Goal: Task Accomplishment & Management: Use online tool/utility

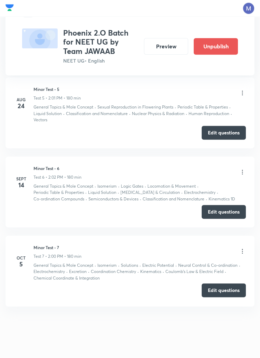
click at [223, 291] on button "Edit questions" at bounding box center [224, 290] width 44 height 14
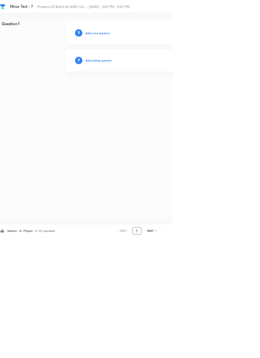
click at [207, 354] on input "1" at bounding box center [206, 348] width 13 height 12
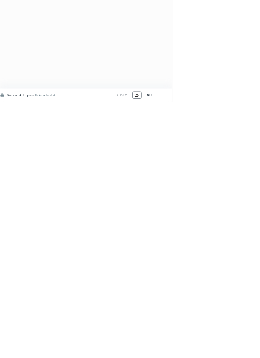
type input "2"
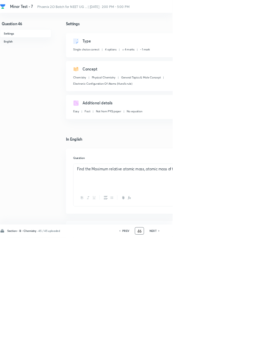
click at [214, 354] on input "46" at bounding box center [210, 348] width 13 height 12
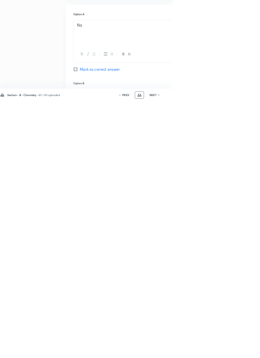
scroll to position [158, 0]
type input "4"
type input "91"
checkbox input "false"
checkbox input "true"
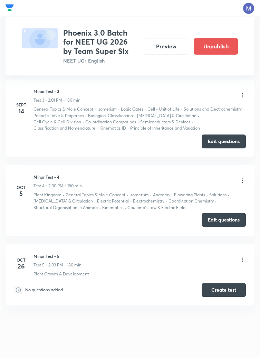
click at [224, 220] on button "Edit questions" at bounding box center [224, 220] width 44 height 14
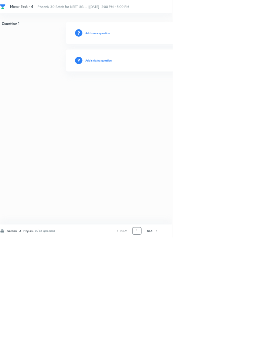
click at [206, 354] on input "1" at bounding box center [206, 348] width 13 height 12
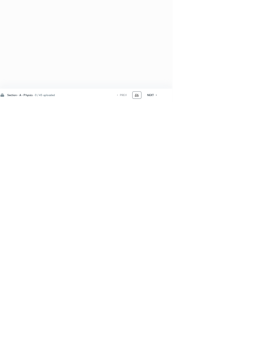
type input "46"
checkbox input "true"
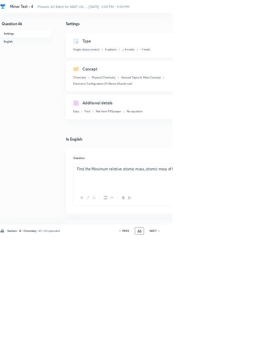
click at [240, 350] on icon at bounding box center [240, 347] width 2 height 3
type input "47"
checkbox input "false"
checkbox input "true"
click at [234, 351] on h6 "NEXT" at bounding box center [230, 348] width 11 height 6
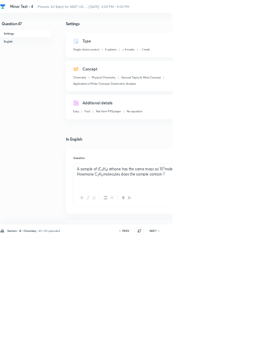
type input "48"
checkbox input "true"
click at [234, 351] on h6 "NEXT" at bounding box center [230, 348] width 11 height 6
type input "49"
checkbox input "true"
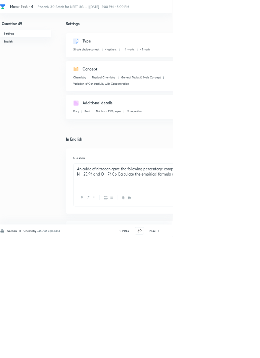
click at [234, 351] on h6 "NEXT" at bounding box center [230, 348] width 11 height 6
type input "50"
checkbox input "false"
checkbox input "true"
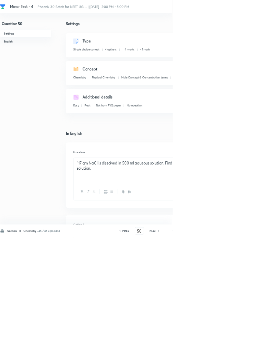
click at [234, 351] on h6 "NEXT" at bounding box center [230, 348] width 11 height 6
type input "51"
checkbox input "false"
checkbox input "true"
click at [240, 350] on icon at bounding box center [240, 347] width 2 height 3
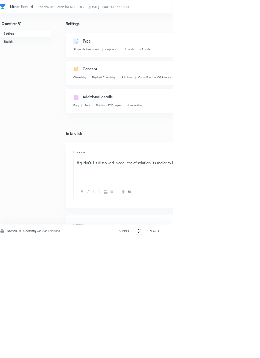
type input "52"
checkbox input "false"
checkbox input "true"
click at [240, 350] on icon at bounding box center [240, 347] width 2 height 3
type input "53"
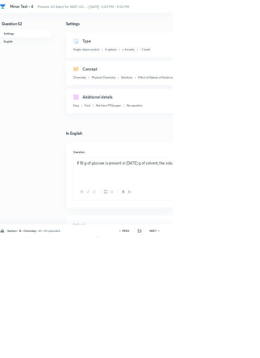
checkbox input "true"
click at [240, 350] on icon at bounding box center [240, 347] width 2 height 3
type input "54"
checkbox input "true"
click at [240, 349] on icon at bounding box center [239, 348] width 1 height 2
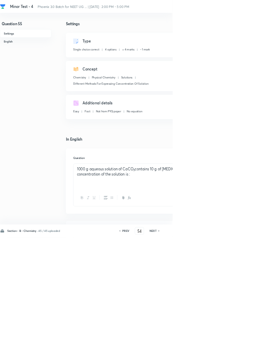
type input "55"
checkbox input "false"
checkbox input "true"
click at [240, 349] on icon at bounding box center [239, 348] width 1 height 2
type input "56"
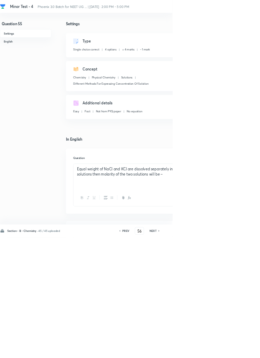
checkbox input "false"
checkbox input "true"
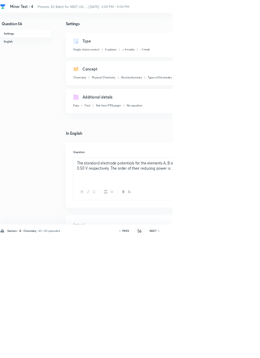
click at [240, 349] on icon at bounding box center [239, 348] width 1 height 2
type input "57"
checkbox input "false"
checkbox input "true"
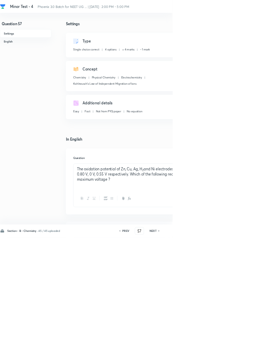
click at [241, 350] on icon at bounding box center [240, 347] width 2 height 3
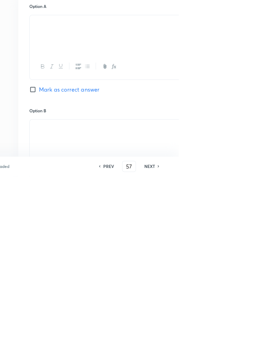
type input "58"
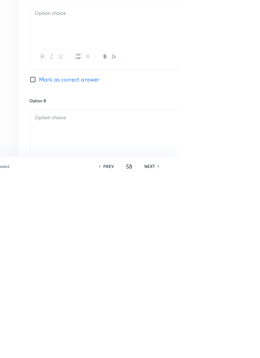
checkbox input "false"
checkbox input "true"
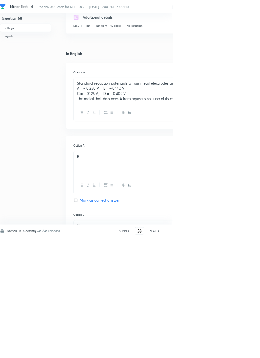
scroll to position [116, 0]
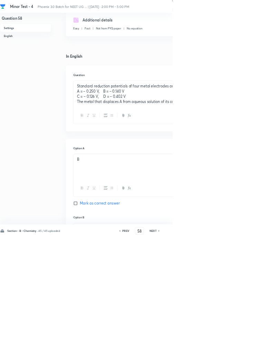
click at [234, 351] on h6 "NEXT" at bounding box center [230, 348] width 11 height 6
type input "59"
checkbox input "true"
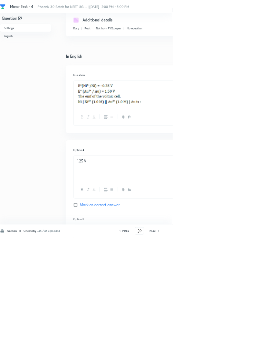
click at [234, 351] on h6 "NEXT" at bounding box center [230, 348] width 11 height 6
type input "60"
checkbox input "false"
checkbox input "true"
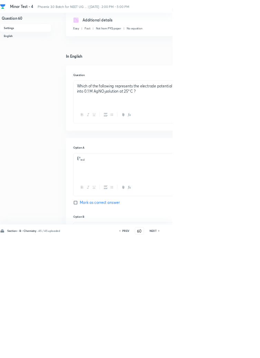
click at [233, 351] on h6 "NEXT" at bounding box center [230, 348] width 11 height 6
type input "61"
checkbox input "true"
click at [212, 354] on input "61" at bounding box center [210, 348] width 13 height 12
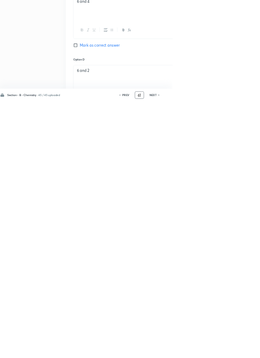
scroll to position [379, 0]
type input "6"
type input "91"
checkbox input "false"
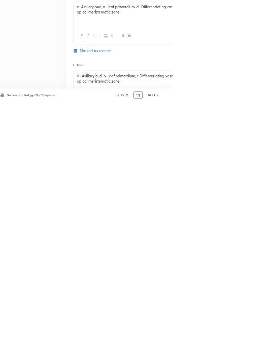
checkbox input "true"
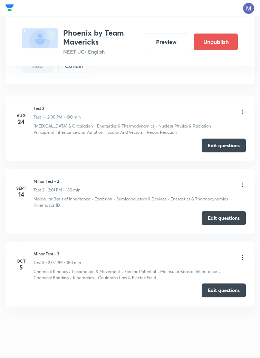
click at [224, 291] on button "Edit questions" at bounding box center [224, 290] width 44 height 14
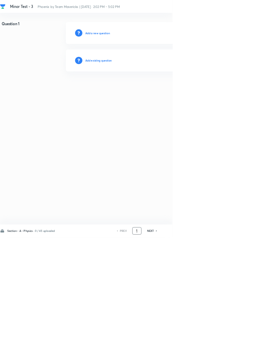
click at [205, 354] on input "1" at bounding box center [206, 348] width 13 height 12
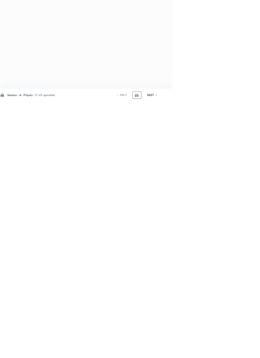
type input "46"
checkbox input "true"
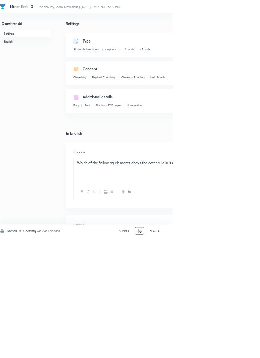
click at [212, 354] on input "46" at bounding box center [210, 348] width 13 height 12
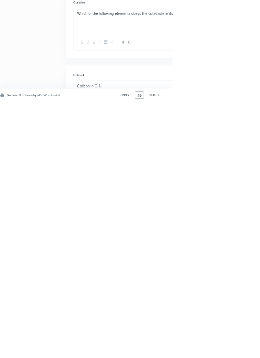
scroll to position [158, 0]
type input "4"
type input "91"
checkbox input "false"
checkbox input "true"
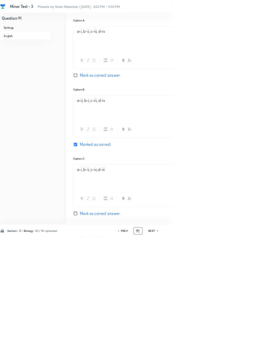
scroll to position [0, 0]
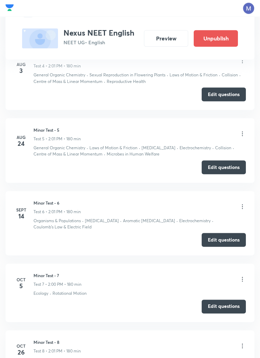
scroll to position [635, 0]
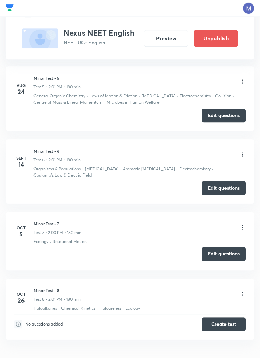
click at [221, 254] on button "Edit questions" at bounding box center [224, 254] width 44 height 14
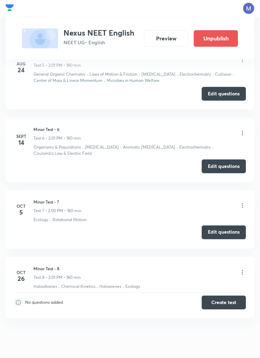
scroll to position [663, 0]
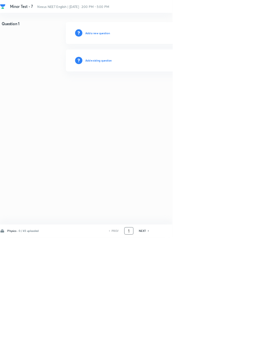
click at [199, 354] on input "1" at bounding box center [194, 348] width 13 height 12
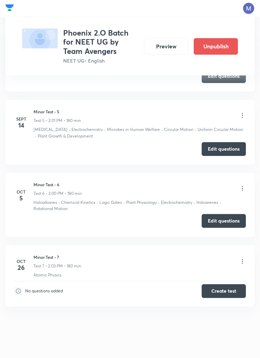
click at [224, 220] on button "Edit questions" at bounding box center [224, 221] width 44 height 14
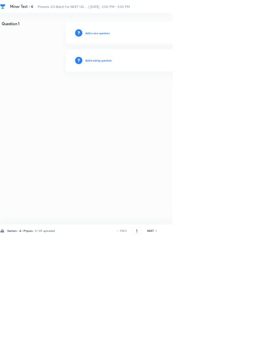
click at [169, 91] on h6 "Add existing question" at bounding box center [148, 91] width 40 height 6
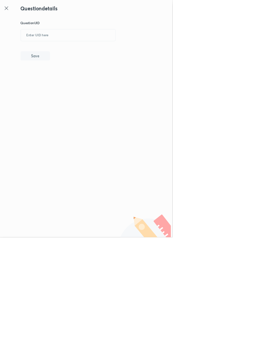
click at [10, 11] on icon at bounding box center [10, 12] width 8 height 8
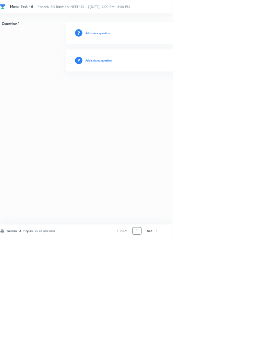
click at [209, 354] on input "1" at bounding box center [206, 348] width 13 height 12
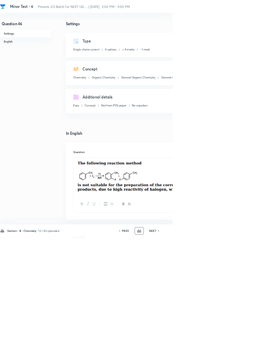
click at [234, 351] on h6 "NEXT" at bounding box center [230, 348] width 11 height 6
type input "47"
checkbox input "false"
checkbox input "true"
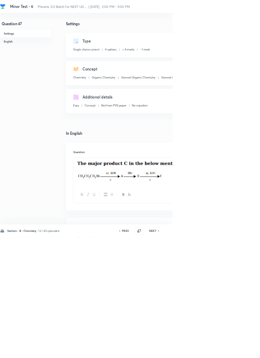
click at [241, 357] on div at bounding box center [130, 179] width 260 height 358
click at [233, 351] on h6 "NEXT" at bounding box center [230, 348] width 11 height 6
type input "48"
checkbox input "false"
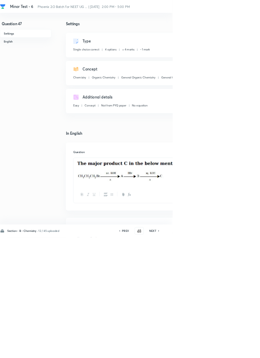
checkbox input "true"
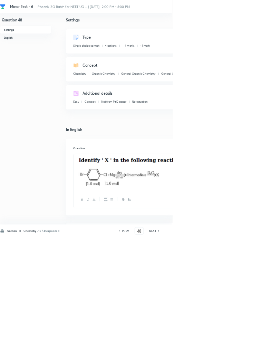
scroll to position [6, 0]
click at [240, 350] on icon at bounding box center [240, 347] width 2 height 3
type input "49"
checkbox input "false"
checkbox input "true"
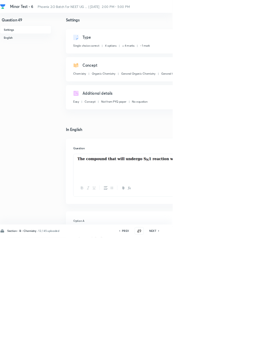
click at [240, 350] on icon at bounding box center [240, 347] width 2 height 3
type input "50"
checkbox input "true"
click at [235, 357] on div "Section - B - Chemistry · 12 / 45 uploaded PREV 50 ​ NEXT Remove Save" at bounding box center [196, 347] width 392 height 19
click at [240, 349] on icon at bounding box center [239, 348] width 1 height 2
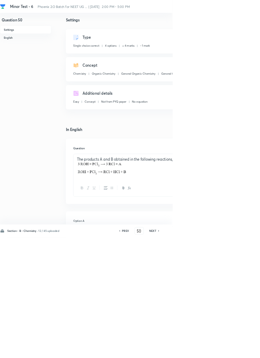
type input "51"
checkbox input "false"
checkbox input "true"
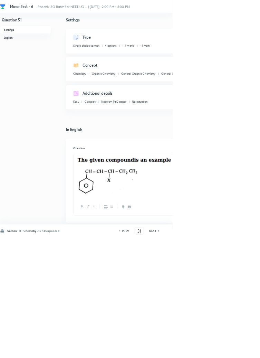
click at [240, 350] on icon at bounding box center [240, 347] width 2 height 3
type input "52"
checkbox input "false"
checkbox input "true"
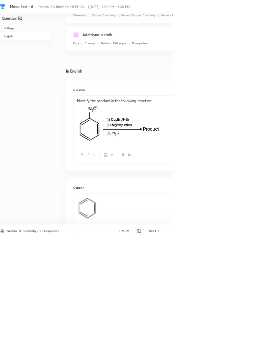
scroll to position [0, 0]
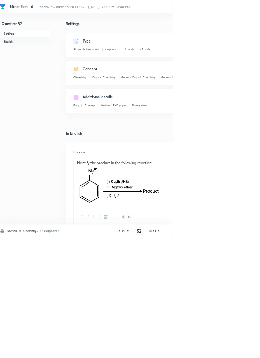
click at [240, 350] on icon at bounding box center [240, 347] width 2 height 3
type input "53"
checkbox input "false"
checkbox input "true"
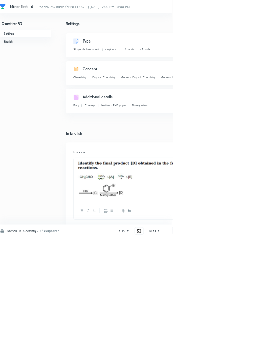
click at [240, 350] on icon at bounding box center [240, 347] width 2 height 3
type input "54"
checkbox input "false"
checkbox input "true"
click at [234, 351] on h6 "NEXT" at bounding box center [230, 348] width 11 height 6
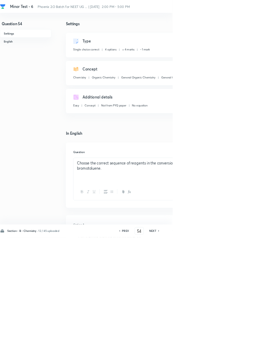
type input "55"
checkbox input "false"
checkbox input "true"
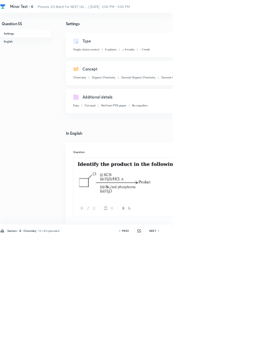
click at [240, 349] on icon at bounding box center [239, 348] width 1 height 2
type input "56"
checkbox input "false"
checkbox input "true"
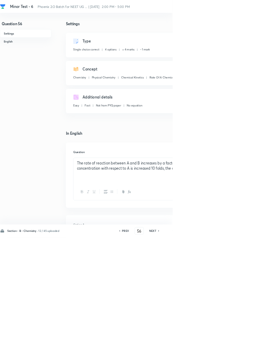
click at [240, 349] on icon at bounding box center [239, 348] width 1 height 2
type input "57"
checkbox input "true"
click at [240, 349] on icon at bounding box center [239, 348] width 1 height 2
type input "58"
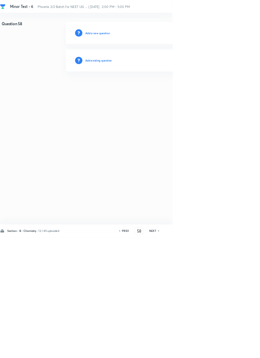
click at [166, 90] on h6 "Add existing question" at bounding box center [148, 91] width 40 height 6
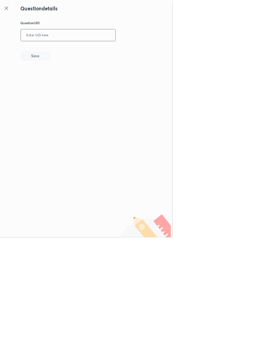
click at [90, 51] on input "text" at bounding box center [102, 53] width 143 height 17
click at [66, 82] on button "Save" at bounding box center [53, 84] width 44 height 14
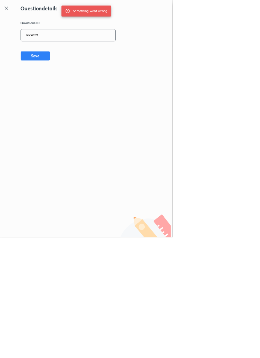
click at [77, 52] on input "RRWC9" at bounding box center [102, 53] width 143 height 17
type input "R"
click at [69, 83] on button "Save" at bounding box center [53, 84] width 44 height 14
click at [80, 51] on input "7MM99" at bounding box center [102, 53] width 143 height 17
type input "7"
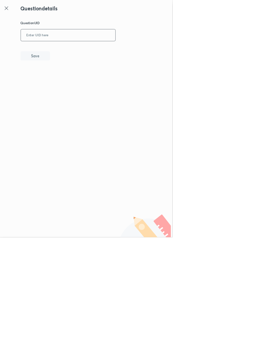
click at [9, 10] on icon at bounding box center [10, 12] width 8 height 8
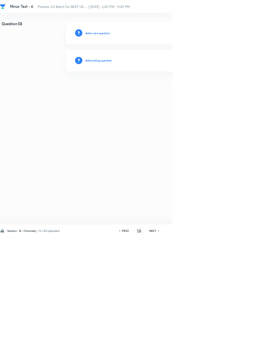
click at [158, 88] on h6 "Add existing question" at bounding box center [148, 91] width 40 height 6
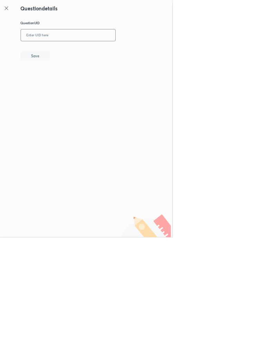
click at [106, 51] on input "text" at bounding box center [102, 53] width 143 height 17
type input "6AC8B"
click at [64, 81] on button "Save" at bounding box center [53, 84] width 44 height 14
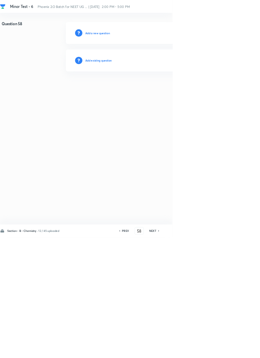
click at [233, 351] on h6 "NEXT" at bounding box center [230, 348] width 11 height 6
click at [240, 350] on icon at bounding box center [240, 347] width 2 height 3
click at [234, 351] on h6 "NEXT" at bounding box center [230, 348] width 11 height 6
click at [240, 350] on icon at bounding box center [240, 347] width 2 height 3
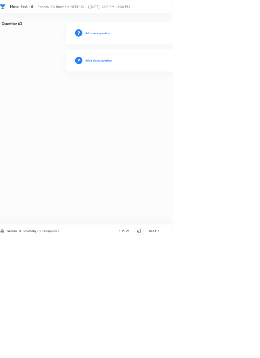
click at [240, 350] on icon at bounding box center [240, 347] width 2 height 3
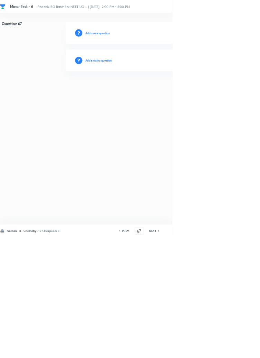
type input "68"
click at [165, 90] on h6 "Add existing question" at bounding box center [148, 91] width 40 height 6
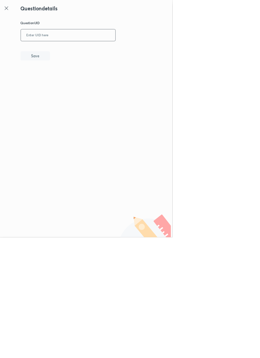
click at [151, 54] on input "text" at bounding box center [102, 53] width 143 height 17
type input "6AC8B"
click at [71, 84] on button "Save" at bounding box center [53, 84] width 44 height 14
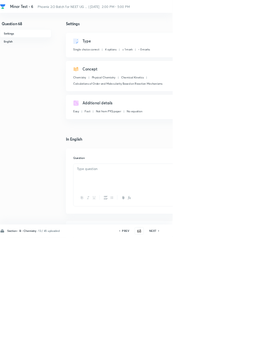
checkbox input "true"
click at [232, 351] on h6 "NEXT" at bounding box center [230, 348] width 11 height 6
type input "69"
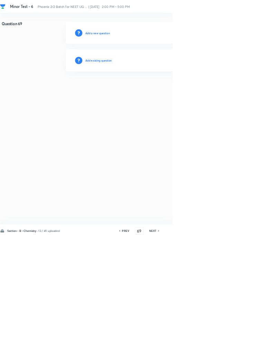
click at [166, 94] on h6 "Add existing question" at bounding box center [148, 91] width 40 height 6
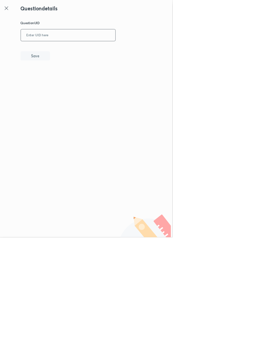
click at [131, 52] on input "text" at bounding box center [102, 53] width 143 height 17
type input "DR1GK"
click at [70, 81] on button "Save" at bounding box center [53, 84] width 44 height 14
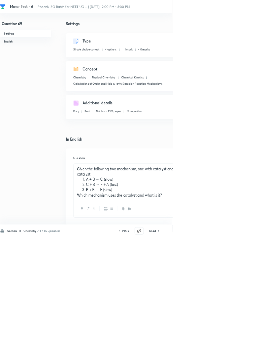
click at [241, 350] on icon at bounding box center [240, 347] width 2 height 3
type input "70"
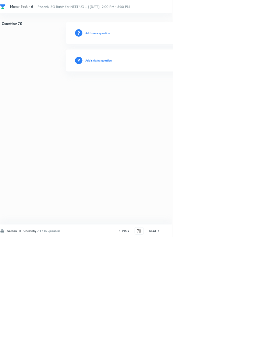
click at [162, 90] on h6 "Add existing question" at bounding box center [148, 91] width 40 height 6
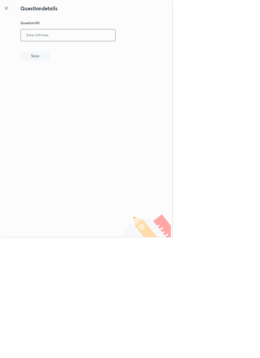
click at [103, 53] on input "text" at bounding box center [102, 53] width 143 height 17
type input "KPCOC"
click at [69, 82] on button "Save" at bounding box center [53, 84] width 44 height 14
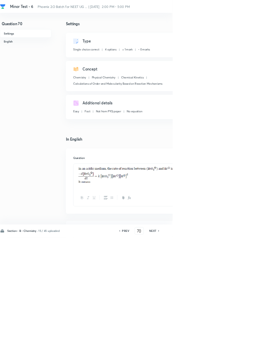
click at [240, 349] on icon at bounding box center [239, 348] width 1 height 2
type input "71"
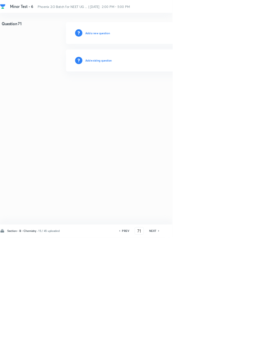
click at [156, 88] on h6 "Add existing question" at bounding box center [148, 91] width 40 height 6
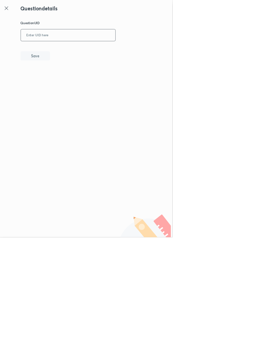
click at [125, 51] on input "text" at bounding box center [102, 53] width 143 height 17
type input "IIQ6V"
click at [67, 84] on button "Save" at bounding box center [53, 84] width 44 height 14
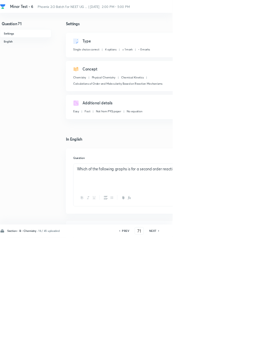
click at [240, 350] on icon at bounding box center [240, 347] width 2 height 3
type input "72"
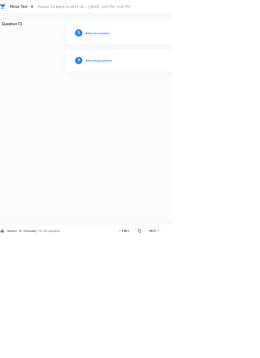
click at [162, 90] on h6 "Add existing question" at bounding box center [148, 91] width 40 height 6
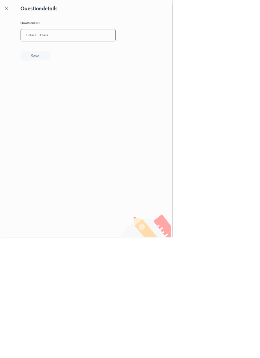
click at [138, 51] on input "text" at bounding box center [102, 53] width 143 height 17
type input "BPN7C"
click at [66, 84] on button "Save" at bounding box center [53, 84] width 44 height 14
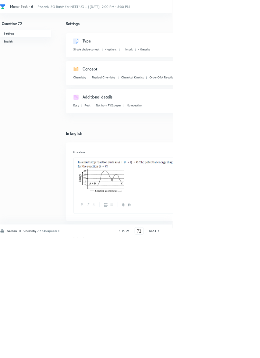
click at [240, 350] on icon at bounding box center [240, 347] width 2 height 3
type input "73"
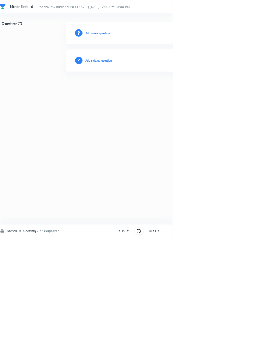
click at [163, 90] on h6 "Add existing question" at bounding box center [148, 91] width 40 height 6
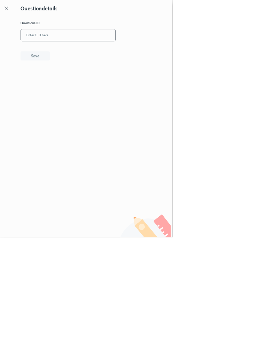
click at [140, 52] on input "text" at bounding box center [102, 53] width 143 height 17
type input "N9A9M"
click at [64, 88] on button "Save" at bounding box center [53, 84] width 44 height 14
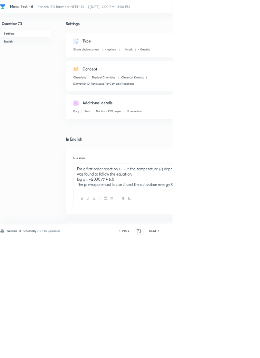
click at [240, 349] on icon at bounding box center [239, 348] width 1 height 2
type input "74"
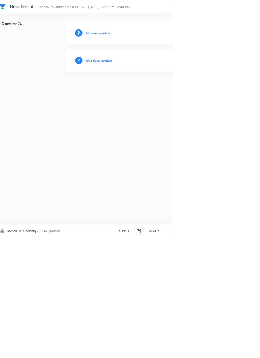
click at [177, 83] on div "Add existing question" at bounding box center [245, 91] width 293 height 33
click at [163, 91] on h6 "Add existing question" at bounding box center [148, 91] width 40 height 6
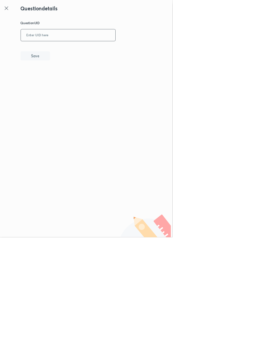
click at [124, 50] on input "text" at bounding box center [102, 53] width 143 height 17
type input "TGUEX"
click at [68, 80] on button "Save" at bounding box center [53, 84] width 44 height 14
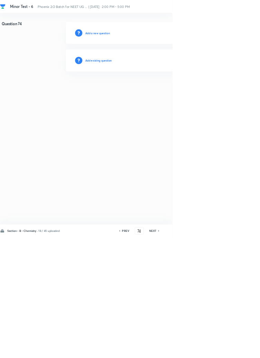
click at [160, 90] on h6 "Add existing question" at bounding box center [148, 91] width 40 height 6
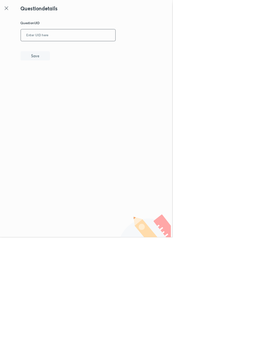
click at [123, 50] on input "text" at bounding box center [102, 53] width 143 height 17
type input "DQOP6"
click at [72, 81] on button "Save" at bounding box center [53, 84] width 44 height 14
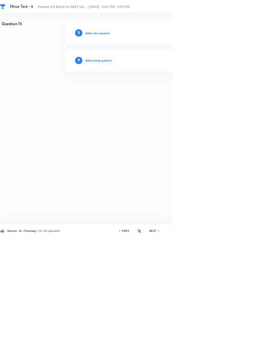
click at [192, 351] on h6 "PREV" at bounding box center [189, 348] width 11 height 6
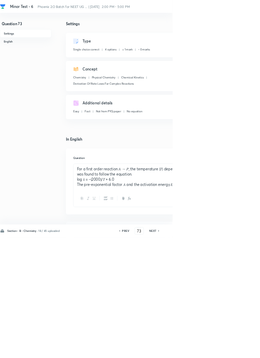
click at [240, 350] on icon at bounding box center [240, 347] width 2 height 3
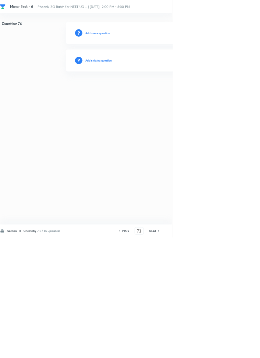
type input "74"
click at [167, 88] on h6 "Add existing question" at bounding box center [148, 91] width 40 height 6
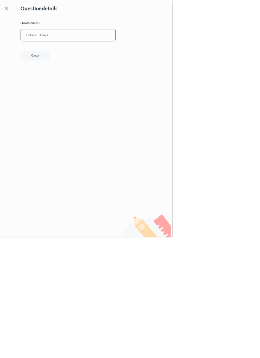
click at [100, 51] on input "text" at bounding box center [102, 53] width 143 height 17
type input "2ENEM"
click at [75, 86] on button "Save" at bounding box center [53, 84] width 44 height 14
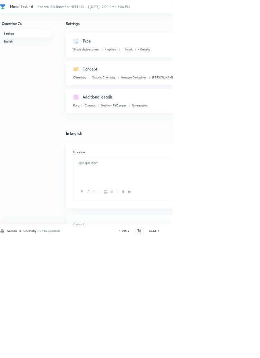
checkbox input "true"
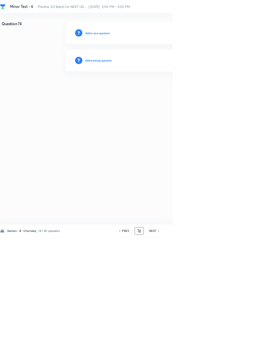
click at [212, 354] on input "74" at bounding box center [209, 348] width 13 height 12
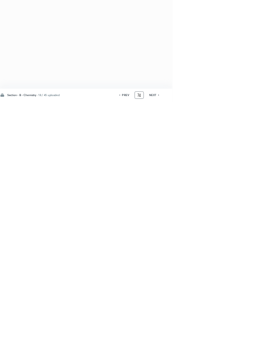
type input "7"
type input "50"
checkbox input "true"
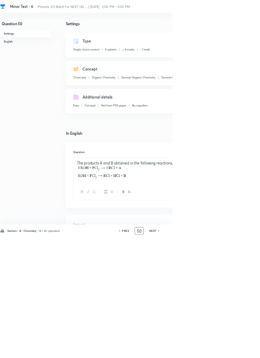
click at [240, 350] on icon at bounding box center [240, 347] width 2 height 3
type input "51"
checkbox input "false"
checkbox input "true"
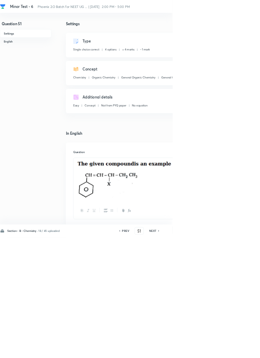
click at [233, 351] on h6 "NEXT" at bounding box center [230, 348] width 11 height 6
type input "52"
checkbox input "false"
checkbox input "true"
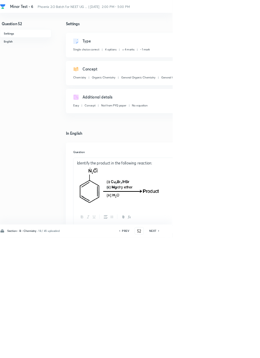
click at [240, 350] on icon at bounding box center [240, 347] width 2 height 3
type input "53"
checkbox input "false"
checkbox input "true"
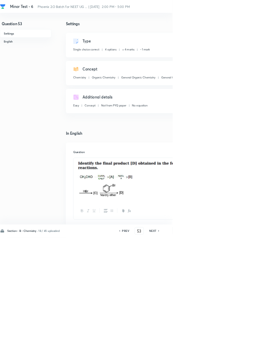
click at [240, 349] on icon at bounding box center [239, 348] width 1 height 2
type input "54"
checkbox input "false"
checkbox input "true"
click at [240, 349] on icon at bounding box center [239, 348] width 1 height 2
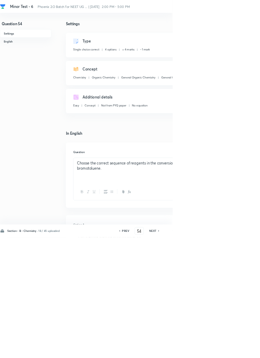
type input "55"
checkbox input "false"
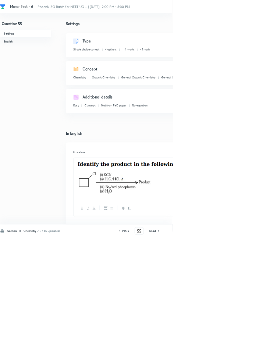
checkbox input "true"
click at [240, 349] on icon at bounding box center [239, 348] width 1 height 2
type input "56"
checkbox input "false"
checkbox input "true"
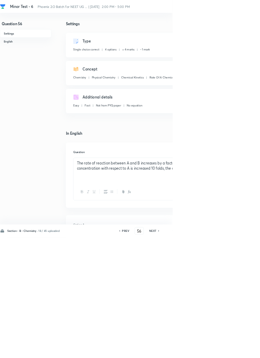
click at [240, 350] on icon at bounding box center [240, 347] width 2 height 3
type input "57"
checkbox input "true"
click at [240, 349] on icon at bounding box center [239, 348] width 1 height 2
type input "58"
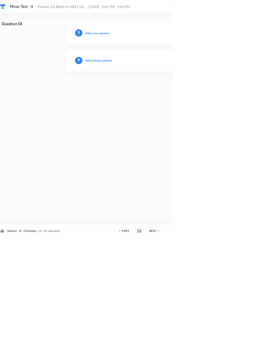
click at [153, 94] on h6 "Add existing question" at bounding box center [148, 91] width 40 height 6
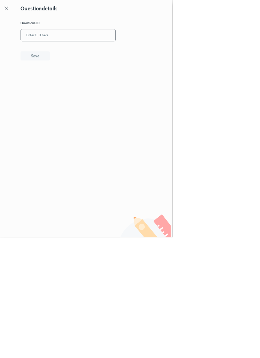
click at [104, 54] on input "text" at bounding box center [102, 53] width 143 height 17
type input "2ENEM"
click at [67, 84] on button "Save" at bounding box center [53, 84] width 44 height 14
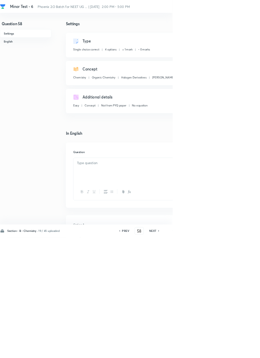
checkbox input "true"
click at [240, 350] on icon at bounding box center [240, 347] width 2 height 3
type input "59"
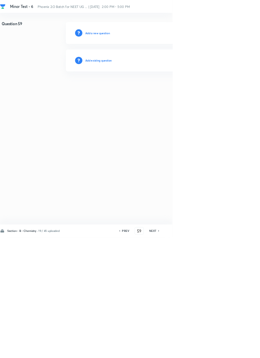
click at [163, 91] on h6 "Add existing question" at bounding box center [148, 91] width 40 height 6
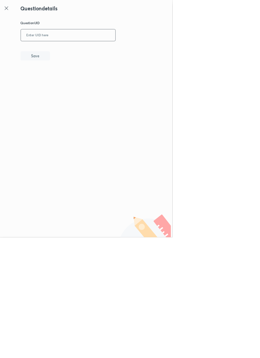
click at [120, 51] on input "text" at bounding box center [102, 53] width 143 height 17
type input "UYRNN"
click at [69, 79] on button "Save" at bounding box center [53, 84] width 44 height 14
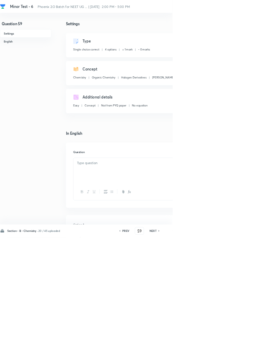
checkbox input "true"
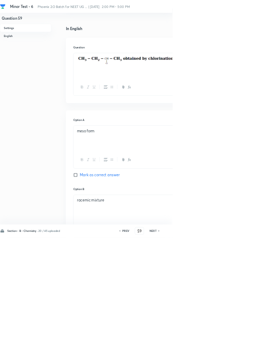
scroll to position [170, 0]
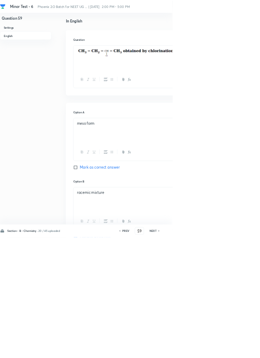
click at [234, 351] on h6 "NEXT" at bounding box center [230, 348] width 11 height 6
type input "60"
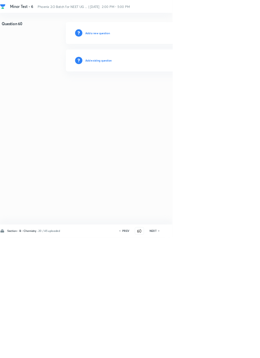
click at [155, 91] on h6 "Add existing question" at bounding box center [148, 91] width 40 height 6
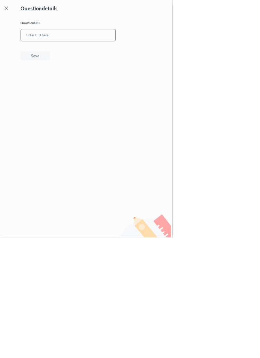
click at [106, 53] on input "text" at bounding box center [102, 53] width 143 height 17
type input "U"
type input "5XA8W"
click at [72, 82] on button "Save" at bounding box center [53, 84] width 44 height 14
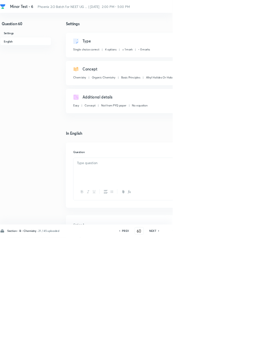
checkbox input "true"
click at [240, 350] on icon at bounding box center [240, 347] width 2 height 3
type input "61"
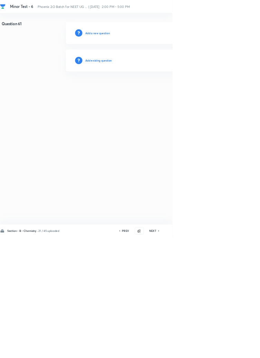
click at [163, 88] on h6 "Add existing question" at bounding box center [148, 91] width 40 height 6
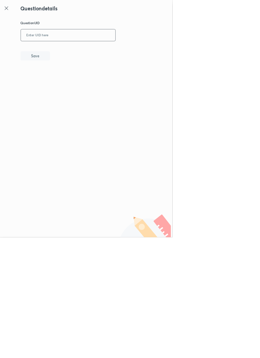
click at [131, 51] on input "text" at bounding box center [102, 53] width 143 height 17
type input "5"
click at [69, 77] on button "Save" at bounding box center [53, 84] width 44 height 14
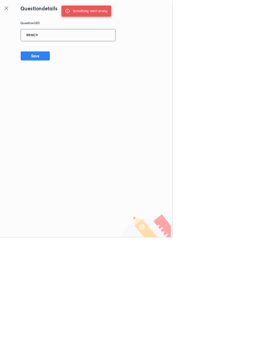
click at [79, 52] on input "RRWC9" at bounding box center [102, 53] width 143 height 17
type input "R"
click at [64, 86] on button "Save" at bounding box center [53, 84] width 44 height 14
click at [81, 54] on input "O7RUO" at bounding box center [102, 53] width 143 height 17
type input "O"
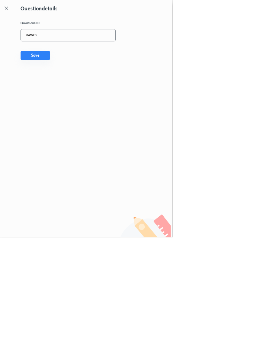
type input "8AWC9"
click at [71, 85] on button "Save" at bounding box center [53, 84] width 44 height 14
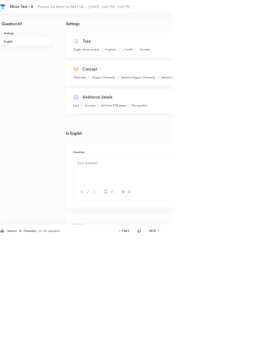
checkbox input "true"
click at [240, 350] on icon at bounding box center [240, 347] width 2 height 3
type input "62"
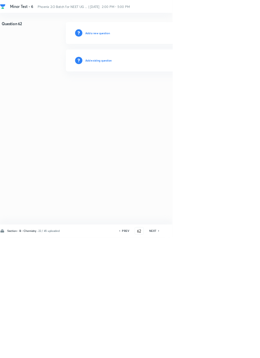
click at [164, 89] on h6 "Add existing question" at bounding box center [148, 91] width 40 height 6
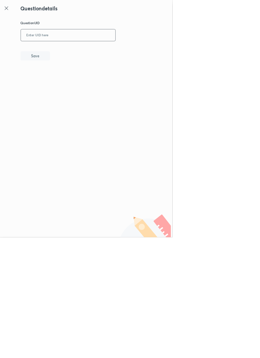
click at [125, 52] on input "text" at bounding box center [102, 53] width 143 height 17
click at [72, 87] on button "Save" at bounding box center [53, 84] width 44 height 14
click at [57, 50] on input "CJB22" at bounding box center [102, 53] width 143 height 17
click at [59, 52] on input "CJB22" at bounding box center [102, 53] width 143 height 17
click at [71, 80] on button "Save" at bounding box center [53, 84] width 44 height 14
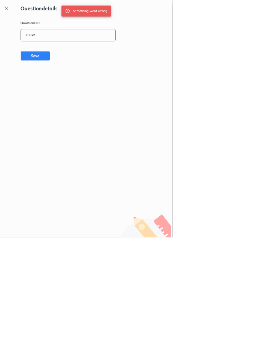
click at [74, 52] on input "CIB22" at bounding box center [102, 53] width 143 height 17
type input "C"
click at [70, 85] on button "Save" at bounding box center [53, 84] width 44 height 14
click at [79, 53] on input "W6YP3" at bounding box center [102, 53] width 143 height 17
type input "W"
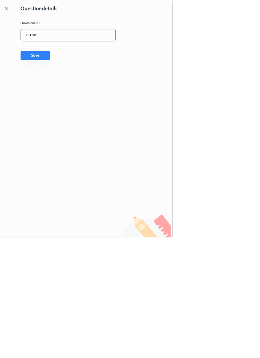
click at [65, 83] on button "Save" at bounding box center [53, 84] width 44 height 14
click at [75, 52] on input "DH9ID" at bounding box center [102, 53] width 143 height 17
type input "D"
type input "4S8ZX"
click at [65, 87] on button "Save" at bounding box center [53, 84] width 44 height 14
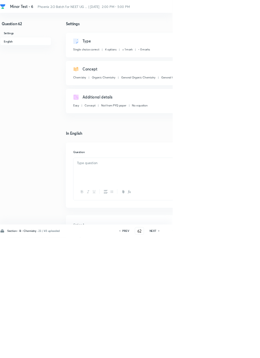
checkbox input "true"
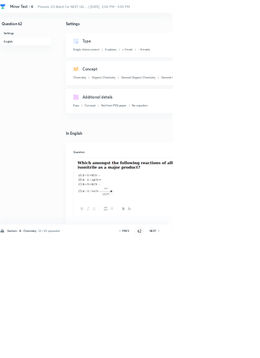
click at [240, 349] on icon at bounding box center [239, 348] width 1 height 2
type input "63"
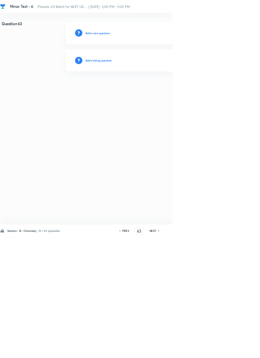
click at [161, 89] on h6 "Add existing question" at bounding box center [148, 91] width 40 height 6
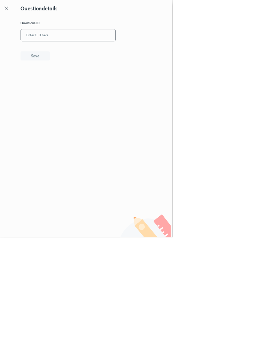
click at [94, 56] on input "text" at bounding box center [102, 53] width 143 height 17
type input "F7XCL"
click at [66, 79] on button "Save" at bounding box center [53, 84] width 44 height 14
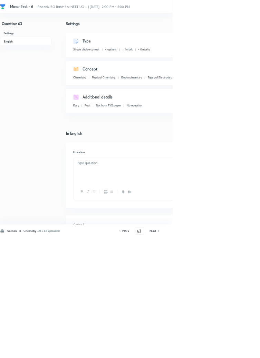
checkbox input "true"
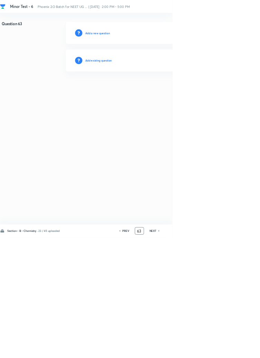
click at [213, 354] on input "63" at bounding box center [210, 348] width 13 height 12
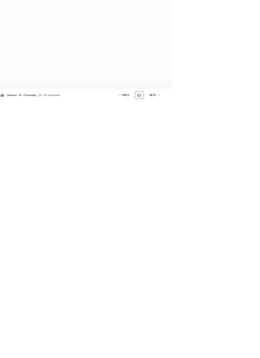
type input "6"
type input "75"
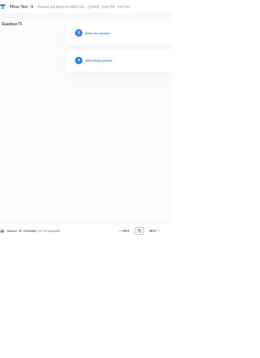
click at [165, 90] on h6 "Add existing question" at bounding box center [148, 91] width 40 height 6
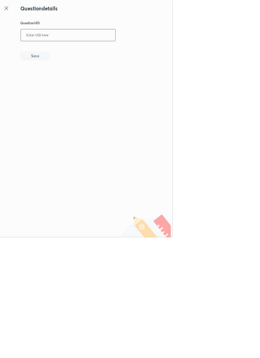
click at [132, 51] on input "text" at bounding box center [102, 53] width 143 height 17
type input "F7XCL"
click at [71, 84] on button "Save" at bounding box center [53, 84] width 44 height 14
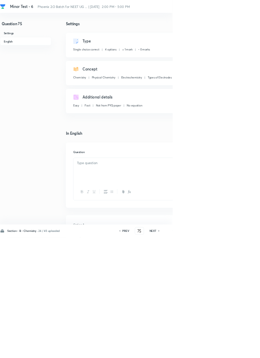
checkbox input "true"
click at [240, 350] on icon at bounding box center [240, 347] width 2 height 3
type input "76"
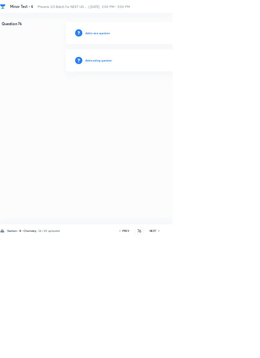
click at [165, 90] on h6 "Add existing question" at bounding box center [148, 91] width 40 height 6
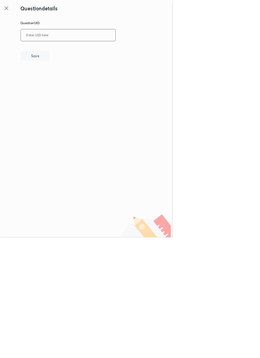
click at [141, 52] on input "text" at bounding box center [102, 53] width 143 height 17
type input "LW05Z"
click at [70, 83] on button "Save" at bounding box center [53, 84] width 44 height 14
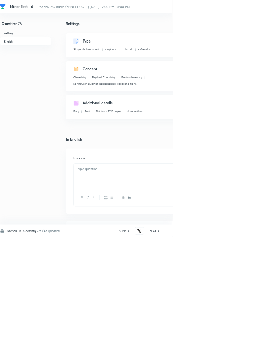
checkbox input "true"
click at [234, 351] on h6 "NEXT" at bounding box center [230, 348] width 11 height 6
type input "77"
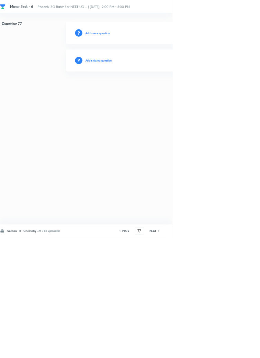
click at [160, 88] on h6 "Add existing question" at bounding box center [148, 91] width 40 height 6
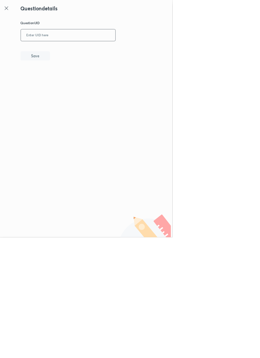
click at [124, 50] on input "text" at bounding box center [102, 53] width 143 height 17
type input "BOSRB"
click at [72, 79] on button "Save" at bounding box center [53, 84] width 44 height 14
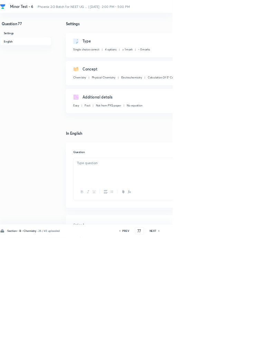
checkbox input "true"
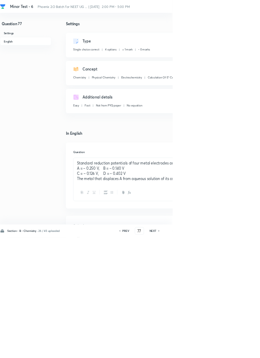
click at [234, 351] on h6 "NEXT" at bounding box center [230, 348] width 11 height 6
type input "78"
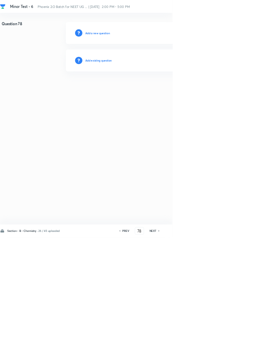
click at [164, 89] on h6 "Add existing question" at bounding box center [148, 91] width 40 height 6
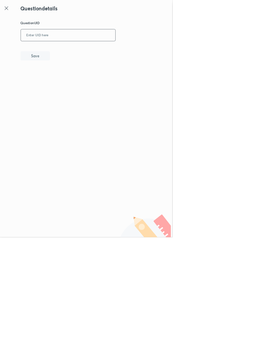
click at [120, 52] on input "text" at bounding box center [102, 53] width 143 height 17
type input "NIU3Y"
click at [68, 87] on button "Save" at bounding box center [53, 84] width 44 height 14
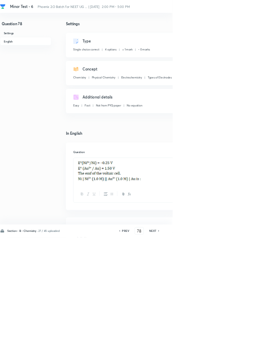
click at [240, 350] on icon at bounding box center [240, 347] width 2 height 3
type input "79"
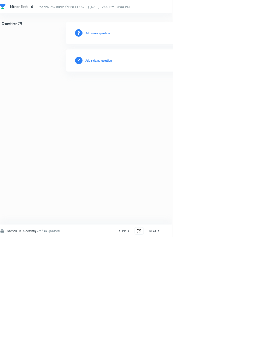
click at [169, 91] on h6 "Add existing question" at bounding box center [148, 91] width 40 height 6
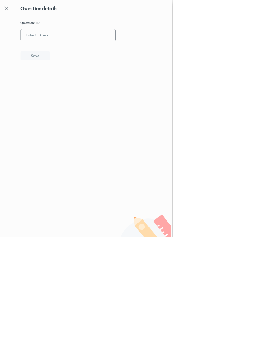
click at [85, 52] on input "text" at bounding box center [102, 53] width 143 height 17
type input "LWAWW"
click at [75, 81] on button "Save" at bounding box center [53, 84] width 44 height 14
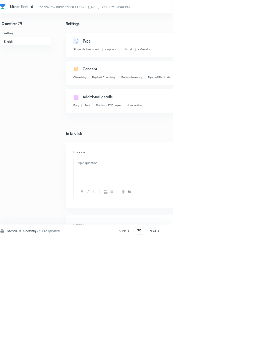
checkbox input "true"
click at [240, 350] on icon at bounding box center [240, 347] width 2 height 3
type input "80"
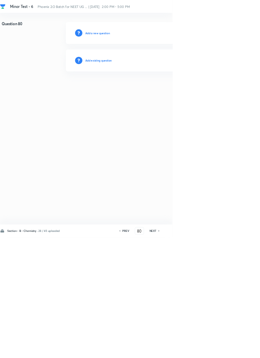
click at [155, 93] on h6 "Add existing question" at bounding box center [148, 91] width 40 height 6
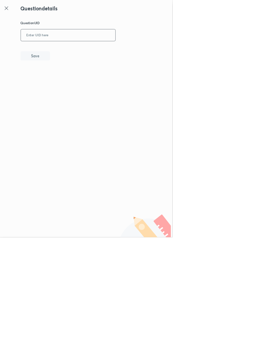
click at [92, 55] on input "text" at bounding box center [102, 53] width 143 height 17
type input "NCJX6"
click at [71, 86] on button "Save" at bounding box center [53, 84] width 44 height 14
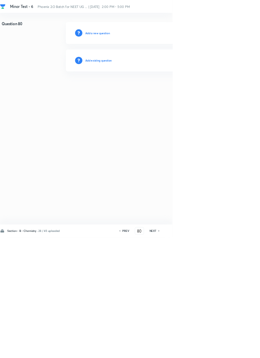
click at [190, 351] on h6 "PREV" at bounding box center [189, 348] width 11 height 6
type input "79"
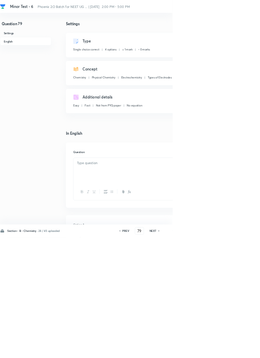
checkbox input "true"
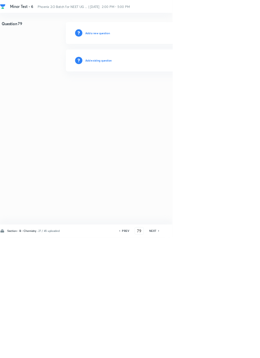
click at [192, 351] on h6 "PREV" at bounding box center [189, 348] width 11 height 6
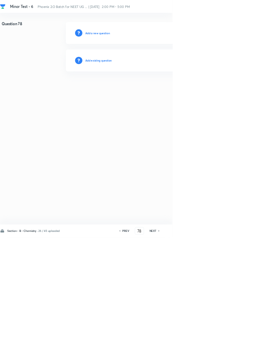
click at [193, 351] on h6 "PREV" at bounding box center [189, 348] width 11 height 6
type input "77"
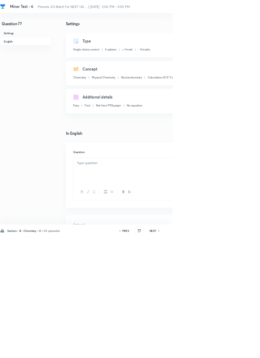
checkbox input "true"
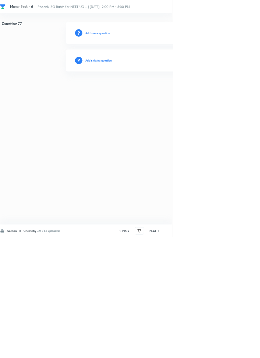
click at [190, 351] on h6 "PREV" at bounding box center [189, 348] width 11 height 6
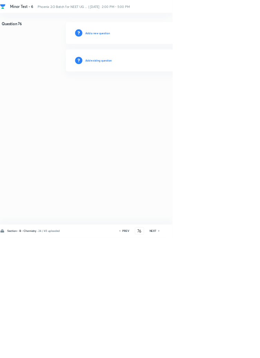
click at [189, 351] on h6 "PREV" at bounding box center [189, 348] width 11 height 6
type input "75"
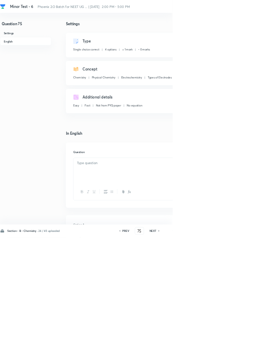
checkbox input "true"
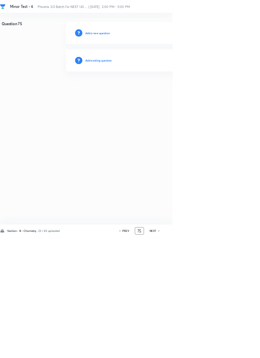
click at [214, 354] on input "75" at bounding box center [210, 348] width 13 height 12
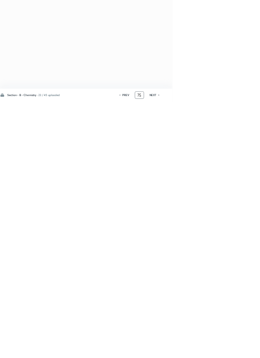
type input "7"
click at [233, 351] on h6 "NEXT" at bounding box center [230, 348] width 11 height 6
type input "81"
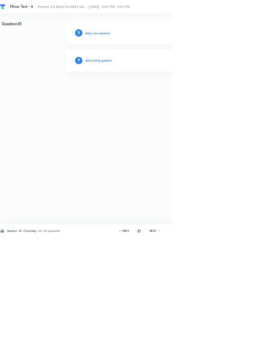
click at [160, 90] on h6 "Add existing question" at bounding box center [148, 91] width 40 height 6
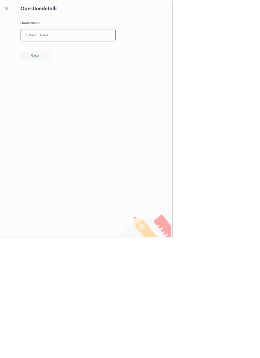
click at [91, 52] on input "text" at bounding box center [102, 53] width 143 height 17
type input "F7XCL"
click at [70, 82] on button "Save" at bounding box center [53, 84] width 44 height 14
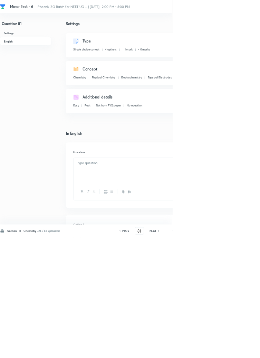
checkbox input "true"
click at [240, 350] on icon at bounding box center [240, 347] width 2 height 3
type input "82"
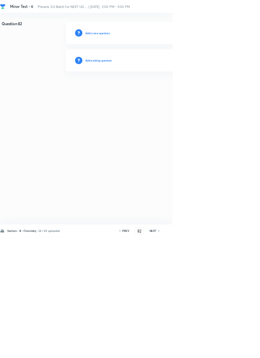
click at [155, 91] on h6 "Add existing question" at bounding box center [148, 91] width 40 height 6
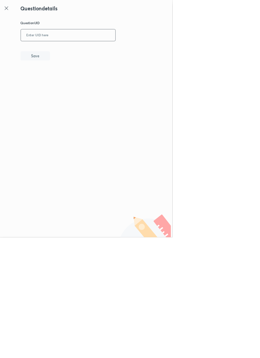
click at [79, 52] on input "text" at bounding box center [102, 53] width 143 height 17
type input "LW05Z"
click at [65, 85] on button "Save" at bounding box center [53, 84] width 44 height 14
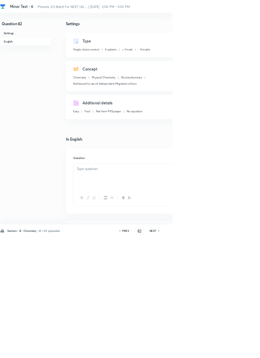
checkbox input "true"
click at [240, 350] on icon at bounding box center [240, 347] width 2 height 3
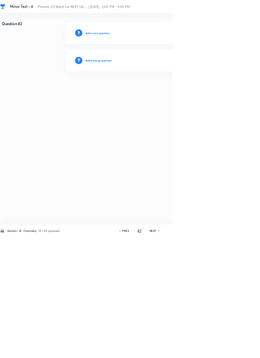
type input "83"
click at [155, 89] on h6 "Add existing question" at bounding box center [148, 91] width 40 height 6
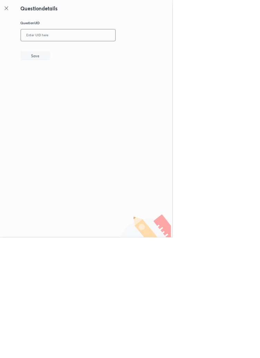
click at [106, 52] on input "text" at bounding box center [102, 53] width 143 height 17
type input "BOSRB"
click at [74, 88] on button "Save" at bounding box center [53, 84] width 44 height 14
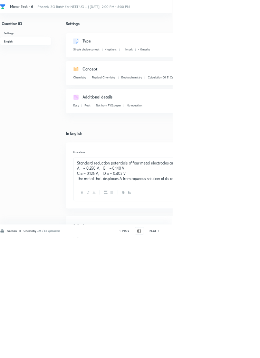
click at [240, 350] on icon at bounding box center [240, 347] width 2 height 3
type input "84"
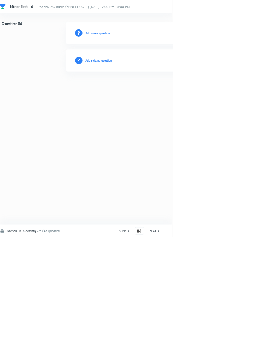
click at [160, 90] on h6 "Add existing question" at bounding box center [148, 91] width 40 height 6
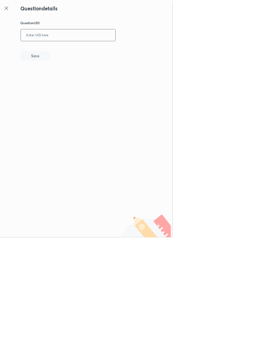
click at [110, 54] on input "text" at bounding box center [102, 53] width 143 height 17
type input "NIU3Y"
click at [69, 80] on button "Save" at bounding box center [53, 84] width 44 height 14
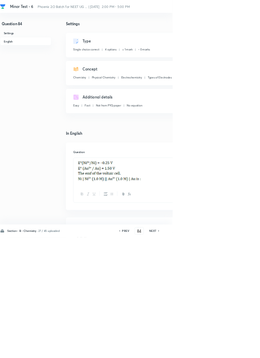
click at [233, 351] on h6 "NEXT" at bounding box center [230, 348] width 11 height 6
type input "85"
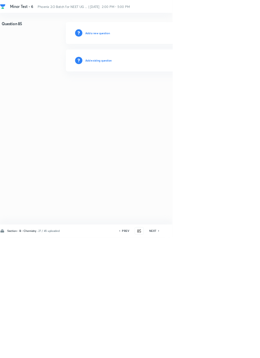
click at [155, 89] on h6 "Add existing question" at bounding box center [148, 91] width 40 height 6
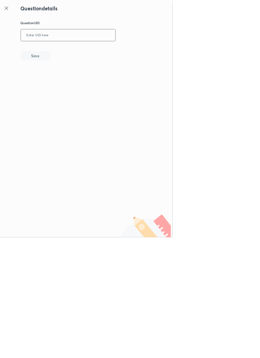
click at [88, 52] on input "text" at bounding box center [102, 53] width 143 height 17
type input "LWAWW"
click at [75, 87] on button "Save" at bounding box center [53, 84] width 44 height 14
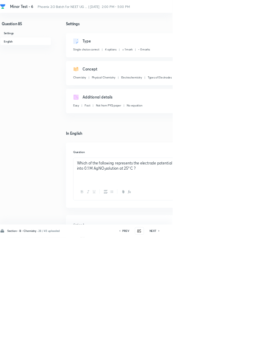
click at [240, 349] on icon at bounding box center [239, 348] width 1 height 2
type input "86"
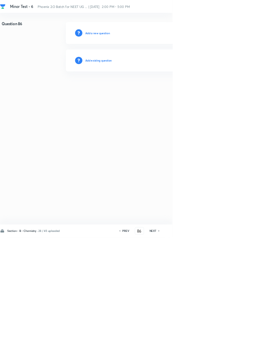
click at [161, 88] on h6 "Add existing question" at bounding box center [148, 91] width 40 height 6
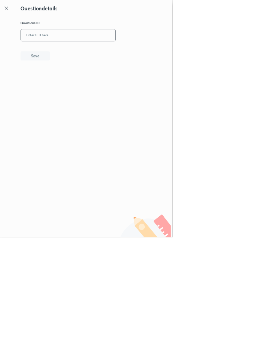
click at [87, 52] on input "text" at bounding box center [102, 53] width 143 height 17
type input "NCJX6"
click at [69, 88] on button "Save" at bounding box center [53, 84] width 44 height 14
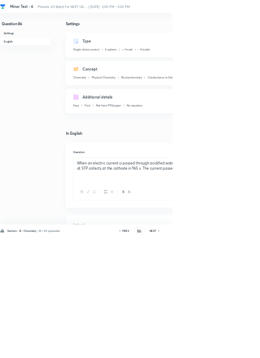
click at [240, 349] on icon at bounding box center [239, 348] width 1 height 2
type input "87"
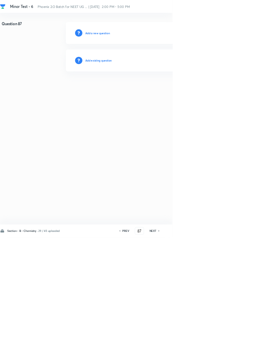
click at [152, 88] on h6 "Add existing question" at bounding box center [148, 91] width 40 height 6
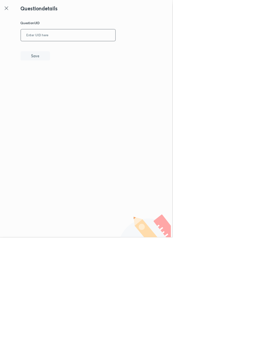
click at [103, 52] on input "text" at bounding box center [102, 53] width 143 height 17
type input "ZFDAY"
click at [71, 86] on button "Save" at bounding box center [53, 84] width 44 height 14
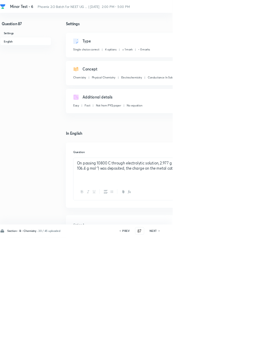
click at [241, 349] on icon at bounding box center [239, 348] width 1 height 2
type input "88"
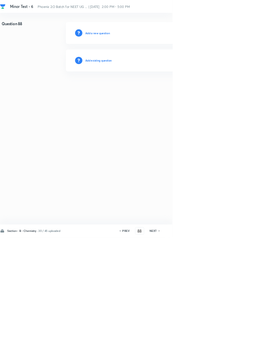
click at [158, 93] on h6 "Add existing question" at bounding box center [148, 91] width 40 height 6
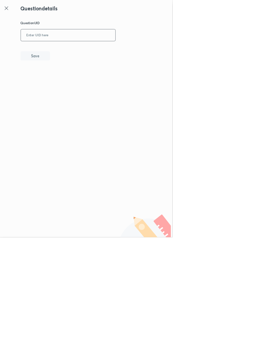
click at [113, 51] on input "text" at bounding box center [102, 53] width 143 height 17
type input "ZFDAY"
click at [73, 87] on button "Save" at bounding box center [53, 84] width 44 height 14
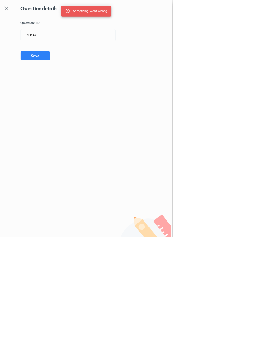
click at [11, 12] on icon at bounding box center [10, 12] width 8 height 8
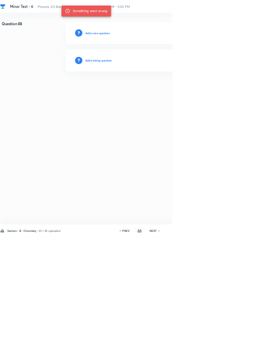
click at [167, 90] on h6 "Add existing question" at bounding box center [148, 91] width 40 height 6
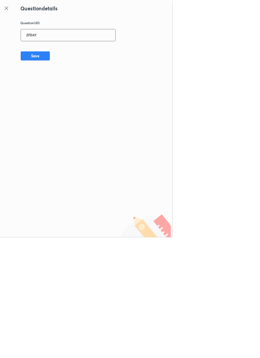
click at [83, 53] on input "ZFDAY" at bounding box center [102, 53] width 143 height 17
type input "Z"
type input "S5P8Q"
click at [73, 85] on button "Save" at bounding box center [53, 84] width 44 height 14
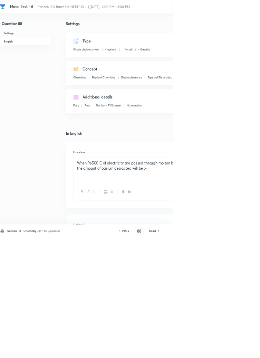
click at [240, 350] on icon at bounding box center [240, 347] width 2 height 3
type input "89"
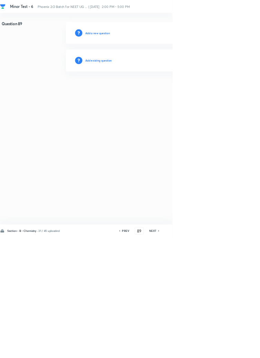
click at [163, 89] on h6 "Add existing question" at bounding box center [148, 91] width 40 height 6
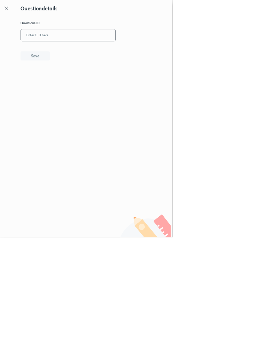
click at [99, 52] on input "text" at bounding box center [102, 53] width 143 height 17
click at [10, 12] on icon at bounding box center [9, 12] width 5 height 5
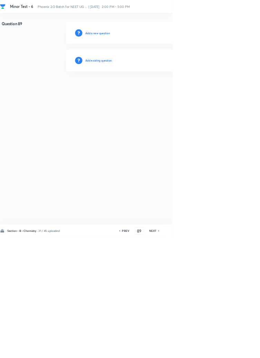
click at [160, 90] on h6 "Add existing question" at bounding box center [148, 91] width 40 height 6
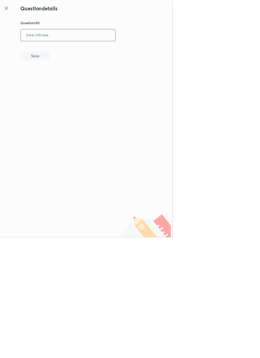
click at [88, 51] on input "text" at bounding box center [102, 53] width 143 height 17
type input "VEHXF"
click at [68, 85] on button "Save" at bounding box center [53, 84] width 44 height 14
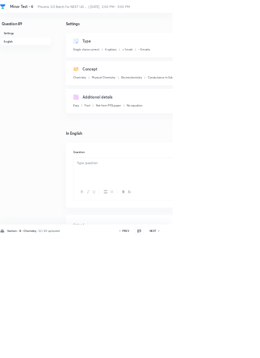
checkbox input "true"
click at [240, 349] on icon at bounding box center [239, 348] width 1 height 2
type input "90"
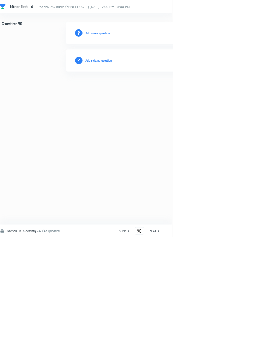
click at [167, 92] on h6 "Add existing question" at bounding box center [148, 91] width 40 height 6
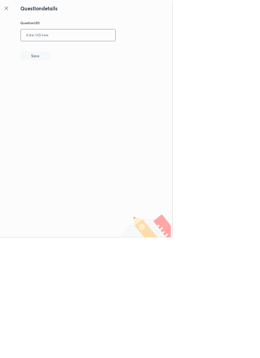
click at [98, 55] on input "text" at bounding box center [102, 53] width 143 height 17
type input "VEHXF"
click at [69, 82] on button "Save" at bounding box center [53, 84] width 44 height 14
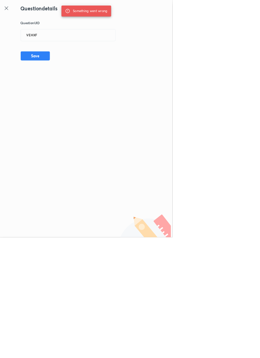
click at [10, 12] on icon at bounding box center [10, 12] width 8 height 8
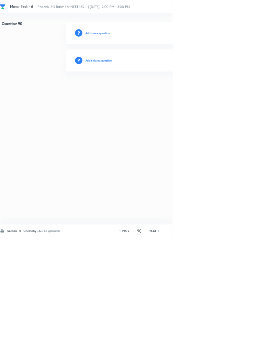
click at [165, 91] on h6 "Add existing question" at bounding box center [148, 91] width 40 height 6
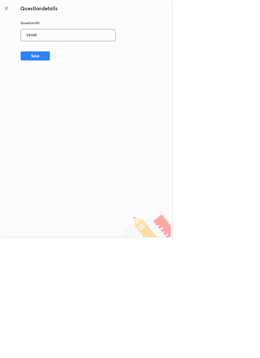
click at [83, 51] on input "VEHXF" at bounding box center [102, 53] width 143 height 17
type input "V"
type input "O0H5N"
click at [65, 83] on button "Save" at bounding box center [53, 84] width 44 height 14
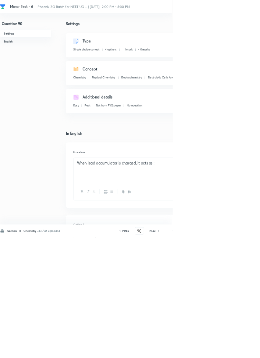
click at [260, 254] on div "Question When lead accumulator is charged, it acts as :" at bounding box center [220, 264] width 243 height 98
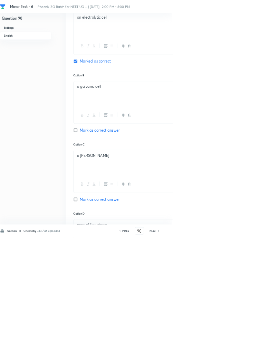
scroll to position [329, 0]
click at [212, 354] on input "90" at bounding box center [210, 348] width 13 height 12
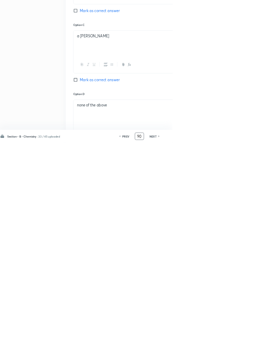
scroll to position [379, 0]
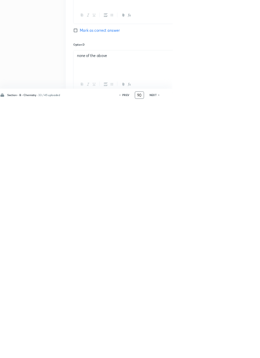
type input "9"
type input "46"
checkbox input "true"
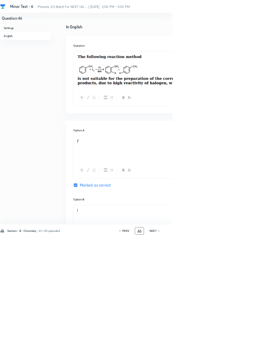
scroll to position [0, 0]
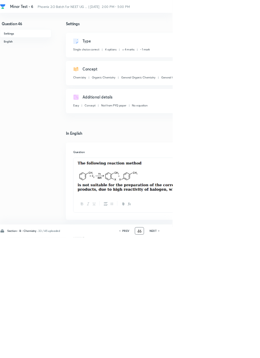
click at [240, 349] on icon at bounding box center [239, 348] width 1 height 2
type input "47"
checkbox input "false"
checkbox input "true"
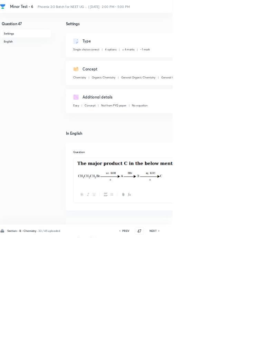
click at [240, 350] on icon at bounding box center [240, 347] width 2 height 3
type input "48"
checkbox input "false"
checkbox input "true"
click at [240, 349] on icon at bounding box center [239, 348] width 1 height 2
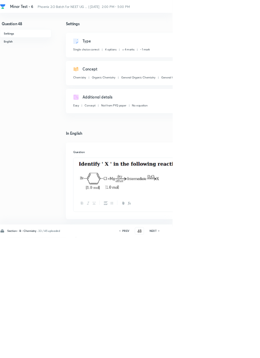
type input "49"
checkbox input "false"
checkbox input "true"
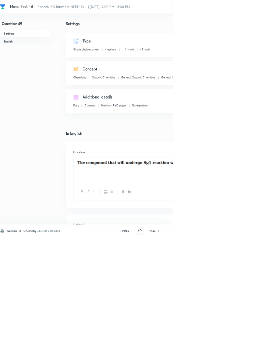
click at [240, 349] on icon at bounding box center [239, 348] width 1 height 2
type input "50"
checkbox input "true"
click at [240, 350] on icon at bounding box center [240, 347] width 2 height 3
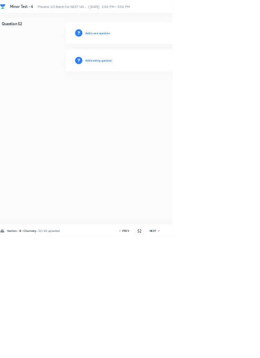
click at [234, 351] on h6 "NEXT" at bounding box center [230, 348] width 11 height 6
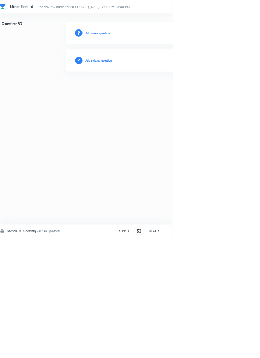
click at [240, 350] on icon at bounding box center [240, 347] width 2 height 3
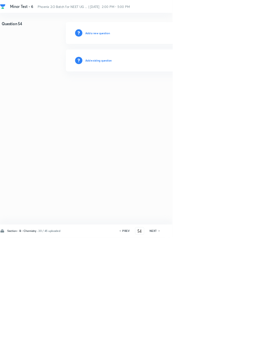
click at [240, 349] on icon at bounding box center [239, 348] width 1 height 2
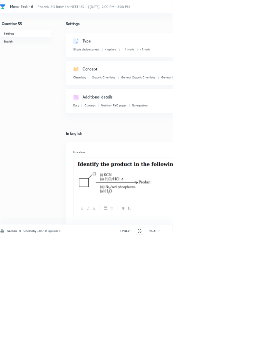
click at [240, 350] on icon at bounding box center [240, 347] width 2 height 3
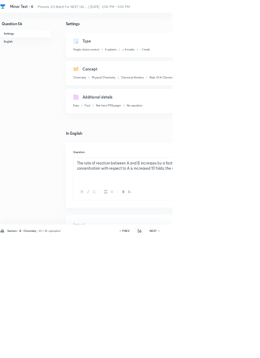
click at [241, 349] on icon at bounding box center [239, 348] width 1 height 2
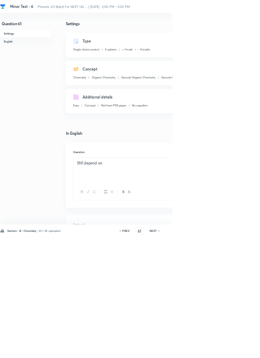
click at [240, 350] on icon at bounding box center [240, 347] width 2 height 3
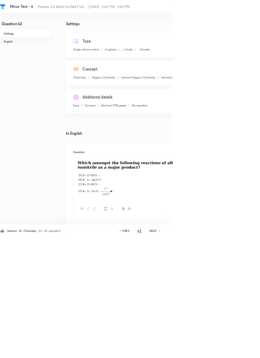
click at [241, 349] on icon at bounding box center [239, 348] width 1 height 2
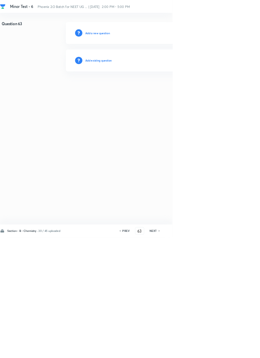
click at [241, 349] on icon at bounding box center [239, 348] width 1 height 2
click at [240, 350] on icon at bounding box center [240, 347] width 2 height 3
click at [240, 349] on icon at bounding box center [239, 348] width 1 height 2
click at [241, 350] on icon at bounding box center [240, 347] width 2 height 3
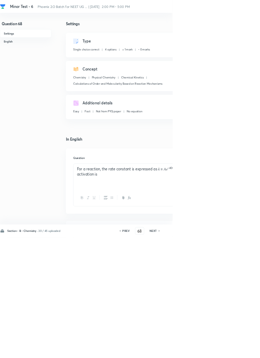
click at [240, 350] on icon at bounding box center [240, 347] width 2 height 3
click at [198, 351] on div "PREV" at bounding box center [189, 348] width 18 height 6
click at [196, 351] on div "PREV" at bounding box center [189, 348] width 18 height 6
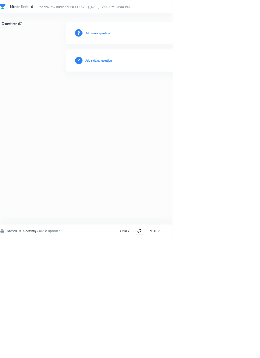
click at [233, 351] on h6 "NEXT" at bounding box center [231, 348] width 11 height 6
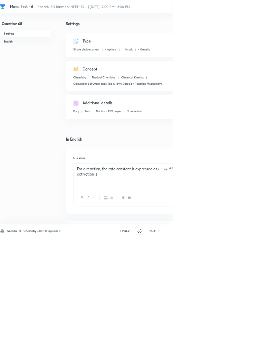
click at [233, 351] on h6 "NEXT" at bounding box center [231, 348] width 11 height 6
click at [230, 351] on h6 "NEXT" at bounding box center [231, 348] width 11 height 6
click at [228, 351] on h6 "NEXT" at bounding box center [231, 348] width 11 height 6
click at [226, 351] on h6 "NEXT" at bounding box center [231, 348] width 11 height 6
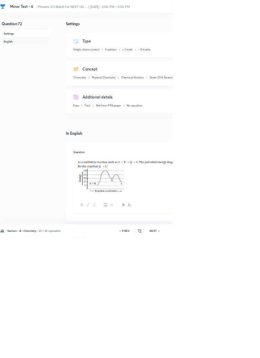
click at [226, 351] on div "NEXT" at bounding box center [232, 348] width 18 height 6
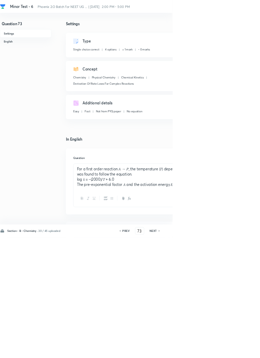
click at [225, 351] on div "NEXT" at bounding box center [232, 348] width 18 height 6
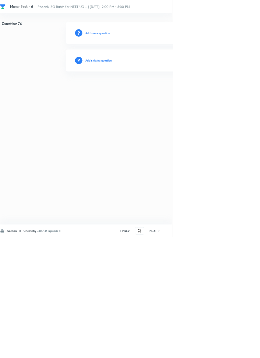
click at [162, 92] on h6 "Add existing question" at bounding box center [148, 91] width 40 height 6
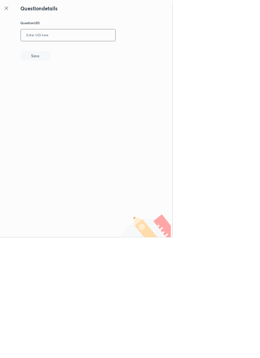
click at [98, 51] on input "text" at bounding box center [102, 53] width 143 height 17
click at [73, 88] on button "Save" at bounding box center [53, 84] width 44 height 14
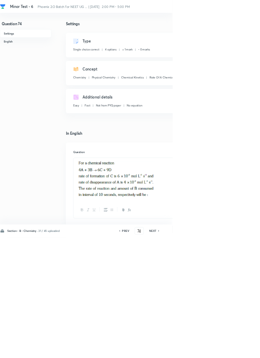
click at [240, 349] on icon at bounding box center [239, 348] width 1 height 2
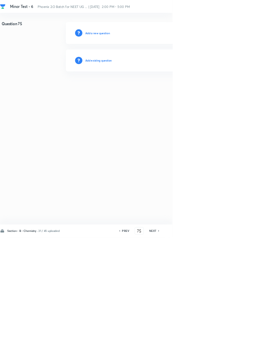
click at [155, 90] on h6 "Add existing question" at bounding box center [148, 91] width 40 height 6
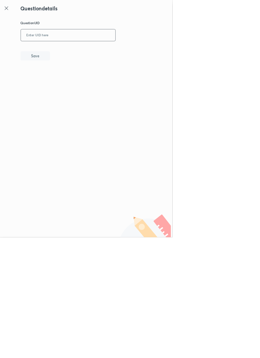
click at [122, 52] on input "text" at bounding box center [102, 53] width 143 height 17
click at [73, 81] on button "Save" at bounding box center [53, 84] width 44 height 14
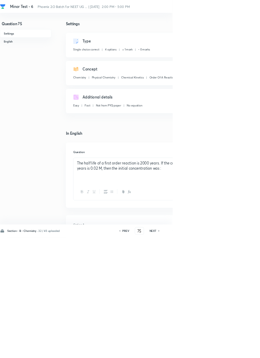
click at [240, 350] on icon at bounding box center [240, 347] width 2 height 3
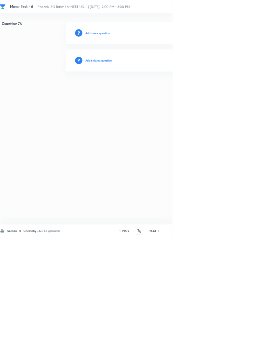
click at [193, 351] on h6 "PREV" at bounding box center [189, 348] width 11 height 6
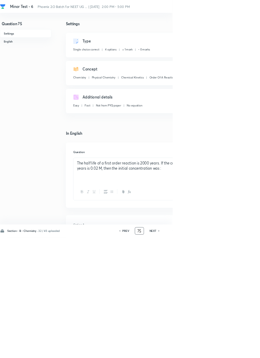
click at [214, 354] on input "75" at bounding box center [210, 348] width 13 height 12
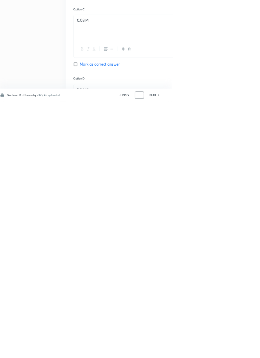
scroll to position [328, 0]
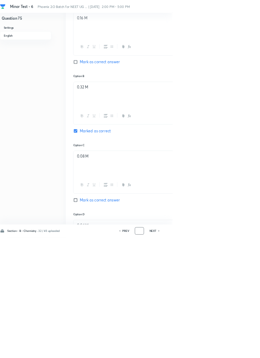
click at [193, 351] on h6 "PREV" at bounding box center [189, 348] width 11 height 6
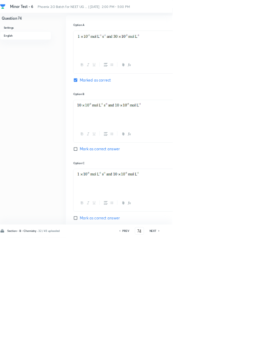
click at [196, 354] on div "PREV 74 ​ NEXT" at bounding box center [210, 347] width 89 height 11
click at [195, 351] on h6 "PREV" at bounding box center [189, 348] width 11 height 6
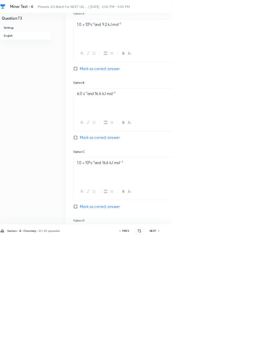
click at [190, 351] on h6 "PREV" at bounding box center [189, 348] width 11 height 6
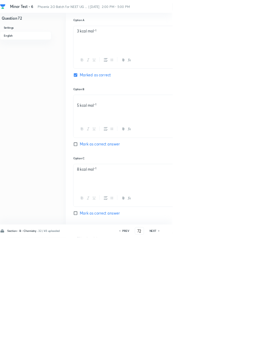
click at [193, 351] on h6 "PREV" at bounding box center [189, 348] width 11 height 6
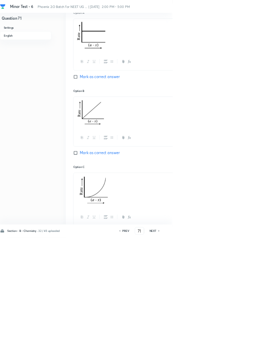
click at [193, 351] on h6 "PREV" at bounding box center [189, 348] width 11 height 6
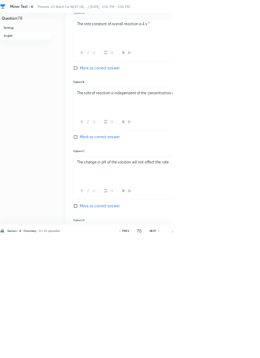
click at [192, 351] on h6 "PREV" at bounding box center [189, 348] width 11 height 6
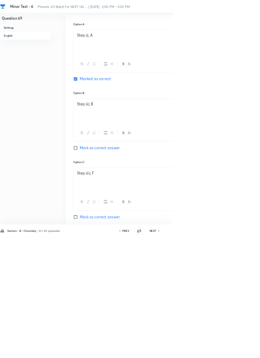
click at [192, 351] on h6 "PREV" at bounding box center [189, 348] width 11 height 6
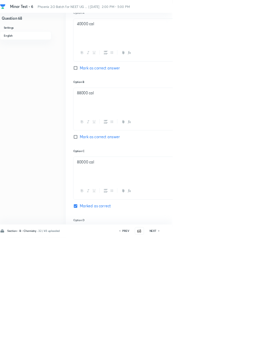
click at [193, 351] on h6 "PREV" at bounding box center [189, 348] width 11 height 6
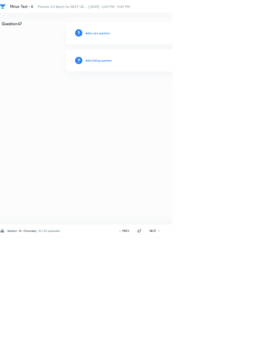
scroll to position [0, 0]
click at [240, 350] on icon at bounding box center [240, 347] width 2 height 3
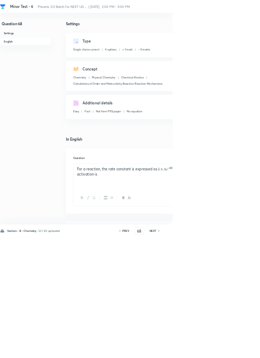
click at [240, 350] on icon at bounding box center [240, 347] width 2 height 3
click at [233, 351] on h6 "NEXT" at bounding box center [230, 348] width 11 height 6
click at [232, 351] on h6 "NEXT" at bounding box center [230, 348] width 11 height 6
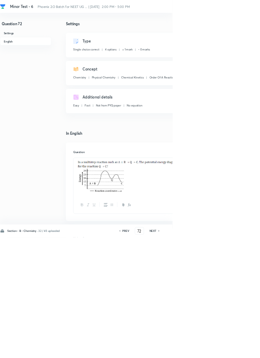
click at [232, 351] on h6 "NEXT" at bounding box center [230, 348] width 11 height 6
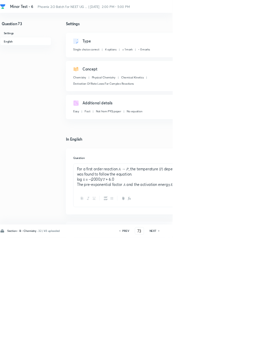
click at [233, 351] on h6 "NEXT" at bounding box center [230, 348] width 11 height 6
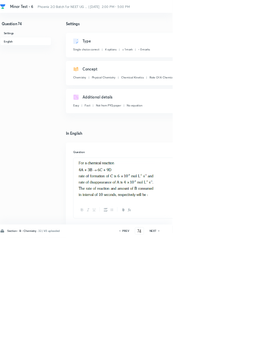
click at [233, 351] on h6 "NEXT" at bounding box center [230, 348] width 11 height 6
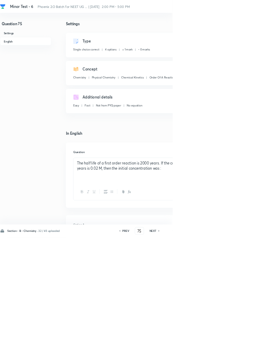
click at [232, 357] on div "Section - B - Chemistry · 32 / 45 uploaded PREV 75 ​ NEXT Remove Save" at bounding box center [196, 347] width 392 height 19
click at [240, 350] on icon at bounding box center [240, 347] width 2 height 3
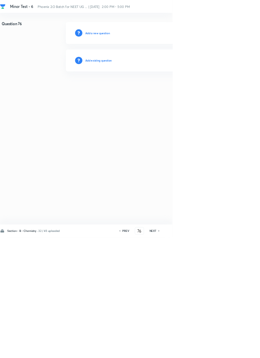
click at [161, 90] on h6 "Add existing question" at bounding box center [148, 91] width 40 height 6
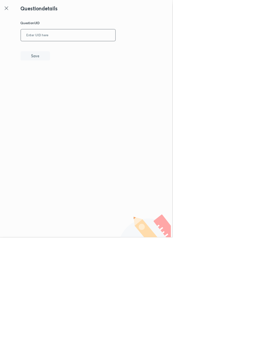
click at [96, 51] on input "text" at bounding box center [102, 53] width 143 height 17
click at [69, 83] on button "Save" at bounding box center [53, 84] width 44 height 14
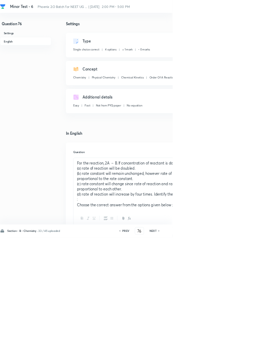
click at [240, 350] on icon at bounding box center [240, 347] width 2 height 3
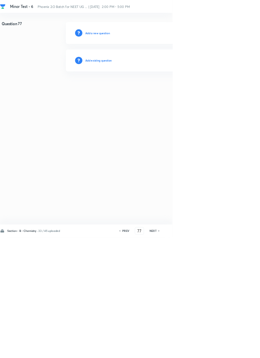
click at [161, 90] on h6 "Add existing question" at bounding box center [148, 91] width 40 height 6
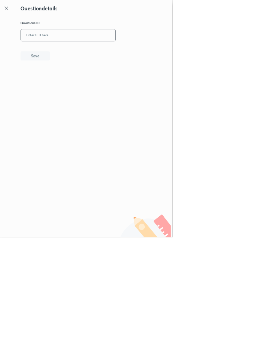
click at [127, 51] on input "text" at bounding box center [102, 53] width 143 height 17
click at [69, 81] on button "Save" at bounding box center [53, 84] width 44 height 14
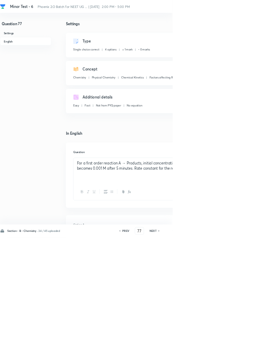
click at [240, 349] on icon at bounding box center [239, 348] width 1 height 2
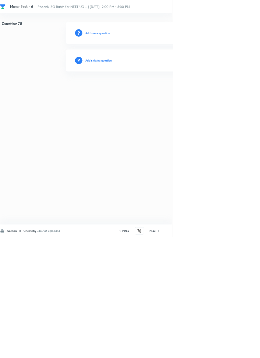
click at [160, 89] on h6 "Add existing question" at bounding box center [148, 91] width 40 height 6
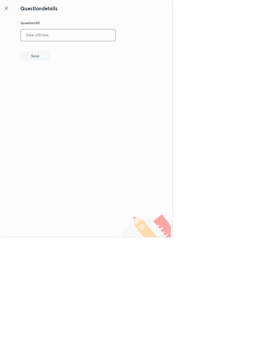
click at [122, 52] on input "text" at bounding box center [102, 53] width 143 height 17
click at [67, 81] on button "Save" at bounding box center [53, 84] width 44 height 14
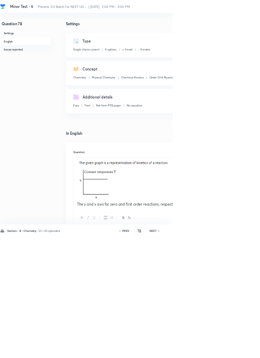
click at [240, 350] on icon at bounding box center [240, 347] width 2 height 3
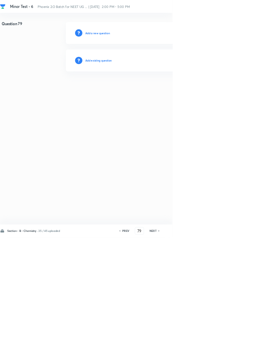
click at [166, 90] on h6 "Add existing question" at bounding box center [148, 91] width 40 height 6
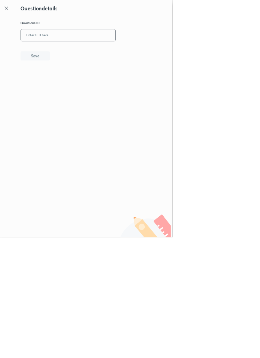
click at [123, 51] on input "text" at bounding box center [102, 53] width 143 height 17
click at [71, 83] on button "Save" at bounding box center [53, 84] width 44 height 14
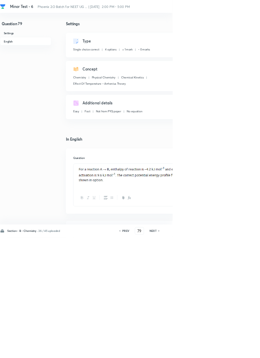
click at [240, 349] on icon at bounding box center [239, 348] width 1 height 2
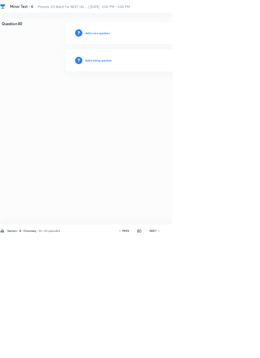
click at [160, 90] on h6 "Add existing question" at bounding box center [148, 91] width 40 height 6
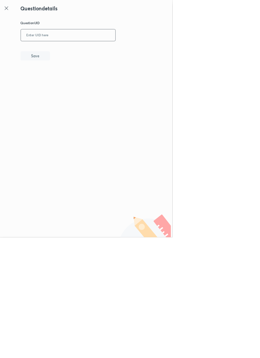
click at [93, 50] on input "text" at bounding box center [102, 53] width 143 height 17
click at [69, 86] on button "Save" at bounding box center [53, 84] width 44 height 14
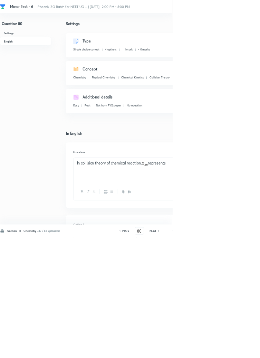
click at [234, 351] on h6 "NEXT" at bounding box center [230, 348] width 11 height 6
click at [214, 354] on input "81" at bounding box center [210, 348] width 13 height 12
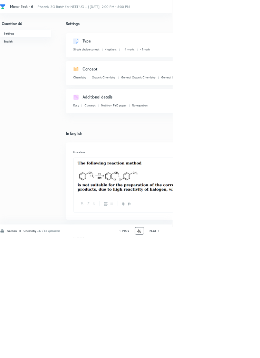
click at [234, 351] on h6 "NEXT" at bounding box center [230, 348] width 11 height 6
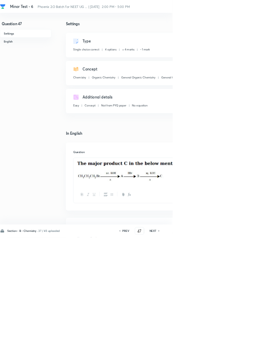
click at [240, 349] on icon at bounding box center [239, 348] width 1 height 2
click at [240, 350] on icon at bounding box center [240, 347] width 2 height 3
click at [233, 351] on h6 "NEXT" at bounding box center [230, 348] width 11 height 6
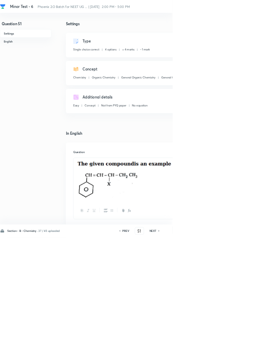
click at [240, 350] on icon at bounding box center [240, 347] width 2 height 3
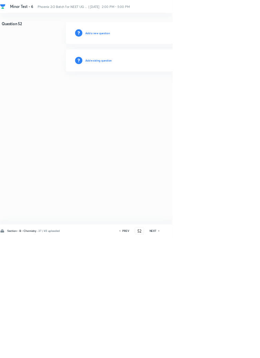
click at [161, 90] on h6 "Add existing question" at bounding box center [148, 91] width 40 height 6
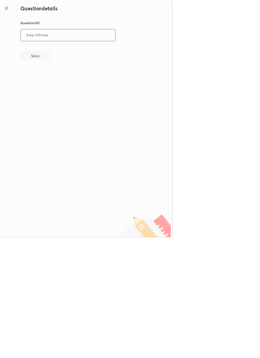
click at [94, 52] on input "text" at bounding box center [102, 53] width 143 height 17
click at [70, 83] on button "Save" at bounding box center [53, 84] width 44 height 14
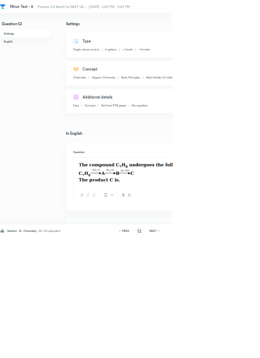
click at [240, 350] on icon at bounding box center [240, 347] width 2 height 3
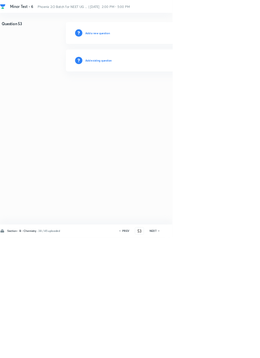
click at [162, 90] on h6 "Add existing question" at bounding box center [148, 91] width 40 height 6
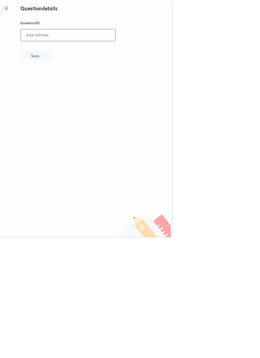
click at [135, 52] on input "text" at bounding box center [102, 53] width 143 height 17
click at [71, 83] on button "Save" at bounding box center [53, 84] width 44 height 14
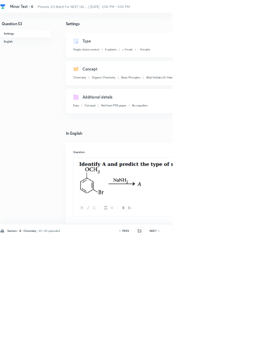
click at [240, 350] on icon at bounding box center [240, 347] width 2 height 3
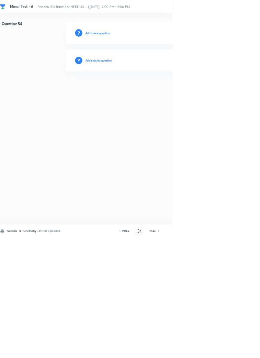
click at [163, 94] on h6 "Add existing question" at bounding box center [148, 91] width 40 height 6
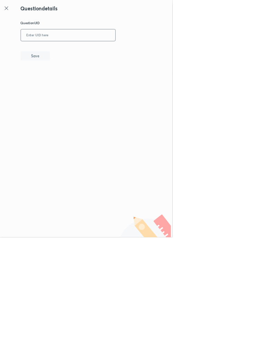
click at [117, 51] on input "text" at bounding box center [102, 53] width 143 height 17
click at [70, 82] on button "Save" at bounding box center [53, 84] width 44 height 14
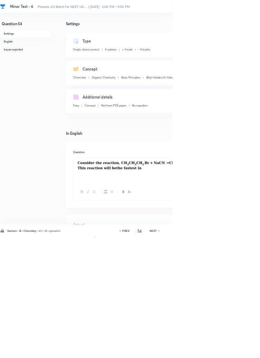
click at [241, 349] on icon at bounding box center [239, 348] width 1 height 2
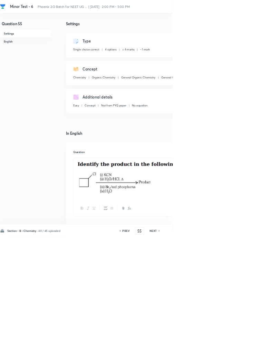
click at [241, 350] on icon at bounding box center [240, 347] width 2 height 3
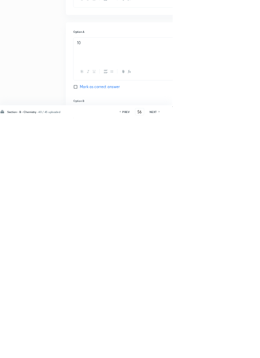
scroll to position [111, 0]
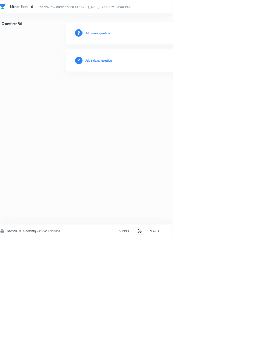
scroll to position [0, 0]
click at [165, 88] on h6 "Add existing question" at bounding box center [148, 91] width 40 height 6
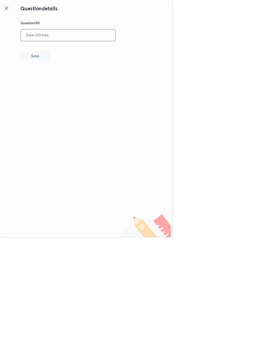
click at [102, 53] on input "text" at bounding box center [102, 53] width 143 height 17
click at [70, 84] on button "Save" at bounding box center [53, 84] width 44 height 14
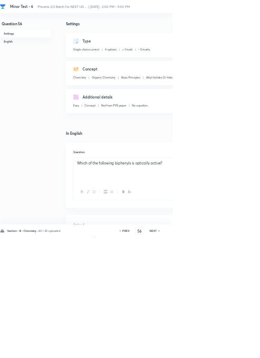
click at [233, 351] on h6 "NEXT" at bounding box center [231, 348] width 11 height 6
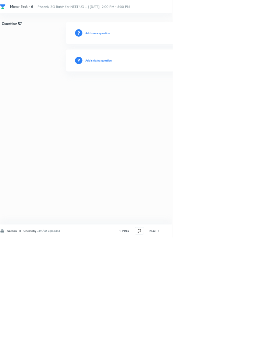
click at [240, 350] on icon at bounding box center [240, 347] width 2 height 3
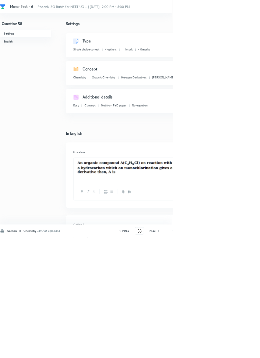
click at [189, 351] on h6 "PREV" at bounding box center [189, 348] width 11 height 6
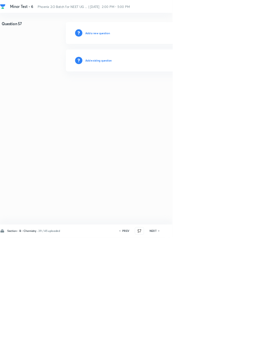
click at [162, 90] on h6 "Add existing question" at bounding box center [148, 91] width 40 height 6
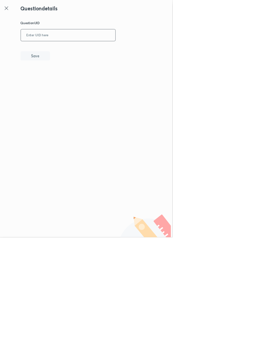
click at [97, 52] on input "text" at bounding box center [102, 53] width 143 height 17
click at [69, 86] on button "Save" at bounding box center [53, 84] width 44 height 14
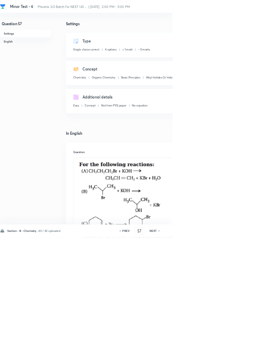
click at [241, 350] on icon at bounding box center [240, 347] width 2 height 3
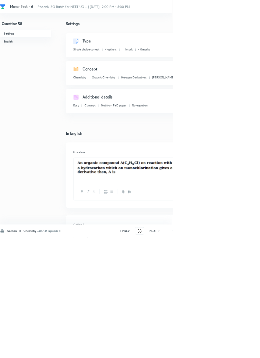
click at [232, 351] on h6 "NEXT" at bounding box center [231, 348] width 11 height 6
click at [241, 350] on icon at bounding box center [240, 347] width 2 height 3
click at [233, 351] on h6 "NEXT" at bounding box center [231, 348] width 11 height 6
click at [241, 350] on icon at bounding box center [240, 347] width 2 height 3
click at [241, 349] on icon at bounding box center [239, 348] width 1 height 2
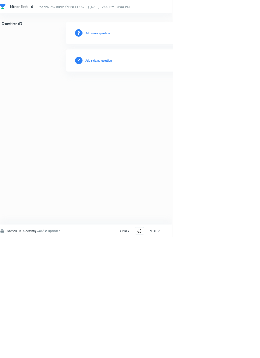
click at [163, 90] on h6 "Add existing question" at bounding box center [148, 91] width 40 height 6
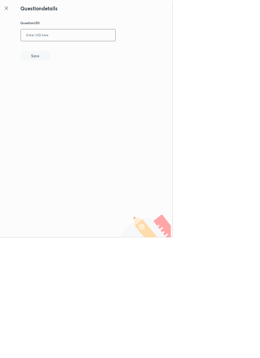
click at [85, 54] on input "text" at bounding box center [102, 53] width 143 height 17
click at [66, 85] on button "Save" at bounding box center [53, 84] width 44 height 14
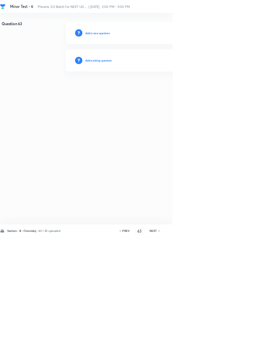
click at [165, 93] on h6 "Add existing question" at bounding box center [148, 91] width 40 height 6
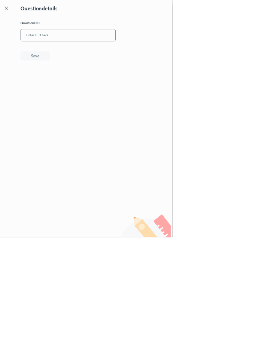
click at [122, 56] on input "text" at bounding box center [102, 53] width 143 height 17
click at [70, 79] on button "Save" at bounding box center [53, 84] width 44 height 14
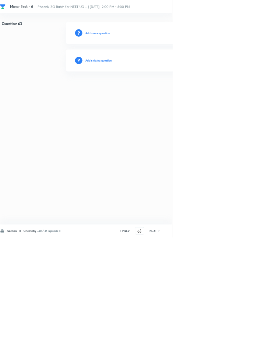
click at [158, 89] on h6 "Add existing question" at bounding box center [148, 91] width 40 height 6
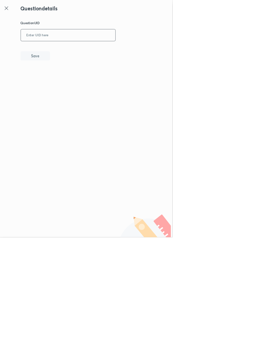
click at [118, 53] on input "text" at bounding box center [102, 53] width 143 height 17
click at [68, 85] on button "Save" at bounding box center [53, 84] width 44 height 14
click at [77, 52] on input "8AWC9" at bounding box center [102, 53] width 143 height 17
click at [71, 87] on button "Save" at bounding box center [53, 84] width 44 height 14
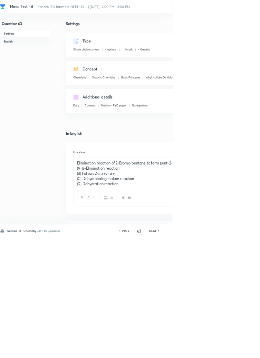
click at [240, 350] on icon at bounding box center [240, 347] width 2 height 3
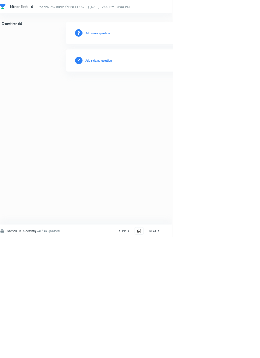
click at [159, 90] on h6 "Add existing question" at bounding box center [148, 91] width 40 height 6
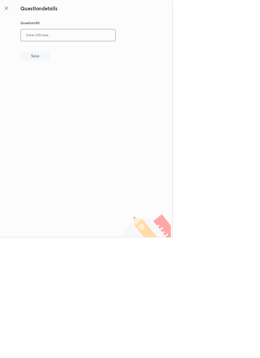
click at [106, 50] on input "text" at bounding box center [102, 53] width 143 height 17
click at [68, 85] on button "Save" at bounding box center [53, 84] width 44 height 14
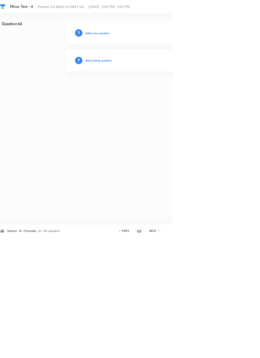
click at [163, 89] on h6 "Add existing question" at bounding box center [148, 91] width 40 height 6
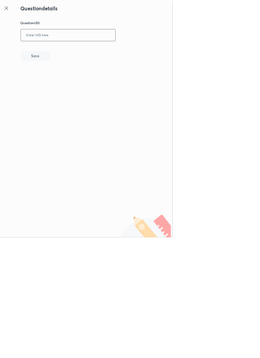
click at [117, 52] on input "text" at bounding box center [102, 53] width 143 height 17
click at [73, 87] on button "Save" at bounding box center [53, 84] width 44 height 14
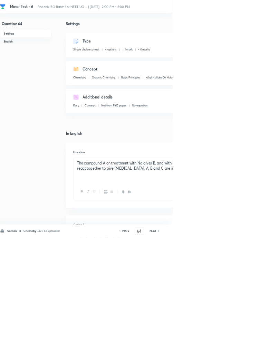
click at [240, 350] on icon at bounding box center [240, 347] width 2 height 3
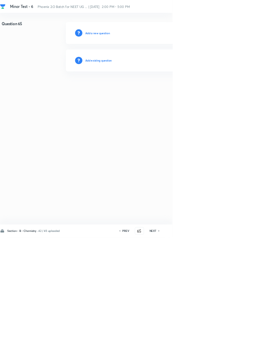
click at [158, 88] on h6 "Add existing question" at bounding box center [148, 91] width 40 height 6
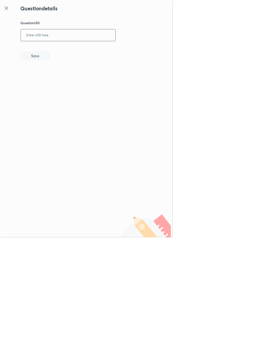
click at [97, 51] on input "text" at bounding box center [102, 53] width 143 height 17
click at [70, 82] on button "Save" at bounding box center [53, 84] width 44 height 14
click at [77, 54] on input "X94MP" at bounding box center [102, 53] width 143 height 17
click at [69, 80] on button "Save" at bounding box center [53, 84] width 44 height 14
click at [76, 52] on input "OCCC2" at bounding box center [102, 53] width 143 height 17
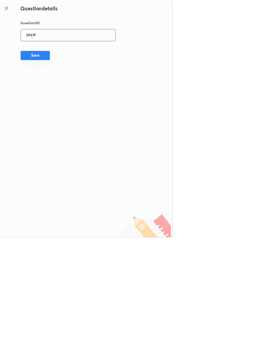
click at [65, 83] on button "Save" at bounding box center [53, 84] width 44 height 14
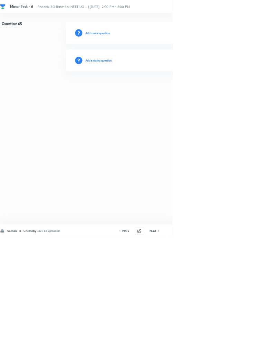
click at [162, 89] on h6 "Add existing question" at bounding box center [148, 91] width 40 height 6
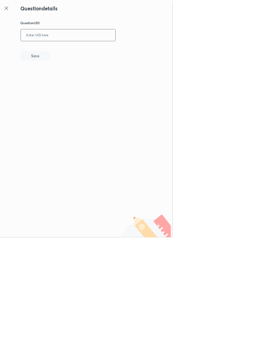
click at [99, 54] on input "text" at bounding box center [102, 53] width 143 height 17
click at [70, 78] on button "Save" at bounding box center [53, 84] width 44 height 14
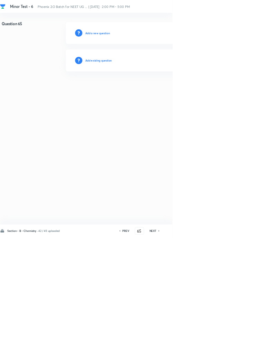
click at [154, 90] on h6 "Add existing question" at bounding box center [148, 91] width 40 height 6
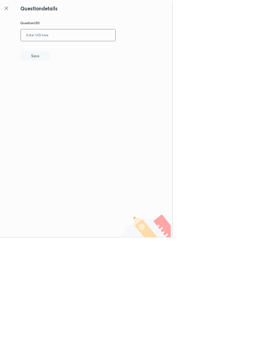
click at [93, 52] on input "text" at bounding box center [102, 53] width 143 height 17
click at [67, 83] on button "Save" at bounding box center [53, 84] width 44 height 14
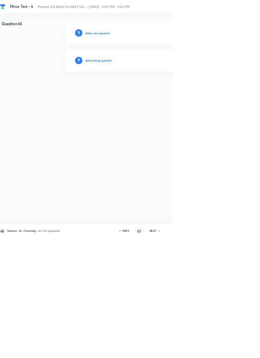
click at [162, 89] on h6 "Add existing question" at bounding box center [148, 91] width 40 height 6
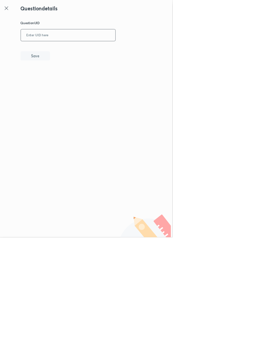
click at [117, 52] on input "text" at bounding box center [102, 53] width 143 height 17
click at [68, 89] on button "Save" at bounding box center [53, 84] width 44 height 14
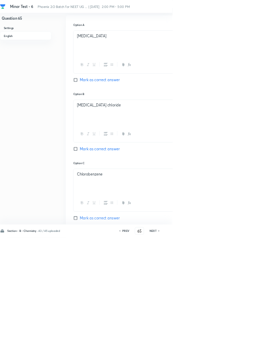
scroll to position [329, 0]
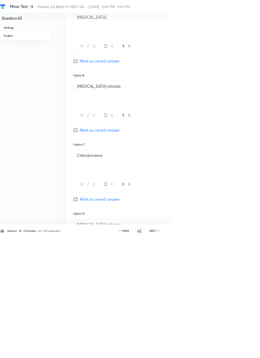
click at [240, 350] on icon at bounding box center [240, 347] width 2 height 3
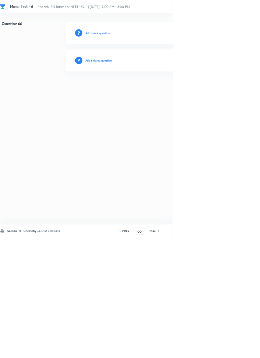
scroll to position [0, 0]
click at [166, 91] on h6 "Add existing question" at bounding box center [148, 91] width 40 height 6
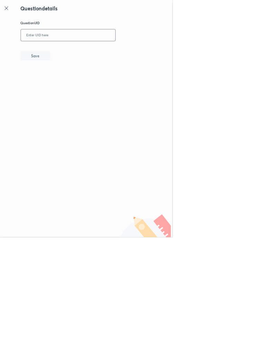
click at [97, 55] on input "text" at bounding box center [102, 53] width 143 height 17
click at [72, 79] on button "Save" at bounding box center [53, 84] width 44 height 14
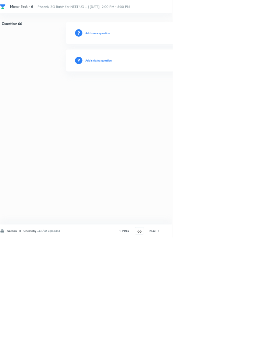
click at [260, 141] on html "Minor Test - 6 Phoenix 2.O Batch for NEET UG ... | Oct 5, 2025 · 2:00 PM - 5:00…" at bounding box center [130, 70] width 260 height 141
click at [160, 92] on h6 "Add existing question" at bounding box center [148, 91] width 40 height 6
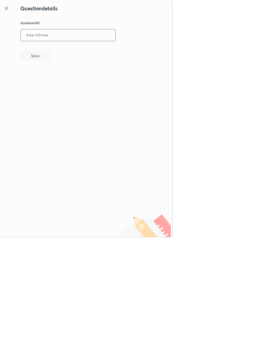
click at [100, 54] on input "text" at bounding box center [102, 53] width 143 height 17
click at [65, 83] on button "Save" at bounding box center [53, 84] width 44 height 14
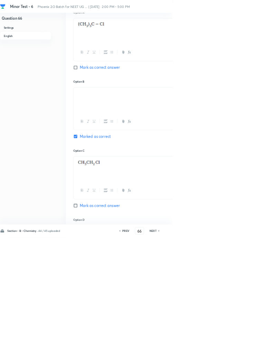
scroll to position [320, 0]
click at [240, 350] on icon at bounding box center [240, 347] width 2 height 3
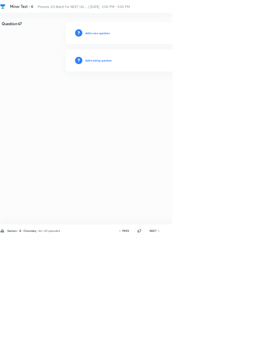
click at [155, 90] on h6 "Add existing question" at bounding box center [148, 91] width 40 height 6
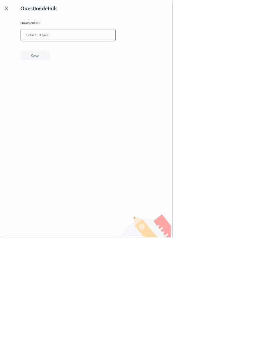
click at [98, 55] on input "text" at bounding box center [102, 53] width 143 height 17
click at [60, 86] on button "Save" at bounding box center [53, 84] width 44 height 14
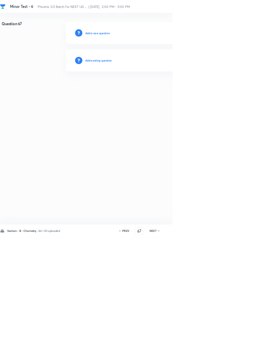
click at [165, 89] on h6 "Add existing question" at bounding box center [148, 91] width 40 height 6
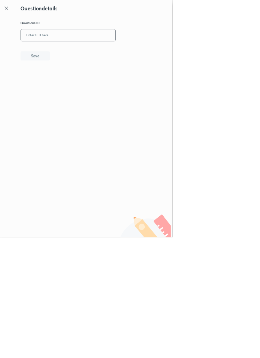
click at [88, 51] on input "text" at bounding box center [102, 53] width 143 height 17
click at [70, 82] on button "Save" at bounding box center [53, 84] width 44 height 14
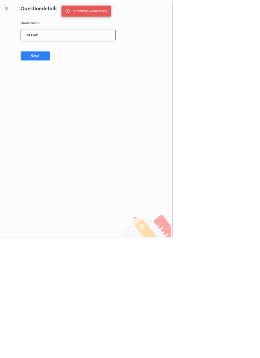
click at [83, 50] on input "5XA8W" at bounding box center [102, 53] width 143 height 17
click at [72, 87] on button "Save" at bounding box center [53, 84] width 44 height 14
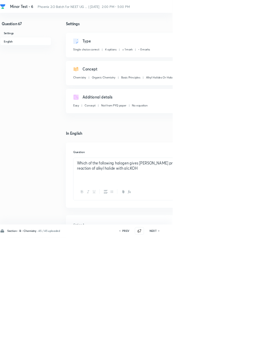
click at [240, 350] on icon at bounding box center [240, 347] width 2 height 3
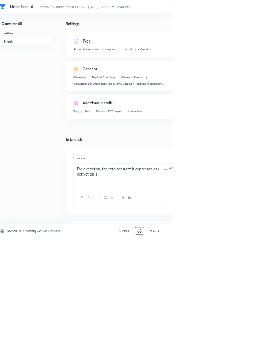
click at [213, 354] on input "68" at bounding box center [210, 348] width 13 height 12
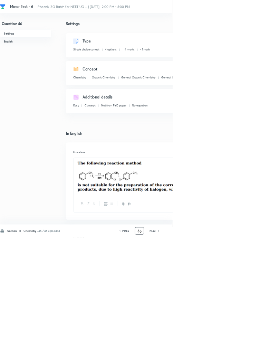
click at [240, 349] on icon at bounding box center [239, 348] width 1 height 2
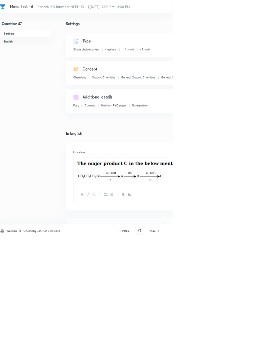
click at [240, 350] on icon at bounding box center [240, 347] width 2 height 3
click at [234, 351] on h6 "NEXT" at bounding box center [230, 348] width 11 height 6
click at [240, 350] on icon at bounding box center [240, 347] width 2 height 3
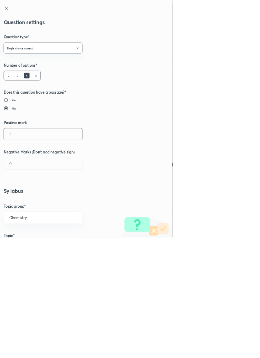
click at [22, 202] on input "1" at bounding box center [65, 202] width 118 height 18
click at [22, 250] on input "0" at bounding box center [65, 247] width 118 height 18
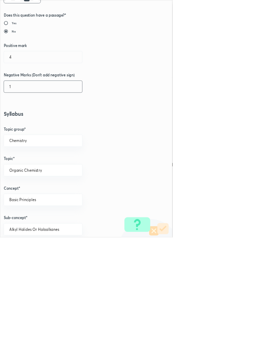
scroll to position [388, 0]
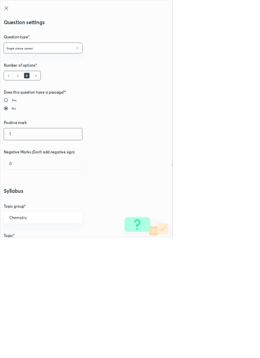
click at [20, 200] on input "1" at bounding box center [65, 202] width 118 height 18
click at [21, 248] on input "0" at bounding box center [65, 247] width 118 height 18
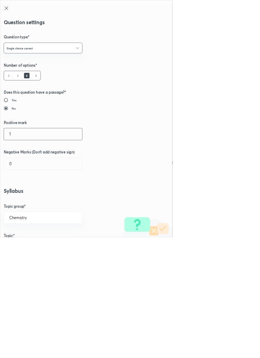
click at [23, 202] on input "1" at bounding box center [65, 202] width 118 height 18
click at [26, 249] on input "0" at bounding box center [65, 247] width 118 height 18
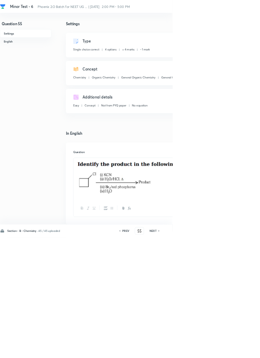
click at [240, 349] on icon at bounding box center [239, 348] width 1 height 2
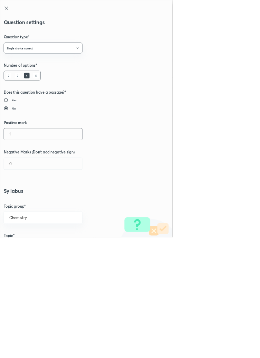
click at [21, 204] on input "1" at bounding box center [65, 202] width 118 height 18
click at [9, 12] on icon at bounding box center [9, 12] width 5 height 5
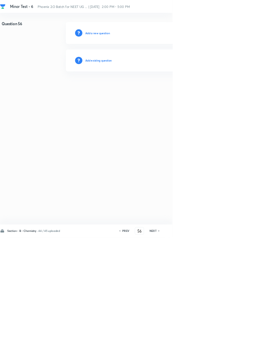
click at [160, 89] on h6 "Add existing question" at bounding box center [148, 91] width 40 height 6
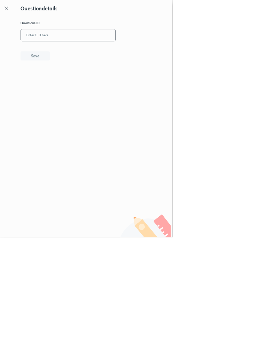
click at [107, 51] on input "text" at bounding box center [102, 53] width 143 height 17
click at [69, 82] on button "Save" at bounding box center [53, 84] width 44 height 14
click at [86, 51] on input "UYRNN" at bounding box center [102, 53] width 143 height 17
click at [73, 87] on button "Save" at bounding box center [53, 84] width 44 height 14
click at [81, 55] on input "2ENEM" at bounding box center [102, 53] width 143 height 17
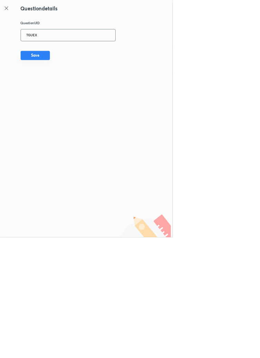
click at [75, 83] on button "Save" at bounding box center [53, 84] width 44 height 14
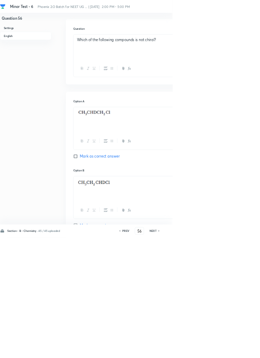
scroll to position [0, 0]
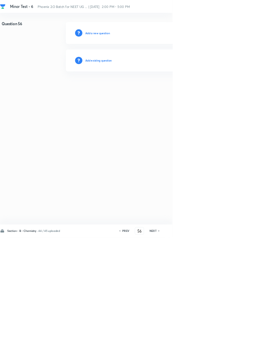
click at [169, 89] on h6 "Add existing question" at bounding box center [148, 91] width 40 height 6
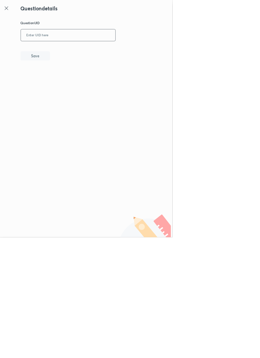
click at [102, 51] on input "text" at bounding box center [102, 53] width 143 height 17
click at [74, 83] on button "Save" at bounding box center [53, 84] width 44 height 14
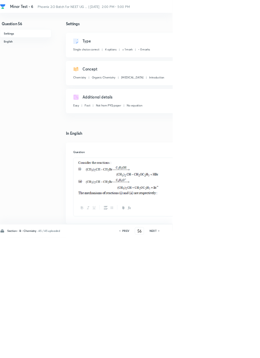
click at [234, 351] on h6 "NEXT" at bounding box center [230, 348] width 11 height 6
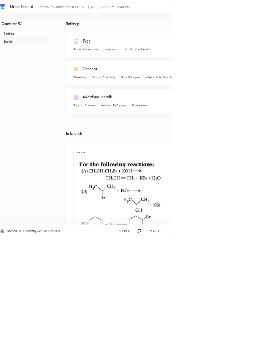
click at [240, 349] on icon at bounding box center [239, 348] width 1 height 2
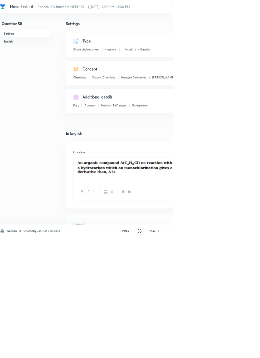
click at [233, 351] on h6 "NEXT" at bounding box center [230, 348] width 11 height 6
click at [240, 350] on icon at bounding box center [240, 347] width 2 height 3
click at [240, 349] on icon at bounding box center [239, 348] width 1 height 2
click at [240, 350] on icon at bounding box center [240, 347] width 2 height 3
click at [235, 351] on h6 "NEXT" at bounding box center [230, 348] width 11 height 6
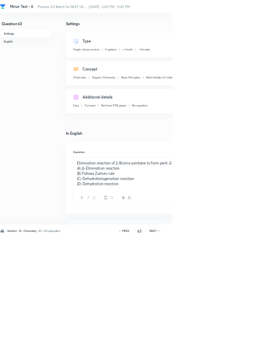
click at [240, 350] on icon at bounding box center [240, 347] width 2 height 3
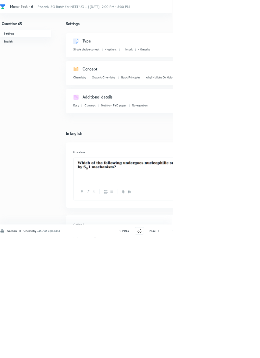
click at [240, 350] on icon at bounding box center [240, 347] width 2 height 3
click at [240, 349] on icon at bounding box center [239, 348] width 1 height 2
click at [240, 350] on icon at bounding box center [240, 347] width 2 height 3
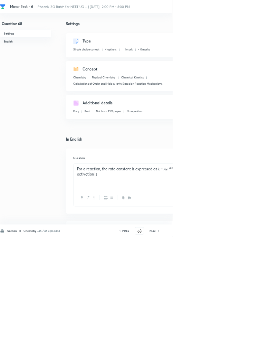
click at [180, 350] on icon at bounding box center [181, 347] width 2 height 3
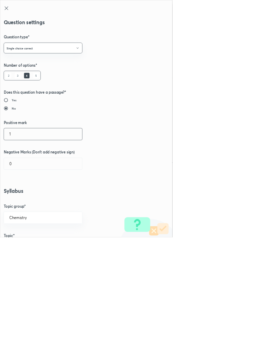
click at [22, 201] on input "1" at bounding box center [65, 202] width 118 height 18
click at [20, 247] on input "0" at bounding box center [65, 247] width 118 height 18
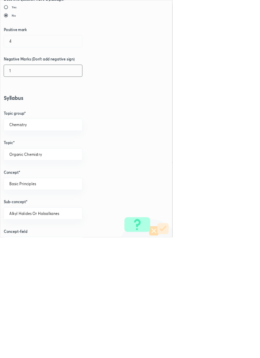
scroll to position [388, 0]
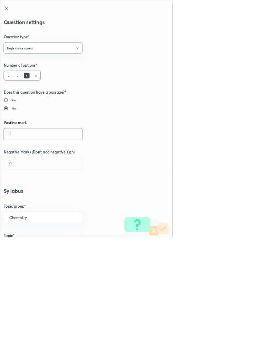
click at [18, 205] on input "1" at bounding box center [65, 202] width 118 height 18
click at [24, 248] on input "0" at bounding box center [65, 247] width 118 height 18
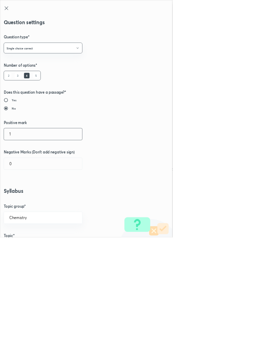
click at [19, 201] on input "1" at bounding box center [65, 202] width 118 height 18
click at [25, 250] on input "0" at bounding box center [65, 247] width 118 height 18
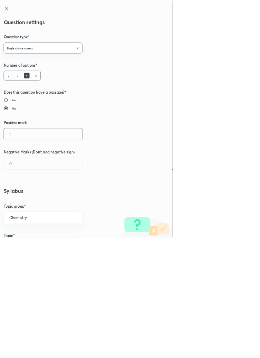
click at [21, 203] on input "1" at bounding box center [65, 202] width 118 height 18
click at [26, 248] on input "0" at bounding box center [65, 247] width 118 height 18
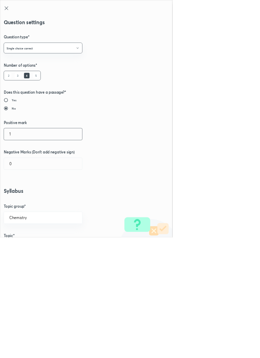
click at [22, 203] on input "1" at bounding box center [65, 202] width 118 height 18
click at [26, 248] on input "0" at bounding box center [65, 247] width 118 height 18
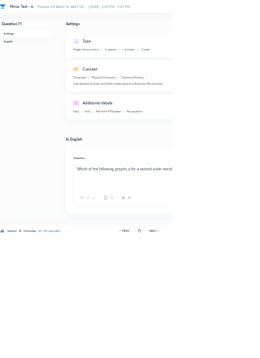
click at [240, 350] on icon at bounding box center [240, 347] width 2 height 3
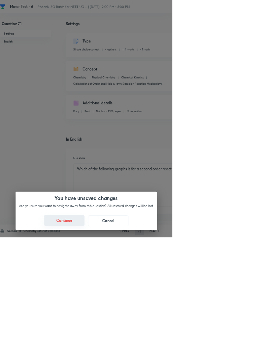
click at [127, 340] on button "Continue" at bounding box center [97, 332] width 61 height 17
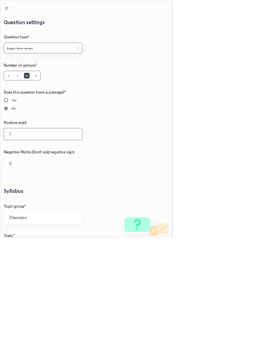
click at [21, 204] on input "1" at bounding box center [65, 202] width 118 height 18
click at [23, 249] on input "0" at bounding box center [65, 247] width 118 height 18
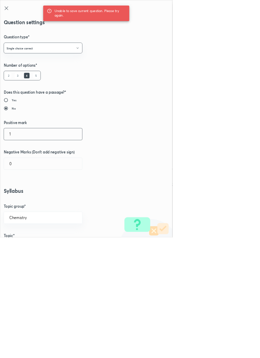
click at [22, 205] on input "1" at bounding box center [65, 202] width 118 height 18
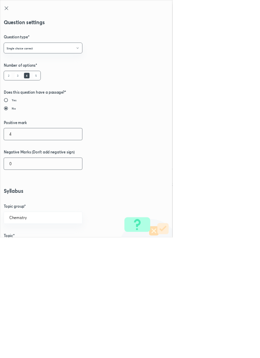
click at [26, 248] on input "0" at bounding box center [65, 247] width 118 height 18
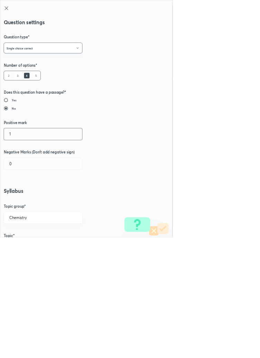
click at [21, 199] on input "1" at bounding box center [65, 202] width 118 height 18
click at [23, 244] on input "0" at bounding box center [65, 247] width 118 height 18
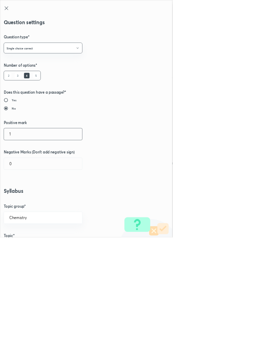
click at [21, 204] on input "1" at bounding box center [65, 202] width 118 height 18
click at [24, 247] on input "0" at bounding box center [65, 247] width 118 height 18
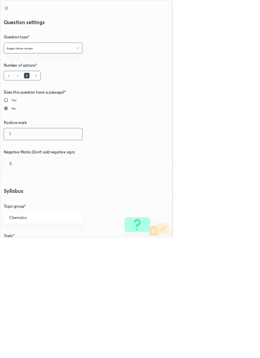
click at [18, 201] on input "1" at bounding box center [65, 202] width 118 height 18
click at [29, 249] on input "0" at bounding box center [65, 247] width 118 height 18
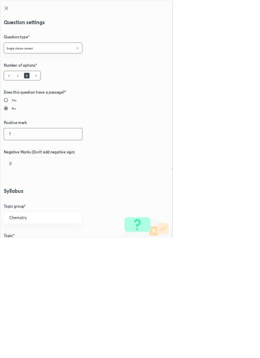
click at [22, 204] on input "1" at bounding box center [65, 202] width 118 height 18
click at [19, 248] on input "0" at bounding box center [65, 247] width 118 height 18
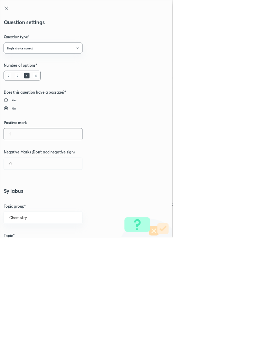
click at [18, 204] on input "1" at bounding box center [65, 202] width 118 height 18
click at [22, 245] on input "0" at bounding box center [65, 247] width 118 height 18
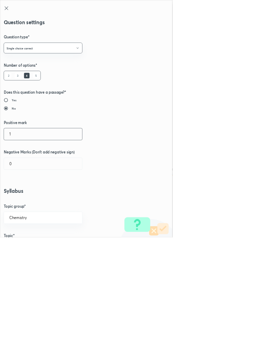
click at [22, 200] on input "1" at bounding box center [65, 202] width 118 height 18
click at [24, 249] on input "0" at bounding box center [65, 247] width 118 height 18
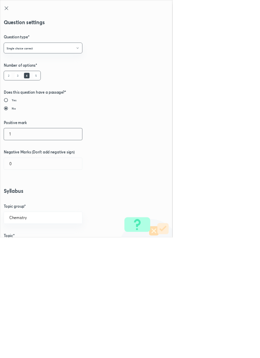
click at [18, 201] on input "1" at bounding box center [65, 202] width 118 height 18
click at [17, 248] on input "0" at bounding box center [65, 247] width 118 height 18
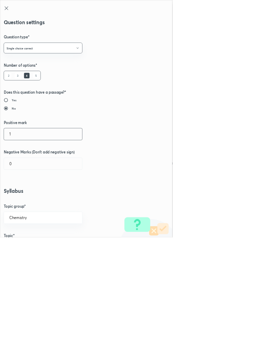
click at [23, 200] on input "1" at bounding box center [65, 202] width 118 height 18
click at [19, 249] on input "0" at bounding box center [65, 247] width 118 height 18
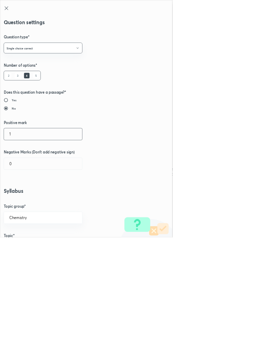
click at [20, 203] on input "1" at bounding box center [65, 202] width 118 height 18
click at [17, 247] on input "0" at bounding box center [65, 247] width 118 height 18
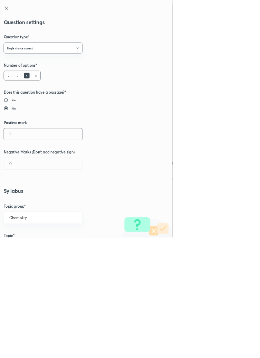
click at [22, 203] on input "1" at bounding box center [65, 202] width 118 height 18
click at [25, 243] on input "0" at bounding box center [65, 247] width 118 height 18
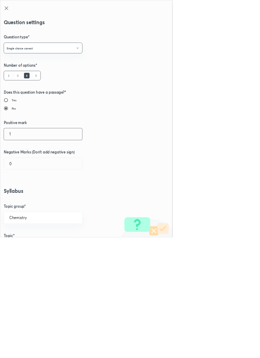
click at [25, 205] on input "1" at bounding box center [65, 202] width 118 height 18
click at [25, 248] on input "0" at bounding box center [65, 247] width 118 height 18
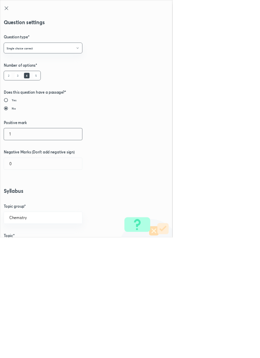
click at [20, 201] on input "1" at bounding box center [65, 202] width 118 height 18
click at [19, 244] on input "0" at bounding box center [65, 247] width 118 height 18
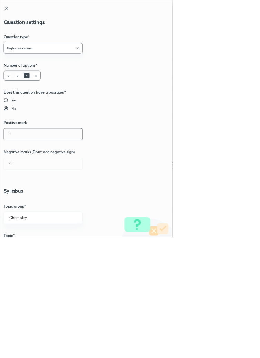
click at [22, 200] on input "1" at bounding box center [65, 202] width 118 height 18
click at [23, 250] on input "0" at bounding box center [65, 247] width 118 height 18
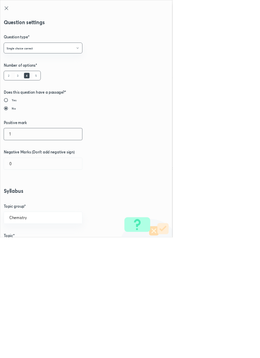
click at [19, 205] on input "1" at bounding box center [65, 202] width 118 height 18
click at [24, 250] on input "0" at bounding box center [65, 247] width 118 height 18
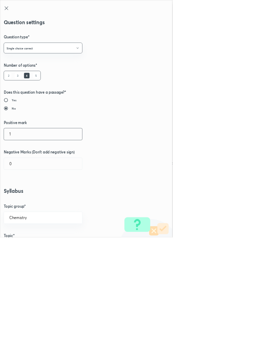
click at [23, 203] on input "1" at bounding box center [65, 202] width 118 height 18
click at [25, 249] on input "0" at bounding box center [65, 247] width 118 height 18
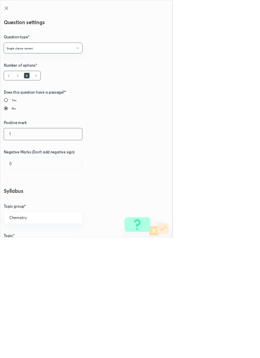
click at [23, 204] on input "1" at bounding box center [65, 202] width 118 height 18
click at [22, 249] on input "0" at bounding box center [65, 247] width 118 height 18
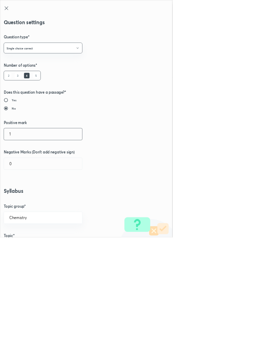
click at [22, 204] on input "1" at bounding box center [65, 202] width 118 height 18
click at [23, 248] on input "0" at bounding box center [65, 247] width 118 height 18
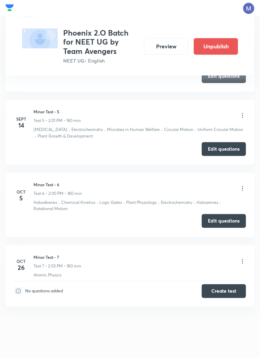
click at [223, 218] on button "Edit questions" at bounding box center [224, 221] width 44 height 14
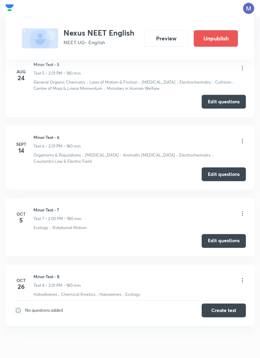
scroll to position [656, 0]
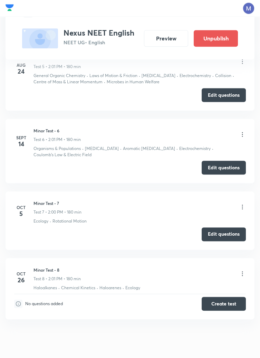
click at [235, 207] on div "Minor Test - 7 Test 7 • 2:00 PM • 180 min" at bounding box center [139, 207] width 212 height 15
click at [242, 206] on icon at bounding box center [242, 207] width 1 height 4
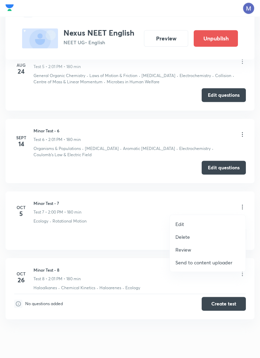
click at [182, 222] on p "Edit" at bounding box center [179, 223] width 9 height 7
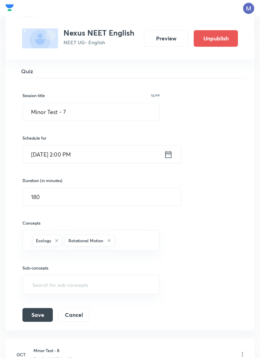
scroll to position [606, 0]
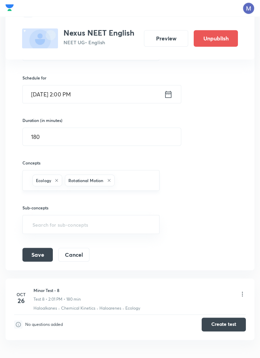
click at [133, 180] on input "text" at bounding box center [133, 180] width 35 height 13
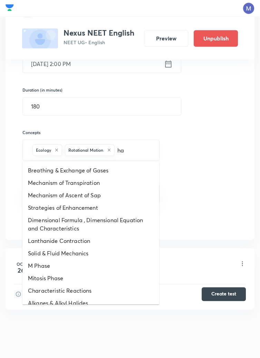
type input "ha"
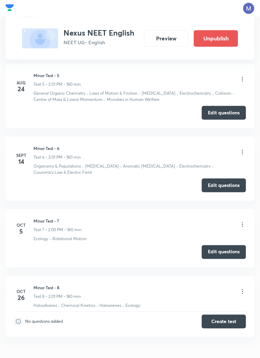
scroll to position [668, 0]
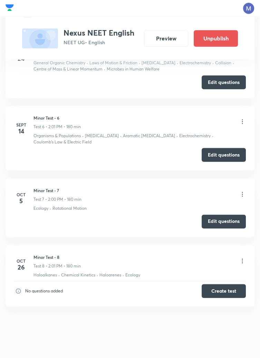
click at [242, 194] on icon at bounding box center [242, 194] width 1 height 4
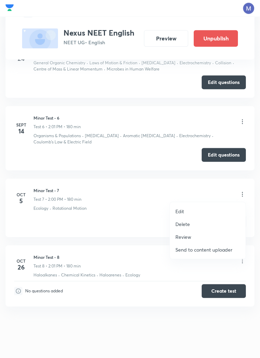
click at [181, 211] on p "Edit" at bounding box center [179, 211] width 9 height 7
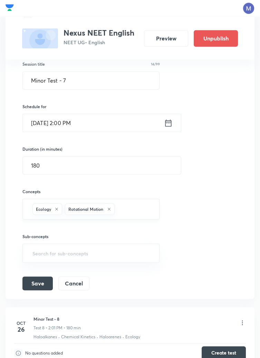
click at [133, 208] on input "text" at bounding box center [133, 209] width 35 height 13
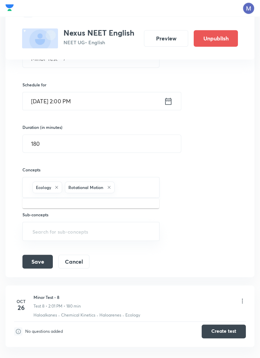
scroll to position [610, 0]
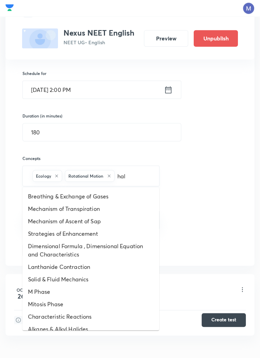
type input "halo"
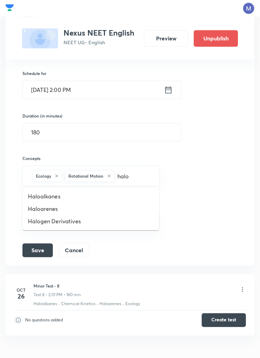
click at [49, 197] on li "Haloalkanes" at bounding box center [90, 196] width 137 height 12
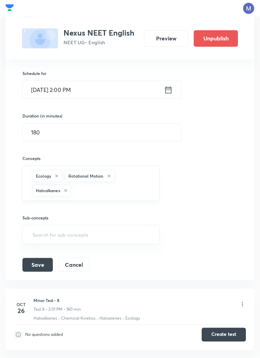
click at [103, 191] on input "text" at bounding box center [112, 190] width 79 height 13
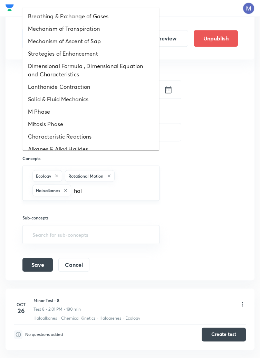
type input "halo"
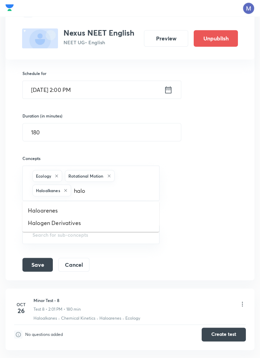
click at [44, 210] on li "Haloarenes" at bounding box center [90, 210] width 137 height 12
click at [126, 192] on input "text" at bounding box center [131, 190] width 39 height 13
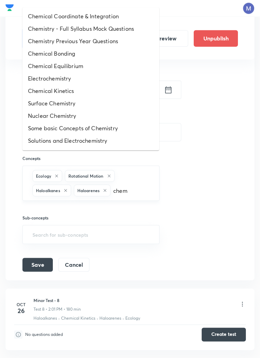
type input "chemi"
click at [58, 93] on li "Chemical Kinetics" at bounding box center [90, 91] width 137 height 12
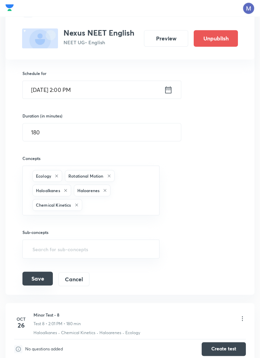
click at [36, 279] on button "Save" at bounding box center [37, 278] width 30 height 14
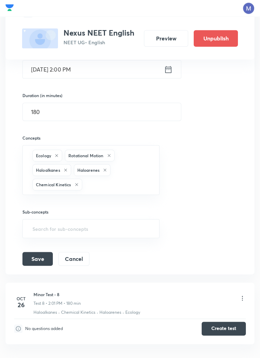
scroll to position [635, 0]
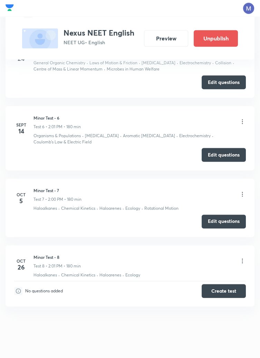
click at [242, 262] on icon at bounding box center [242, 260] width 7 height 7
click at [182, 277] on p "Edit" at bounding box center [179, 277] width 9 height 7
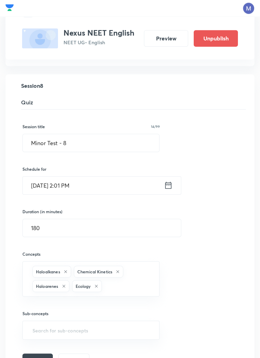
scroll to position [617, 0]
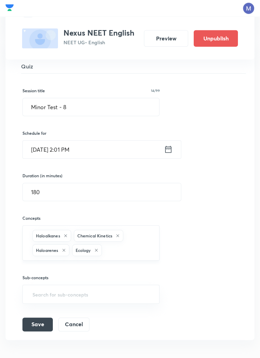
click at [66, 234] on icon at bounding box center [65, 235] width 3 height 3
click at [117, 234] on icon at bounding box center [116, 235] width 3 height 3
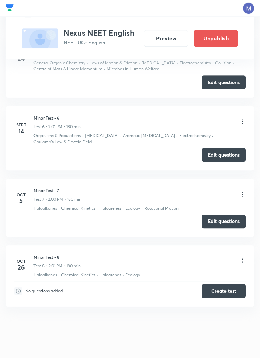
click at [242, 261] on icon at bounding box center [242, 260] width 7 height 7
click at [182, 276] on p "Edit" at bounding box center [179, 277] width 9 height 7
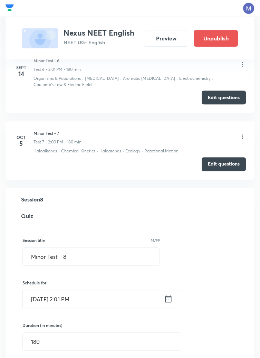
scroll to position [617, 0]
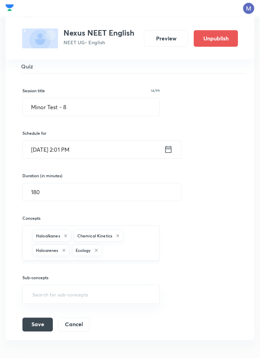
click at [119, 234] on icon at bounding box center [118, 235] width 4 height 4
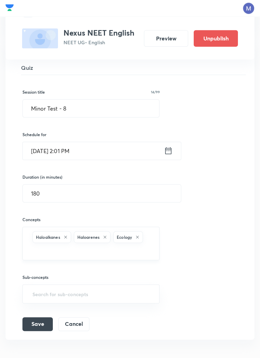
click at [66, 236] on icon at bounding box center [65, 236] width 3 height 3
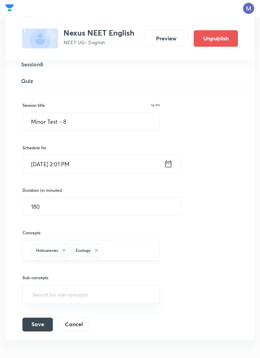
click at [64, 249] on icon at bounding box center [63, 250] width 3 height 3
click at [39, 323] on button "Save" at bounding box center [37, 324] width 30 height 14
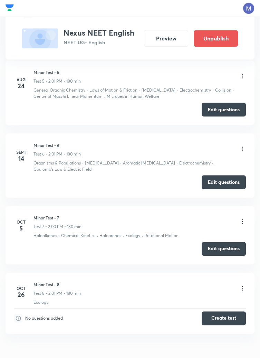
scroll to position [641, 0]
click at [216, 248] on button "Edit questions" at bounding box center [224, 248] width 44 height 14
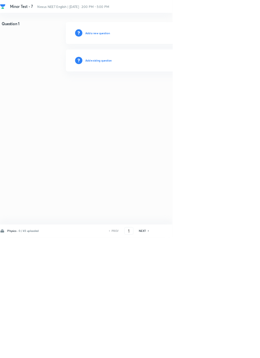
click at [168, 91] on h6 "Add existing question" at bounding box center [148, 91] width 40 height 6
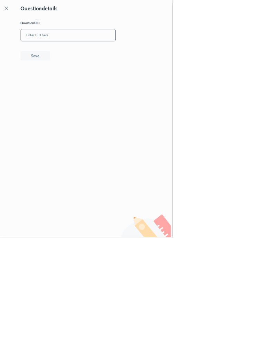
click at [111, 50] on input "text" at bounding box center [102, 53] width 143 height 17
type input "4"
click at [8, 13] on icon at bounding box center [9, 12] width 5 height 5
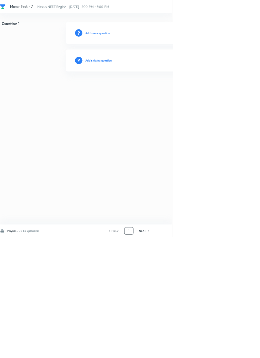
click at [196, 354] on input "1" at bounding box center [194, 348] width 13 height 12
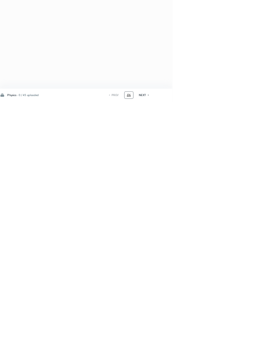
type input "46"
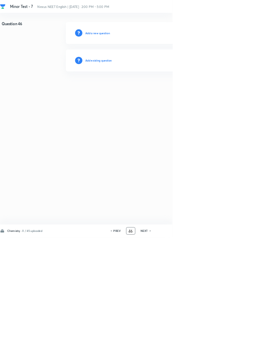
click at [161, 89] on h6 "Add existing question" at bounding box center [148, 91] width 40 height 6
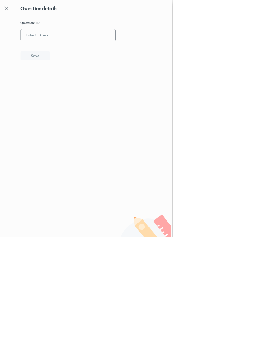
click at [90, 54] on input "text" at bounding box center [102, 53] width 143 height 17
type input "RRWC9"
click at [73, 82] on button "Save" at bounding box center [53, 84] width 44 height 14
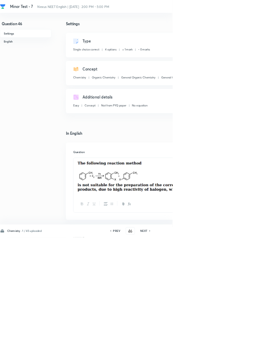
click at [221, 351] on h6 "NEXT" at bounding box center [217, 348] width 11 height 6
type input "47"
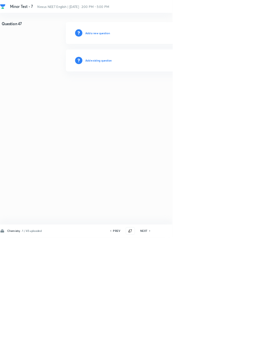
click at [157, 89] on h6 "Add existing question" at bounding box center [148, 91] width 40 height 6
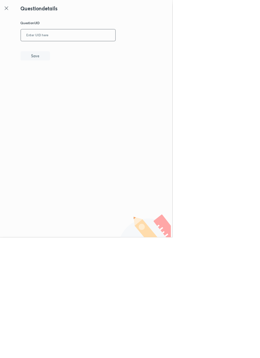
click at [101, 53] on input "text" at bounding box center [102, 53] width 143 height 17
type input "O7RUO"
click at [67, 82] on button "Save" at bounding box center [53, 84] width 44 height 14
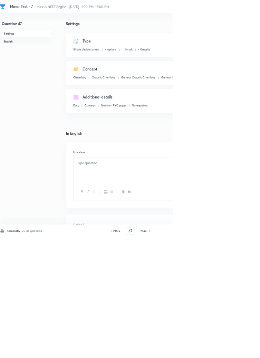
checkbox input "true"
click at [218, 351] on h6 "NEXT" at bounding box center [217, 348] width 11 height 6
type input "48"
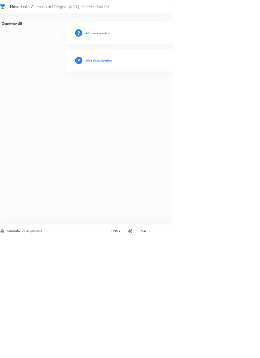
click at [162, 92] on h6 "Add existing question" at bounding box center [148, 91] width 40 height 6
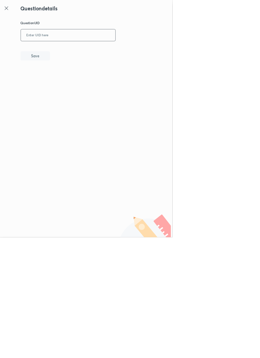
click at [95, 50] on input "text" at bounding box center [102, 53] width 143 height 17
type input "ATCU3"
click at [66, 84] on button "Save" at bounding box center [53, 84] width 44 height 14
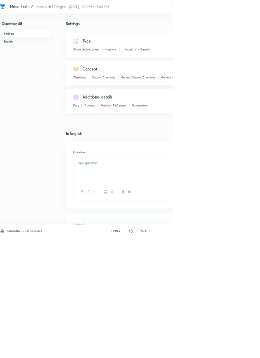
checkbox input "true"
click at [220, 351] on h6 "NEXT" at bounding box center [217, 348] width 11 height 6
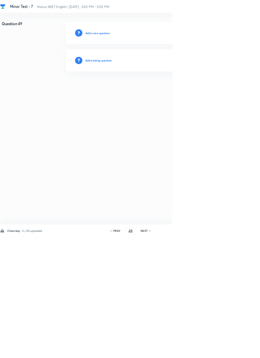
type input "49"
click at [161, 90] on h6 "Add existing question" at bounding box center [148, 91] width 40 height 6
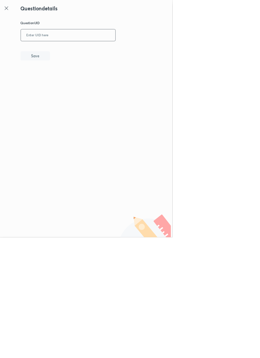
click at [115, 52] on input "text" at bounding box center [102, 53] width 143 height 17
type input "ATCU3"
click at [72, 86] on button "Save" at bounding box center [53, 84] width 44 height 14
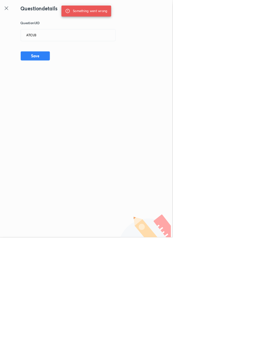
click at [10, 10] on icon at bounding box center [10, 12] width 8 height 8
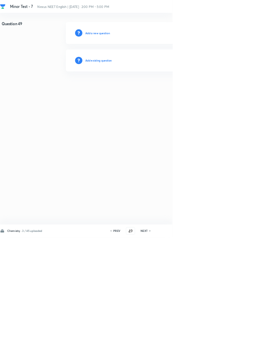
click at [165, 90] on h6 "Add existing question" at bounding box center [148, 91] width 40 height 6
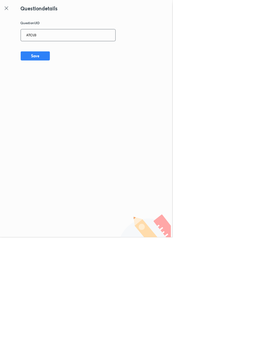
click at [82, 51] on input "ATCU3" at bounding box center [102, 53] width 143 height 17
type input "A"
click at [70, 80] on button "Save" at bounding box center [53, 84] width 44 height 14
click at [77, 51] on input "W5RUO" at bounding box center [102, 53] width 143 height 17
type input "W5UBK"
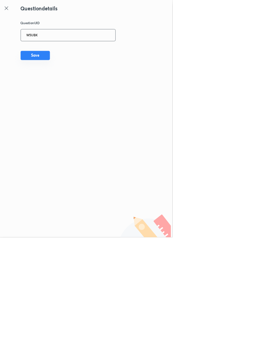
click at [73, 84] on button "Save" at bounding box center [53, 84] width 44 height 14
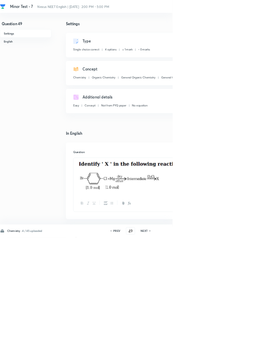
click at [227, 349] on icon at bounding box center [225, 348] width 1 height 2
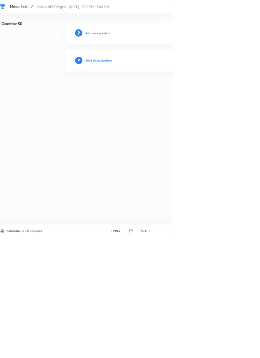
type input "50"
click at [147, 92] on h6 "Add existing question" at bounding box center [148, 91] width 40 height 6
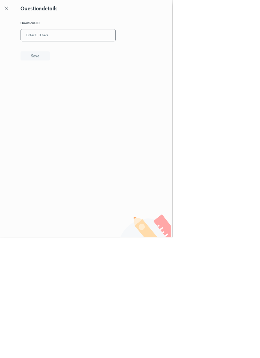
click at [110, 50] on input "text" at bounding box center [102, 53] width 143 height 17
type input "P7W85"
click at [68, 83] on button "Save" at bounding box center [53, 84] width 44 height 14
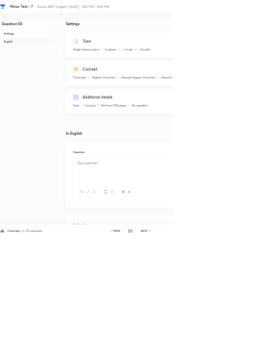
checkbox input "true"
click at [226, 350] on icon at bounding box center [226, 347] width 2 height 3
type input "51"
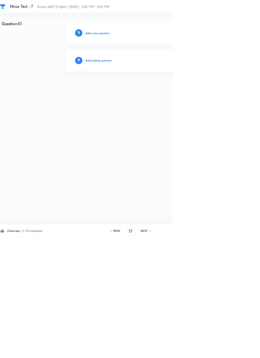
click at [163, 90] on h6 "Add existing question" at bounding box center [148, 91] width 40 height 6
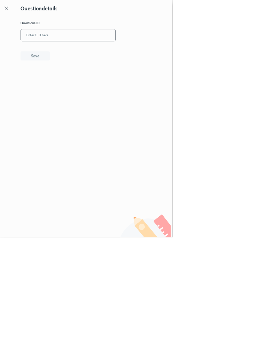
click at [102, 52] on input "text" at bounding box center [102, 53] width 143 height 17
type input "CJB22"
click at [74, 86] on button "Save" at bounding box center [53, 84] width 44 height 14
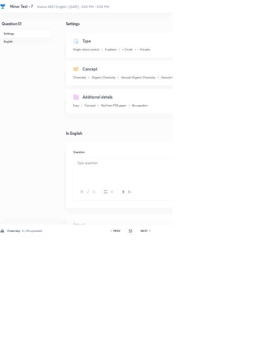
checkbox input "true"
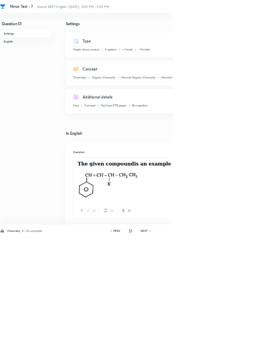
click at [226, 350] on icon at bounding box center [226, 347] width 2 height 3
type input "52"
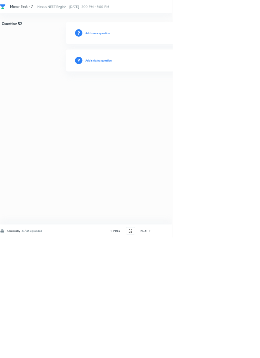
click at [157, 89] on h6 "Add existing question" at bounding box center [148, 91] width 40 height 6
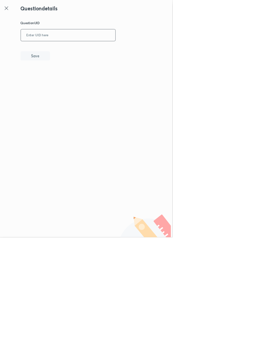
click at [97, 50] on input "text" at bounding box center [102, 53] width 143 height 17
type input "W6YP3"
click at [69, 83] on button "Save" at bounding box center [53, 84] width 44 height 14
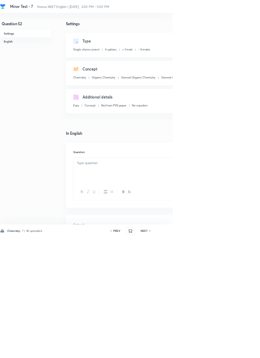
checkbox input "true"
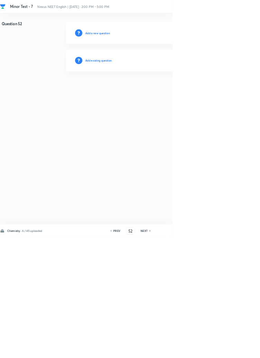
click at [221, 351] on h6 "NEXT" at bounding box center [217, 348] width 11 height 6
click at [160, 91] on h6 "Add existing question" at bounding box center [148, 91] width 40 height 6
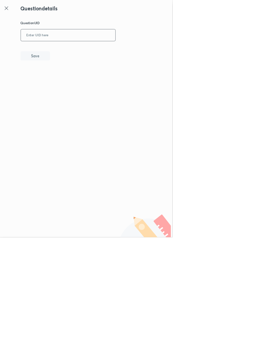
click at [103, 54] on input "text" at bounding box center [102, 53] width 143 height 17
click at [10, 14] on icon at bounding box center [10, 12] width 8 height 8
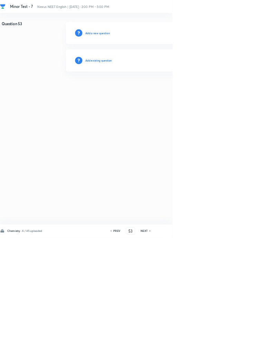
click at [183, 351] on div "PREV" at bounding box center [175, 348] width 18 height 6
type input "52"
click at [157, 91] on h6 "Add existing question" at bounding box center [148, 91] width 40 height 6
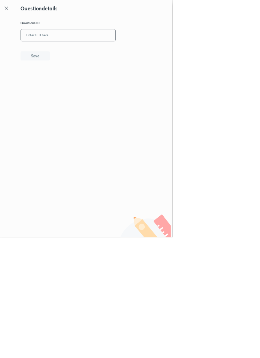
click at [87, 52] on input "text" at bounding box center [102, 53] width 143 height 17
type input "W6YP3"
click at [75, 82] on button "Save" at bounding box center [53, 84] width 44 height 14
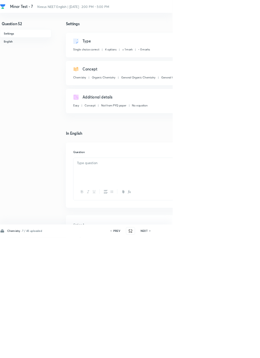
checkbox input "true"
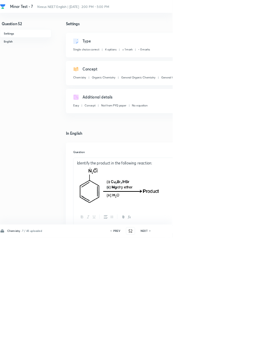
click at [220, 351] on h6 "NEXT" at bounding box center [217, 348] width 11 height 6
type input "53"
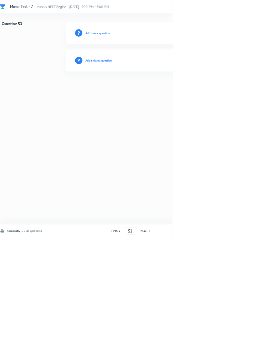
click at [158, 91] on h6 "Add existing question" at bounding box center [148, 91] width 40 height 6
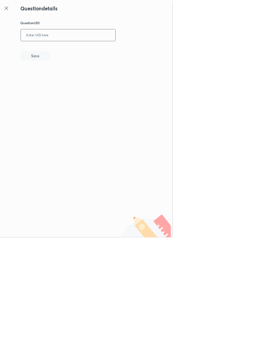
click at [116, 55] on input "text" at bounding box center [102, 53] width 143 height 17
type input "DH9ID"
click at [69, 88] on button "Save" at bounding box center [53, 84] width 44 height 14
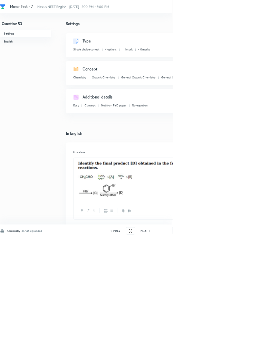
click at [227, 349] on icon at bounding box center [225, 348] width 1 height 2
type input "54"
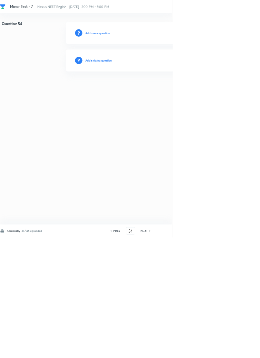
click at [161, 90] on h6 "Add existing question" at bounding box center [148, 91] width 40 height 6
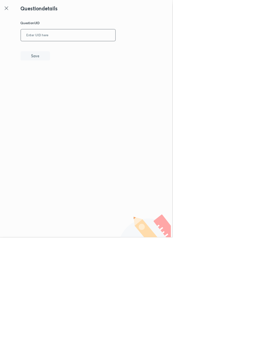
click at [102, 50] on input "text" at bounding box center [102, 53] width 143 height 17
type input "Y07CD"
click at [73, 87] on button "Save" at bounding box center [53, 84] width 44 height 14
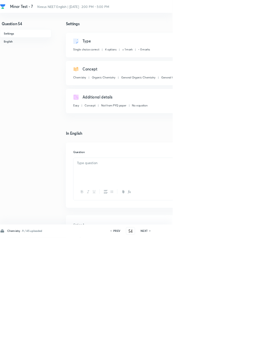
checkbox input "true"
click at [227, 349] on icon at bounding box center [225, 348] width 1 height 2
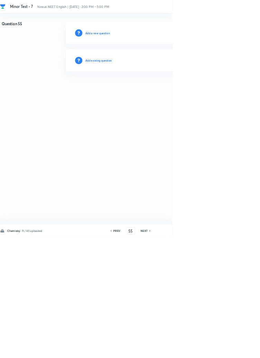
click at [227, 350] on icon at bounding box center [226, 347] width 2 height 3
click at [184, 351] on div "PREV" at bounding box center [175, 348] width 18 height 6
type input "55"
click at [168, 88] on h6 "Add existing question" at bounding box center [148, 91] width 40 height 6
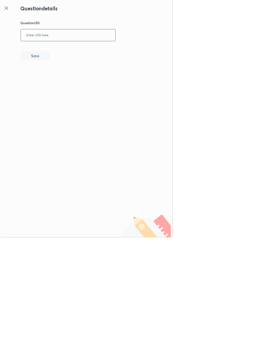
click at [110, 52] on input "text" at bounding box center [102, 53] width 143 height 17
type input "96TAQ"
click at [72, 88] on button "Save" at bounding box center [53, 84] width 44 height 14
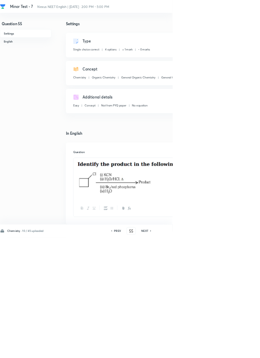
click at [227, 350] on icon at bounding box center [227, 347] width 2 height 3
type input "56"
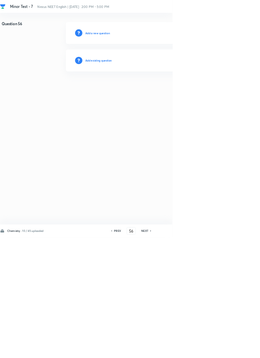
click at [164, 93] on h6 "Add existing question" at bounding box center [148, 91] width 40 height 6
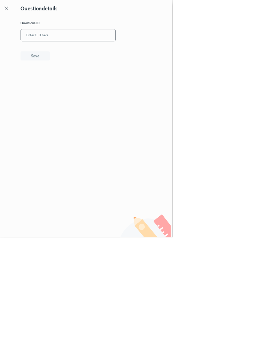
click at [92, 52] on input "text" at bounding box center [102, 53] width 143 height 17
type input "PASWZ"
click at [67, 86] on button "Save" at bounding box center [53, 84] width 44 height 14
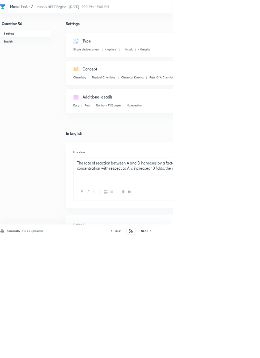
click at [218, 351] on h6 "NEXT" at bounding box center [218, 348] width 11 height 6
type input "57"
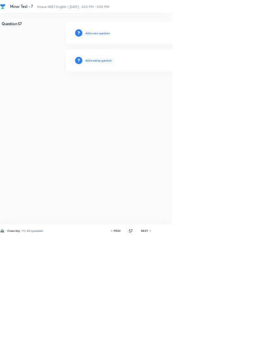
click at [157, 88] on h6 "Add existing question" at bounding box center [148, 91] width 40 height 6
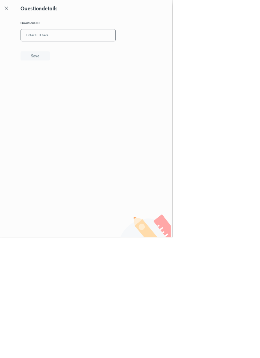
click at [91, 51] on input "text" at bounding box center [102, 53] width 143 height 17
type input "7MM99"
click at [66, 83] on button "Save" at bounding box center [53, 84] width 44 height 14
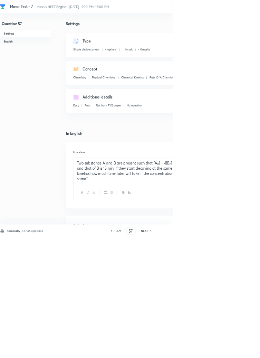
click at [221, 351] on h6 "NEXT" at bounding box center [218, 348] width 11 height 6
type input "58"
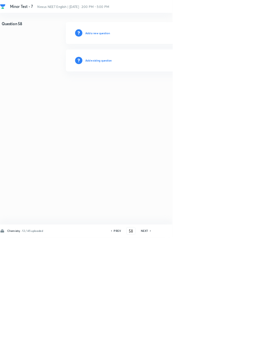
click at [163, 89] on h6 "Add existing question" at bounding box center [148, 91] width 40 height 6
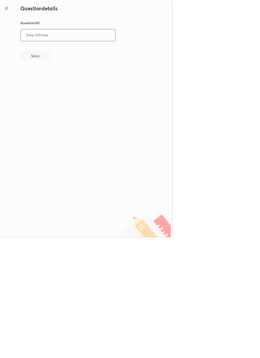
click at [88, 51] on input "text" at bounding box center [102, 53] width 143 height 17
type input "6AC8B"
click at [73, 87] on button "Save" at bounding box center [53, 84] width 44 height 14
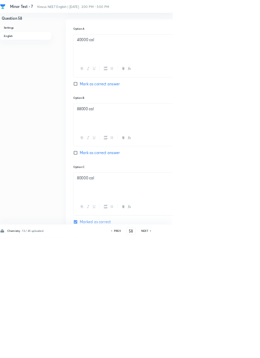
scroll to position [340, 0]
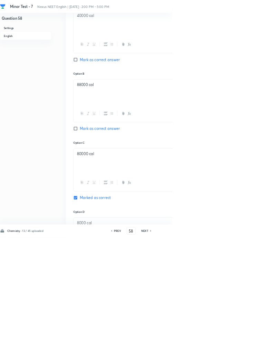
click at [228, 350] on icon at bounding box center [227, 347] width 2 height 3
type input "59"
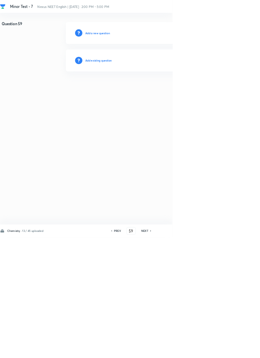
click at [162, 90] on h6 "Add existing question" at bounding box center [148, 91] width 40 height 6
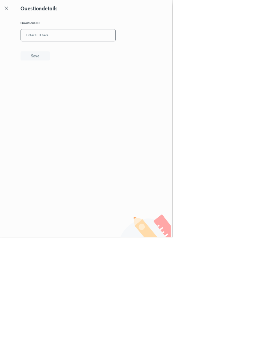
click at [96, 51] on input "text" at bounding box center [102, 53] width 143 height 17
type input "DR1GK"
click at [68, 86] on button "Save" at bounding box center [53, 84] width 44 height 14
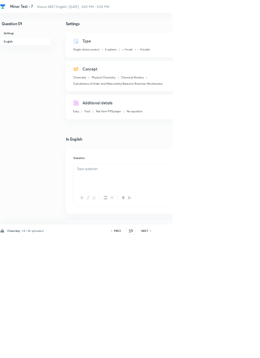
checkbox input "true"
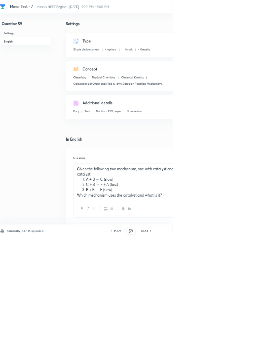
click at [228, 350] on icon at bounding box center [227, 347] width 2 height 3
type input "60"
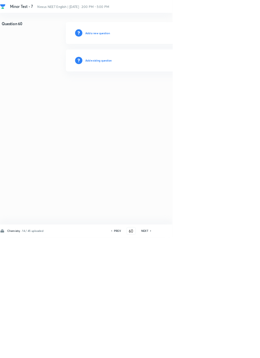
click at [161, 89] on h6 "Add existing question" at bounding box center [148, 91] width 40 height 6
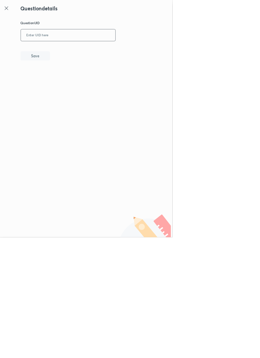
click at [100, 51] on input "text" at bounding box center [102, 53] width 143 height 17
type input "2SF8B"
click at [73, 82] on button "Save" at bounding box center [53, 84] width 44 height 14
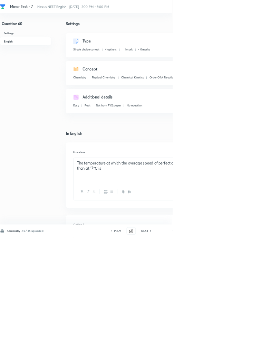
click at [228, 349] on icon at bounding box center [226, 348] width 1 height 2
type input "61"
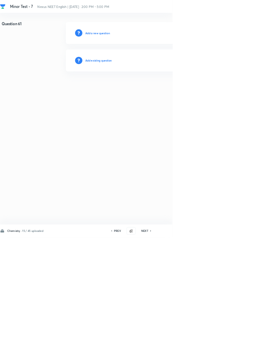
click at [161, 90] on h6 "Add existing question" at bounding box center [148, 91] width 40 height 6
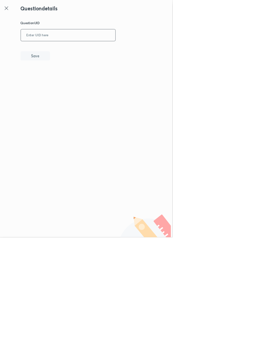
click at [87, 51] on input "text" at bounding box center [102, 53] width 143 height 17
type input "KPCOC"
click at [70, 86] on button "Save" at bounding box center [53, 84] width 44 height 14
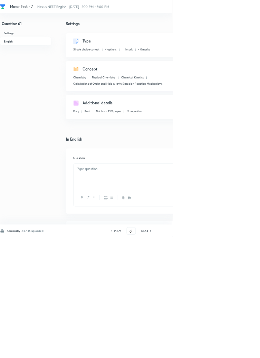
checkbox input "true"
click at [222, 351] on h6 "NEXT" at bounding box center [218, 348] width 11 height 6
type input "62"
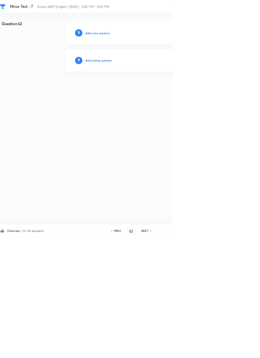
click at [167, 89] on h6 "Add existing question" at bounding box center [148, 91] width 40 height 6
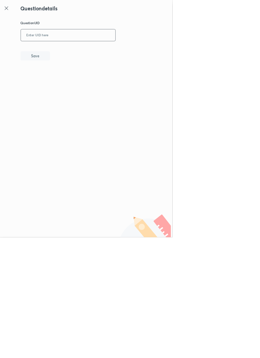
click at [100, 51] on input "text" at bounding box center [102, 53] width 143 height 17
type input "IIQ6V"
click at [70, 83] on button "Save" at bounding box center [53, 84] width 44 height 14
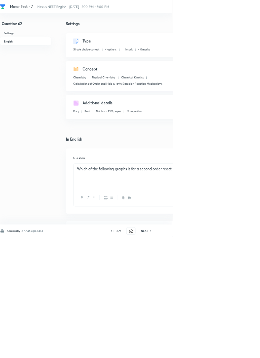
click at [227, 350] on icon at bounding box center [227, 347] width 2 height 3
type input "63"
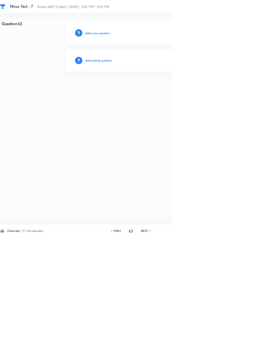
click at [158, 91] on h6 "Add existing question" at bounding box center [148, 91] width 40 height 6
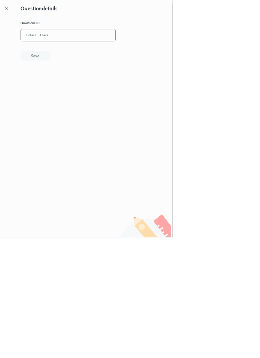
click at [115, 50] on input "text" at bounding box center [102, 53] width 143 height 17
type input "BPN7C"
click at [68, 83] on button "Save" at bounding box center [53, 84] width 44 height 14
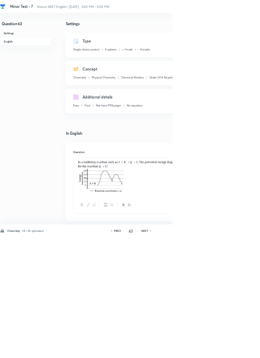
click at [227, 350] on icon at bounding box center [227, 347] width 2 height 3
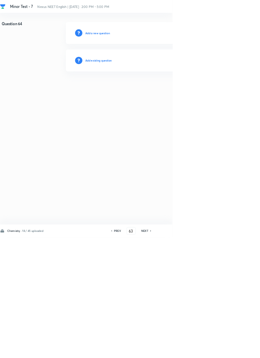
type input "64"
click at [165, 90] on h6 "Add existing question" at bounding box center [148, 91] width 40 height 6
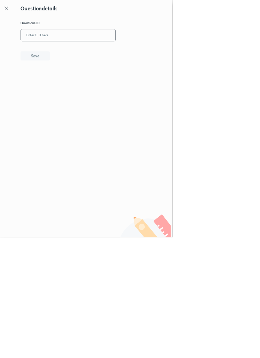
click at [97, 52] on input "text" at bounding box center [102, 53] width 143 height 17
type input "73TVC"
click at [67, 81] on button "Save" at bounding box center [53, 84] width 44 height 14
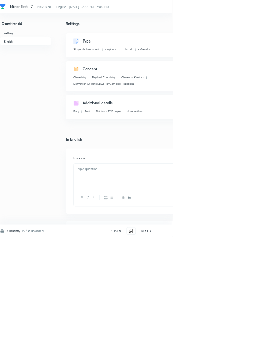
checkbox input "true"
click at [221, 351] on h6 "NEXT" at bounding box center [218, 348] width 11 height 6
type input "65"
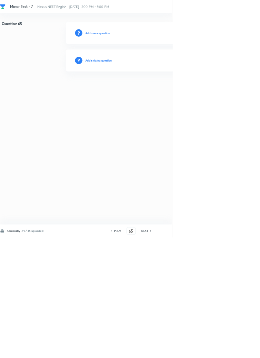
click at [165, 90] on h6 "Add existing question" at bounding box center [148, 91] width 40 height 6
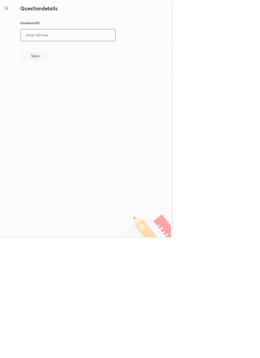
click at [95, 50] on input "text" at bounding box center [102, 53] width 143 height 17
type input "N9A9M"
click at [75, 88] on button "Save" at bounding box center [53, 84] width 44 height 14
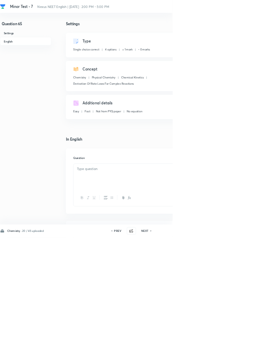
checkbox input "true"
click at [228, 350] on icon at bounding box center [228, 347] width 2 height 3
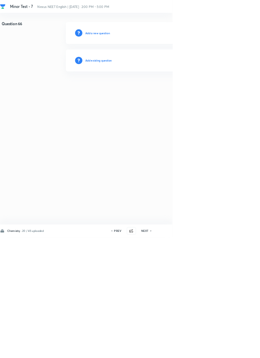
type input "66"
click at [157, 91] on h6 "Add existing question" at bounding box center [148, 91] width 40 height 6
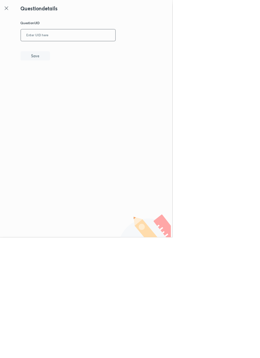
click at [89, 50] on input "text" at bounding box center [102, 53] width 143 height 17
type input "TGUEX"
click at [73, 82] on button "Save" at bounding box center [53, 84] width 44 height 14
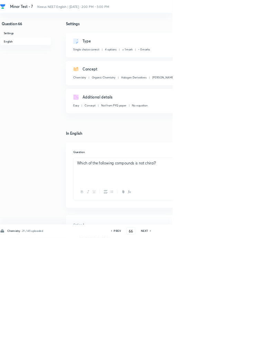
click at [221, 351] on h6 "NEXT" at bounding box center [218, 348] width 11 height 6
type input "67"
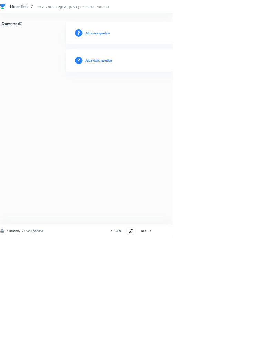
click at [156, 90] on h6 "Add existing question" at bounding box center [148, 91] width 40 height 6
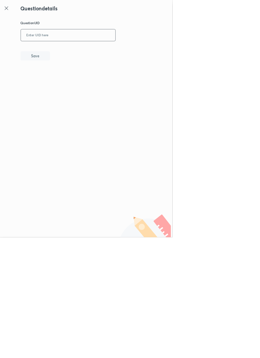
click at [95, 52] on input "text" at bounding box center [102, 53] width 143 height 17
type input "DQOP6"
click at [62, 85] on button "Save" at bounding box center [53, 84] width 44 height 14
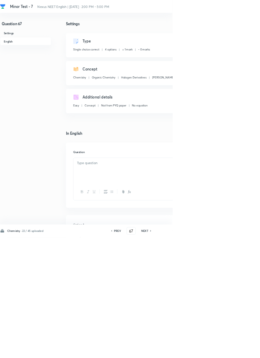
checkbox input "true"
click at [227, 350] on icon at bounding box center [227, 347] width 2 height 3
type input "68"
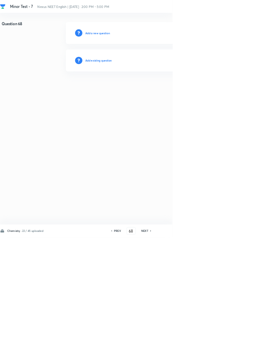
click at [163, 91] on h6 "Add existing question" at bounding box center [148, 91] width 40 height 6
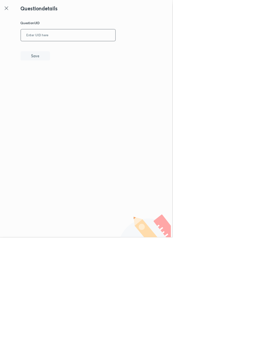
click at [84, 54] on input "text" at bounding box center [102, 53] width 143 height 17
type input "2ENEM"
click at [70, 85] on button "Save" at bounding box center [53, 84] width 44 height 14
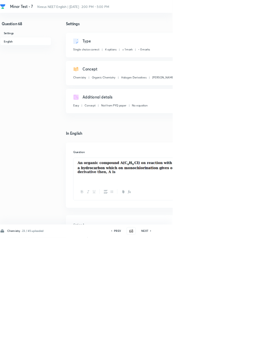
click at [228, 350] on icon at bounding box center [227, 347] width 2 height 3
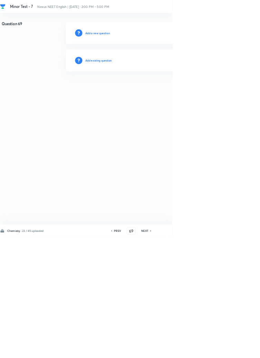
click at [177, 351] on h6 "PREV" at bounding box center [177, 348] width 11 height 6
type input "68"
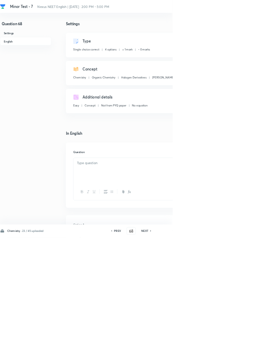
checkbox input "true"
click at [180, 351] on h6 "PREV" at bounding box center [177, 348] width 11 height 6
type input "67"
checkbox input "true"
click at [181, 351] on h6 "PREV" at bounding box center [177, 348] width 11 height 6
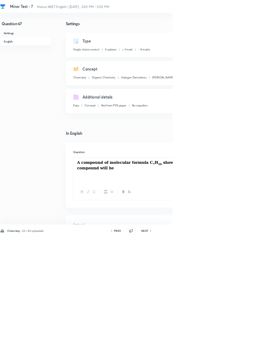
type input "66"
checkbox input "false"
checkbox input "true"
click at [178, 351] on h6 "PREV" at bounding box center [177, 348] width 11 height 6
type input "65"
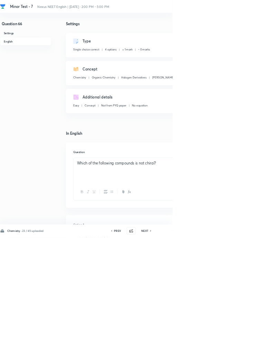
checkbox input "false"
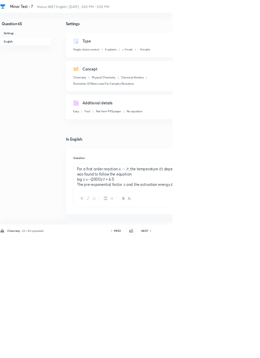
checkbox input "true"
click at [180, 351] on h6 "PREV" at bounding box center [177, 348] width 11 height 6
type input "64"
checkbox input "false"
checkbox input "true"
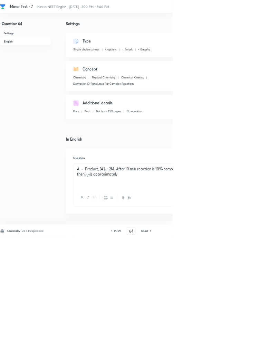
click at [221, 351] on h6 "NEXT" at bounding box center [218, 348] width 11 height 6
type input "65"
checkbox input "false"
checkbox input "true"
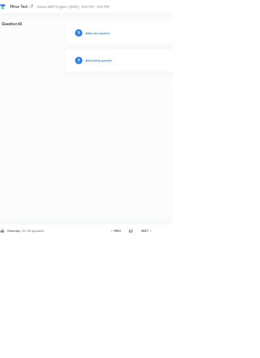
click at [168, 93] on h6 "Add existing question" at bounding box center [148, 91] width 40 height 6
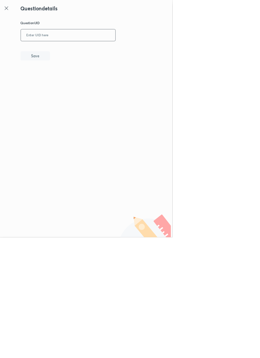
click at [103, 50] on input "text" at bounding box center [102, 53] width 143 height 17
type input "Y"
type input "UYRNN"
click at [62, 83] on button "Save" at bounding box center [53, 84] width 44 height 14
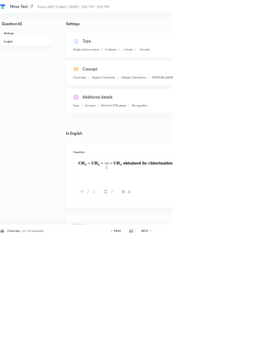
click at [178, 351] on h6 "PREV" at bounding box center [177, 348] width 11 height 6
type input "64"
checkbox input "false"
checkbox input "true"
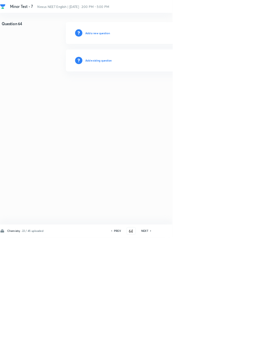
click at [164, 91] on h6 "Add existing question" at bounding box center [148, 91] width 40 height 6
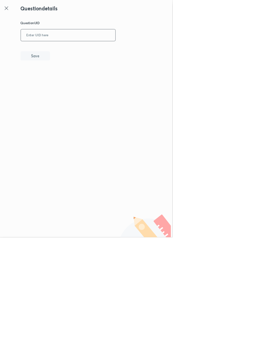
click at [92, 52] on input "text" at bounding box center [102, 53] width 143 height 17
type input "5XA8W"
click at [67, 87] on button "Save" at bounding box center [53, 84] width 44 height 14
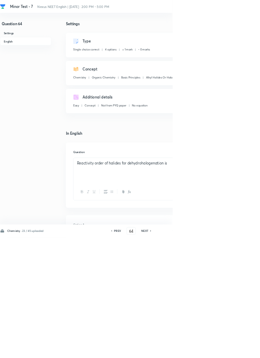
click at [175, 351] on h6 "PREV" at bounding box center [177, 348] width 11 height 6
type input "63"
checkbox input "false"
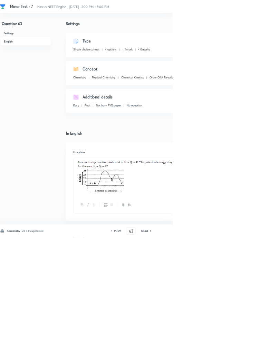
checkbox input "true"
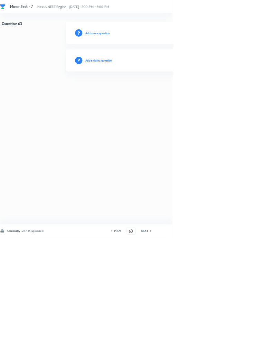
click at [156, 89] on h6 "Add existing question" at bounding box center [148, 91] width 40 height 6
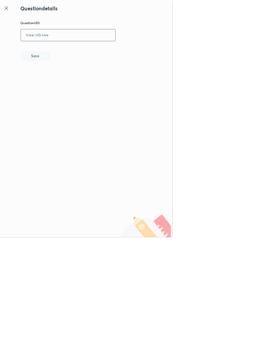
click at [95, 52] on input "text" at bounding box center [102, 53] width 143 height 17
click at [65, 84] on button "Save" at bounding box center [53, 84] width 44 height 14
click at [78, 51] on input "RRWC9" at bounding box center [102, 53] width 143 height 17
type input "R"
click at [67, 85] on button "Save" at bounding box center [53, 84] width 44 height 14
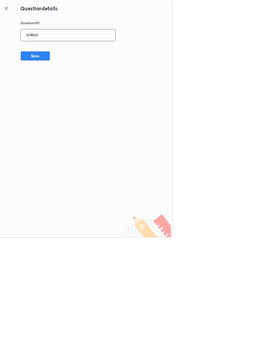
click at [81, 54] on input "O7RUO" at bounding box center [102, 53] width 143 height 17
type input "O"
click at [69, 83] on button "Save" at bounding box center [53, 84] width 44 height 14
click at [83, 56] on input "W5UBK" at bounding box center [102, 53] width 143 height 17
type input "W"
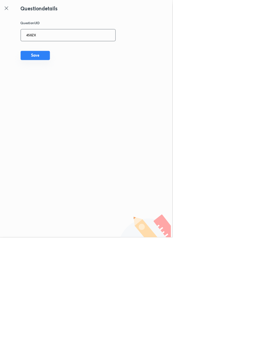
type input "4S8ZX"
click at [71, 84] on button "Save" at bounding box center [53, 84] width 44 height 14
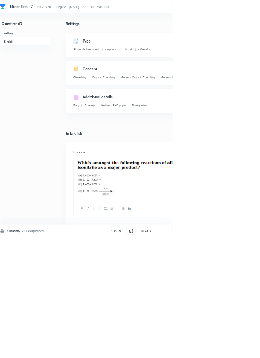
click at [176, 351] on h6 "PREV" at bounding box center [177, 348] width 11 height 6
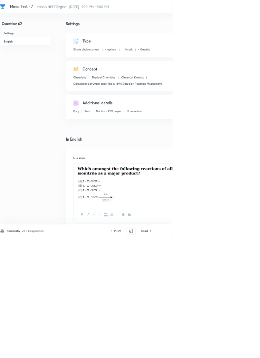
type input "62"
checkbox input "true"
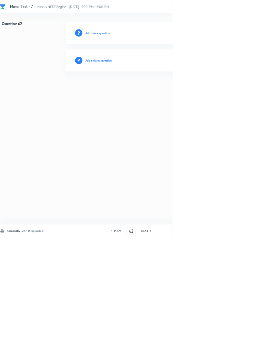
click at [157, 92] on h6 "Add existing question" at bounding box center [148, 91] width 40 height 6
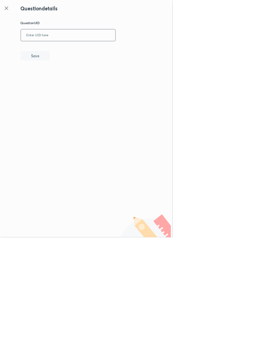
click at [100, 52] on input "text" at bounding box center [102, 53] width 143 height 17
click at [71, 88] on button "Save" at bounding box center [53, 84] width 44 height 14
click at [71, 53] on input "DH9ID" at bounding box center [102, 53] width 143 height 17
type input "D"
click at [67, 88] on button "Save" at bounding box center [53, 84] width 44 height 14
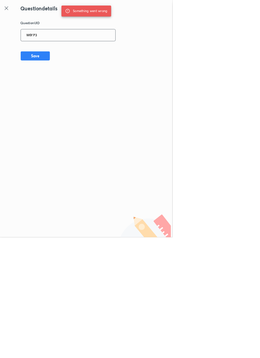
click at [81, 51] on input "W6YP3" at bounding box center [102, 53] width 143 height 17
type input "W"
type input "CJB22"
click at [65, 83] on button "Save" at bounding box center [53, 84] width 44 height 14
click at [17, 5] on div "Question details Question UID CJB22 ​ Save" at bounding box center [130, 179] width 260 height 358
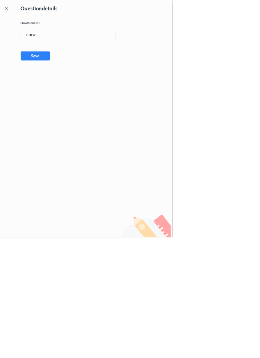
click at [12, 12] on icon at bounding box center [10, 12] width 8 height 8
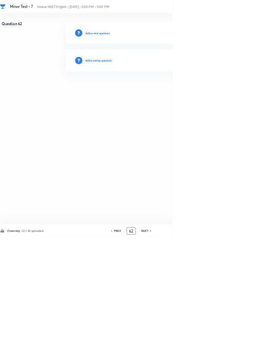
click at [200, 354] on input "62" at bounding box center [197, 348] width 13 height 12
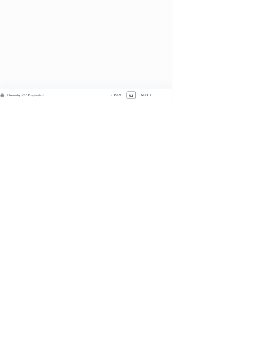
type input "6"
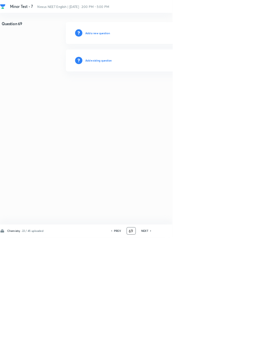
click at [185, 351] on div "PREV" at bounding box center [176, 348] width 18 height 6
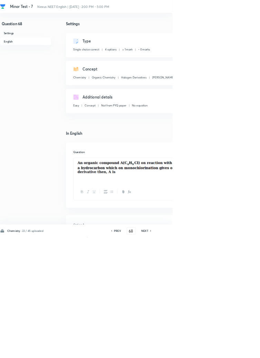
click at [219, 351] on h6 "NEXT" at bounding box center [218, 348] width 11 height 6
type input "69"
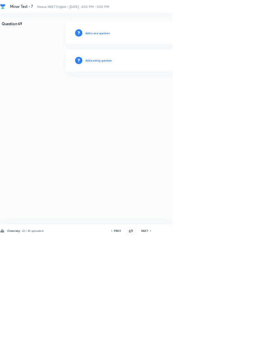
click at [163, 90] on h6 "Add existing question" at bounding box center [148, 91] width 40 height 6
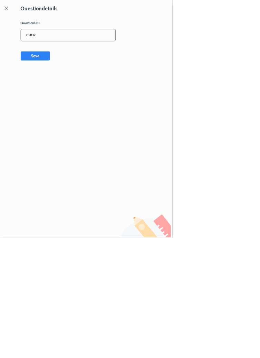
click at [83, 53] on input "CJB22" at bounding box center [102, 53] width 143 height 17
type input "C"
click at [68, 83] on button "Save" at bounding box center [53, 84] width 44 height 14
click at [77, 51] on input "PASW2" at bounding box center [102, 53] width 143 height 17
type input "PASWZ"
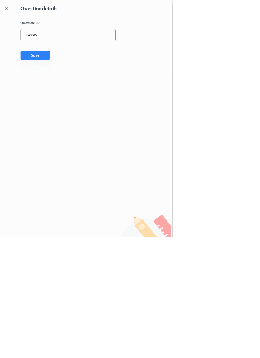
click at [75, 86] on button "Save" at bounding box center [53, 84] width 44 height 14
click at [11, 12] on icon at bounding box center [10, 12] width 8 height 8
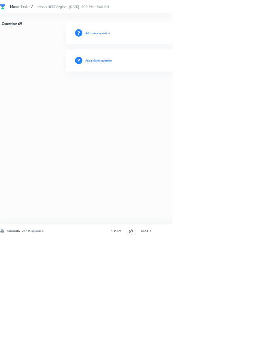
click at [164, 92] on h6 "Add existing question" at bounding box center [148, 91] width 40 height 6
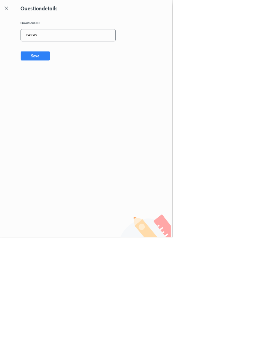
click at [80, 51] on input "PASWZ" at bounding box center [102, 53] width 143 height 17
type input "P"
click at [12, 11] on icon at bounding box center [10, 12] width 8 height 8
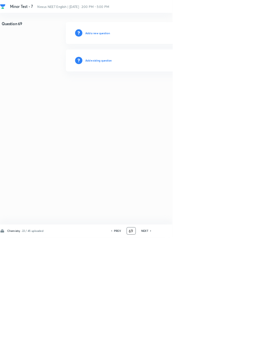
click at [201, 354] on input "69" at bounding box center [197, 348] width 13 height 12
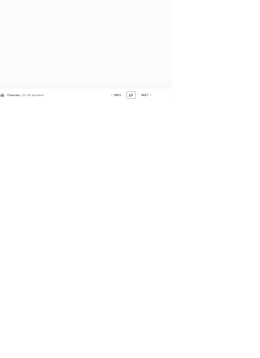
type input "6"
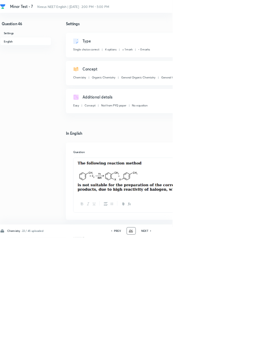
click at [228, 350] on icon at bounding box center [227, 347] width 2 height 3
type input "47"
checkbox input "false"
checkbox input "true"
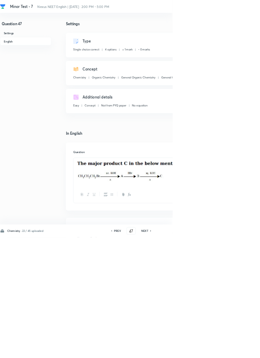
click at [227, 350] on icon at bounding box center [227, 347] width 2 height 3
type input "48"
checkbox input "false"
checkbox input "true"
click at [228, 350] on icon at bounding box center [227, 347] width 2 height 3
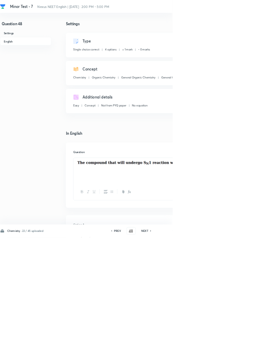
type input "49"
checkbox input "false"
checkbox input "true"
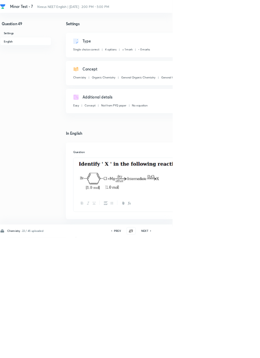
click at [227, 350] on icon at bounding box center [227, 347] width 2 height 3
type input "50"
checkbox input "false"
checkbox input "true"
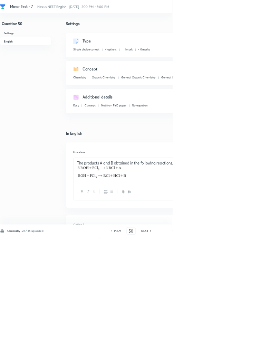
click at [228, 349] on icon at bounding box center [226, 348] width 1 height 2
type input "51"
checkbox input "false"
checkbox input "true"
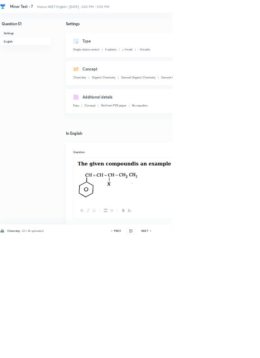
click at [228, 350] on icon at bounding box center [227, 347] width 2 height 3
type input "52"
checkbox input "false"
checkbox input "true"
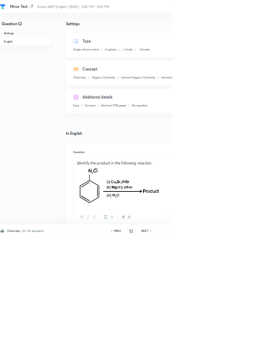
click at [228, 349] on icon at bounding box center [226, 348] width 1 height 2
type input "53"
checkbox input "false"
checkbox input "true"
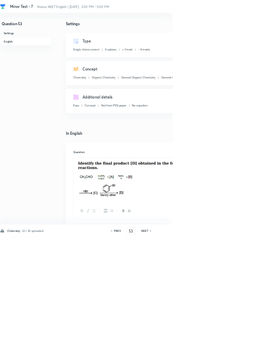
click at [228, 349] on icon at bounding box center [226, 348] width 1 height 2
type input "54"
checkbox input "false"
checkbox input "true"
click at [228, 350] on icon at bounding box center [227, 347] width 2 height 3
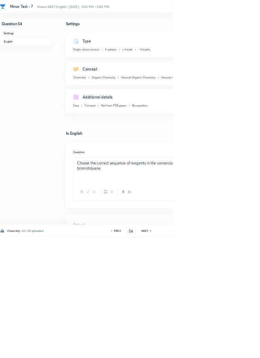
type input "55"
checkbox input "false"
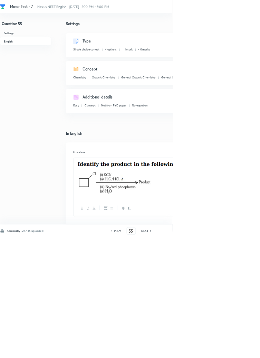
checkbox input "true"
click at [228, 350] on icon at bounding box center [227, 347] width 2 height 3
type input "56"
checkbox input "false"
checkbox input "true"
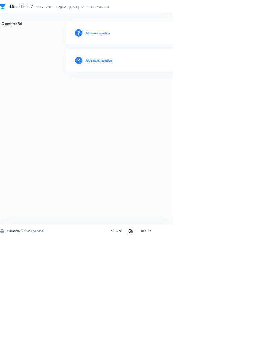
click at [228, 349] on icon at bounding box center [226, 348] width 1 height 2
type input "57"
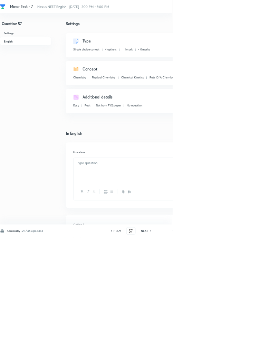
checkbox input "true"
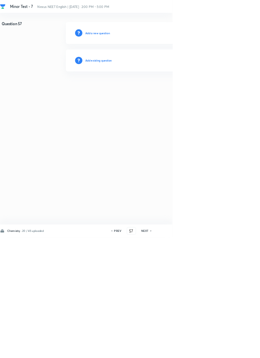
click at [228, 350] on icon at bounding box center [228, 347] width 2 height 3
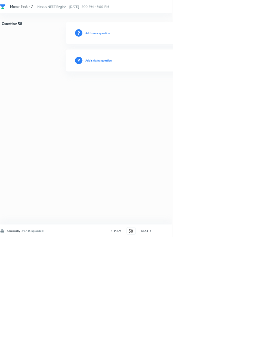
click at [228, 350] on icon at bounding box center [227, 347] width 2 height 3
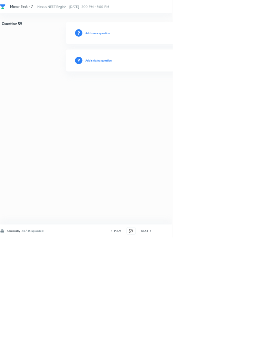
click at [228, 350] on icon at bounding box center [227, 347] width 2 height 3
type input "60"
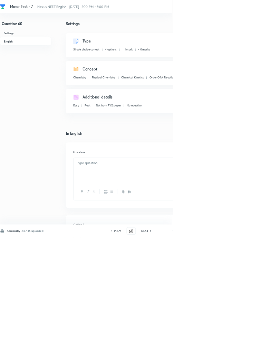
checkbox input "true"
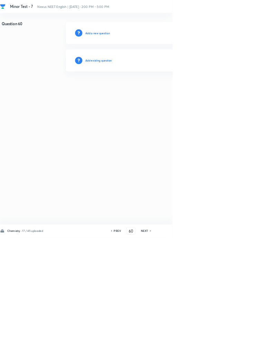
click at [221, 351] on h6 "NEXT" at bounding box center [218, 348] width 11 height 6
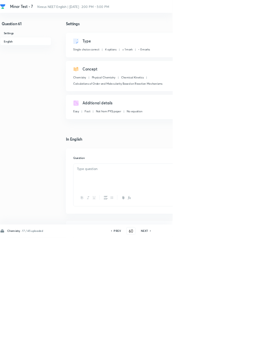
type input "61"
checkbox input "true"
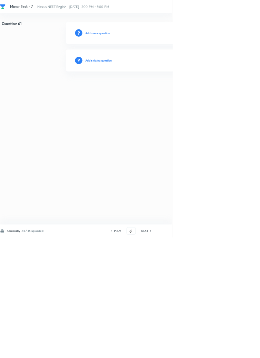
click at [228, 350] on icon at bounding box center [227, 347] width 2 height 3
click at [221, 351] on h6 "NEXT" at bounding box center [218, 348] width 11 height 6
type input "63"
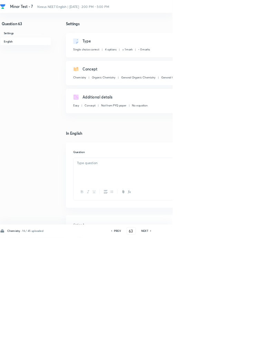
checkbox input "true"
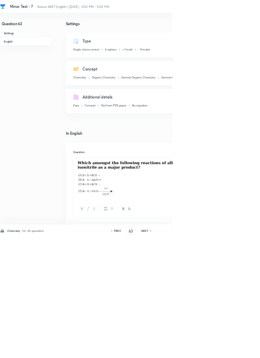
click at [183, 351] on div "PREV" at bounding box center [176, 348] width 18 height 6
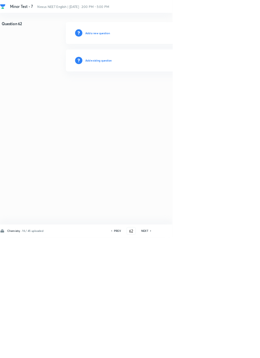
click at [220, 351] on h6 "NEXT" at bounding box center [218, 348] width 11 height 6
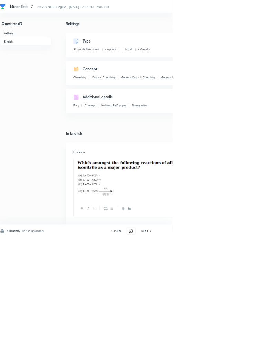
click at [228, 350] on icon at bounding box center [227, 347] width 2 height 3
type input "64"
checkbox input "false"
checkbox input "true"
click at [228, 350] on icon at bounding box center [227, 347] width 2 height 3
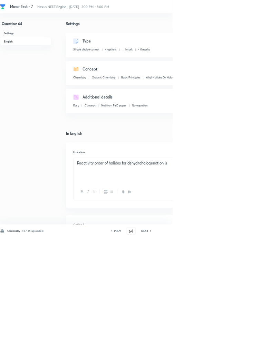
type input "65"
checkbox input "true"
click at [227, 350] on icon at bounding box center [227, 347] width 2 height 3
type input "66"
checkbox input "false"
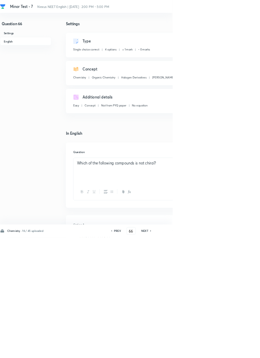
checkbox input "true"
click at [228, 350] on icon at bounding box center [227, 347] width 2 height 3
type input "67"
checkbox input "false"
checkbox input "true"
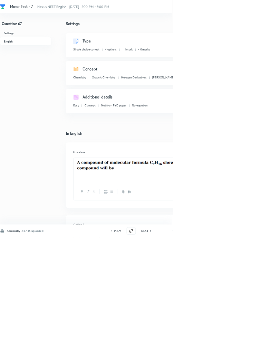
click at [228, 350] on icon at bounding box center [227, 347] width 2 height 3
type input "68"
checkbox input "true"
click at [229, 350] on icon at bounding box center [227, 347] width 2 height 3
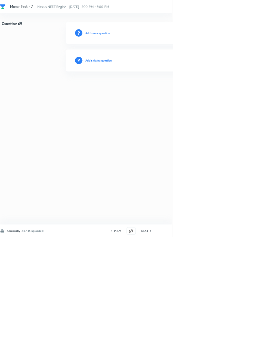
click at [181, 351] on h6 "PREV" at bounding box center [177, 348] width 11 height 6
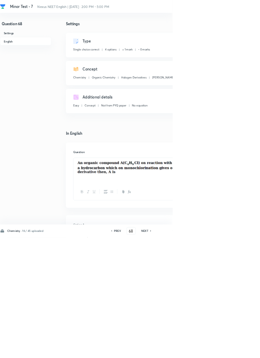
click at [228, 349] on icon at bounding box center [226, 348] width 1 height 2
type input "69"
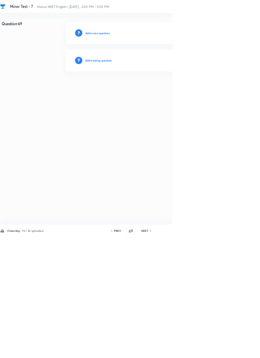
click at [162, 88] on h6 "Add existing question" at bounding box center [148, 91] width 40 height 6
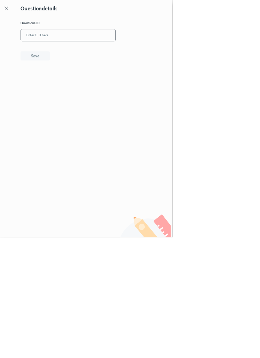
click at [108, 52] on input "text" at bounding box center [102, 53] width 143 height 17
click at [72, 78] on button "Save" at bounding box center [53, 84] width 44 height 14
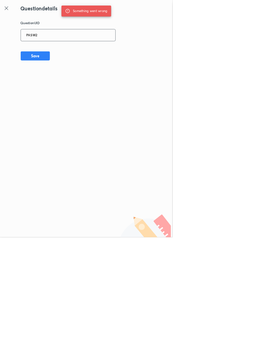
click at [77, 50] on input "PASW2" at bounding box center [102, 53] width 143 height 17
type input "PASWZ"
click at [71, 83] on button "Save" at bounding box center [53, 84] width 44 height 14
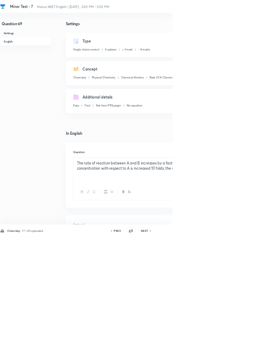
click at [228, 349] on icon at bounding box center [226, 348] width 1 height 2
type input "70"
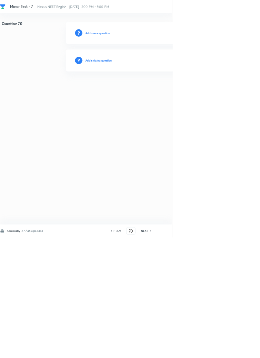
click at [158, 99] on div "Add existing question" at bounding box center [245, 91] width 293 height 33
click at [159, 89] on h6 "Add existing question" at bounding box center [148, 91] width 40 height 6
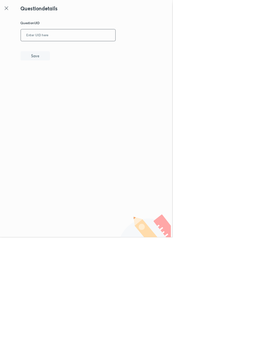
click at [83, 50] on input "text" at bounding box center [102, 53] width 143 height 17
type input "7MM99"
click at [68, 79] on button "Save" at bounding box center [53, 84] width 44 height 14
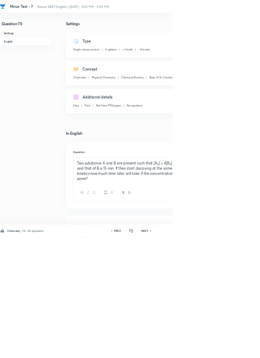
click at [221, 351] on h6 "NEXT" at bounding box center [218, 348] width 11 height 6
type input "71"
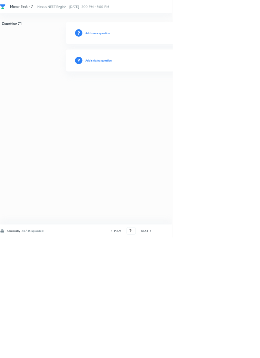
click at [162, 88] on h6 "Add existing question" at bounding box center [148, 91] width 40 height 6
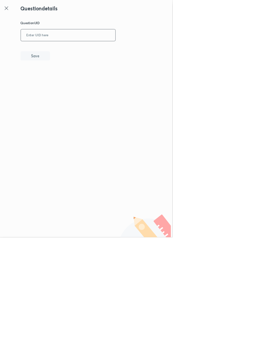
click at [104, 51] on input "text" at bounding box center [102, 53] width 143 height 17
type input "6AC8B"
click at [69, 87] on button "Save" at bounding box center [53, 84] width 44 height 14
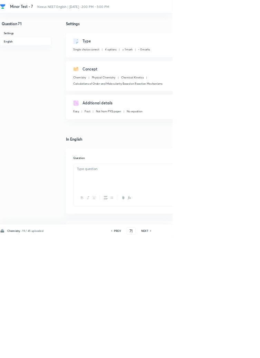
checkbox input "true"
click at [228, 350] on icon at bounding box center [227, 347] width 2 height 3
type input "72"
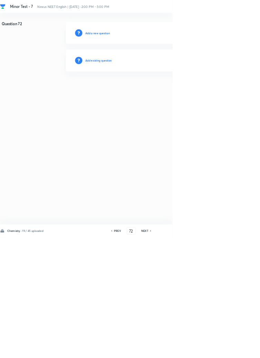
click at [165, 91] on h6 "Add existing question" at bounding box center [148, 91] width 40 height 6
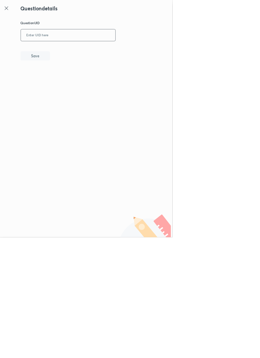
click at [106, 50] on input "text" at bounding box center [102, 53] width 143 height 17
click at [72, 83] on button "Save" at bounding box center [53, 84] width 44 height 14
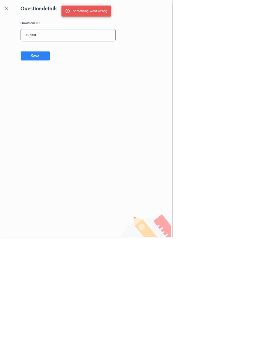
click at [60, 50] on input "DRIGK" at bounding box center [102, 53] width 143 height 17
click at [62, 50] on input "DRIGK" at bounding box center [102, 53] width 143 height 17
type input "DR1GK"
click at [70, 84] on button "Save" at bounding box center [53, 84] width 44 height 14
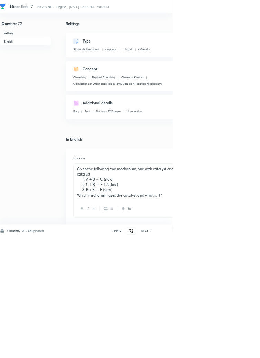
click at [219, 351] on h6 "NEXT" at bounding box center [218, 348] width 11 height 6
type input "73"
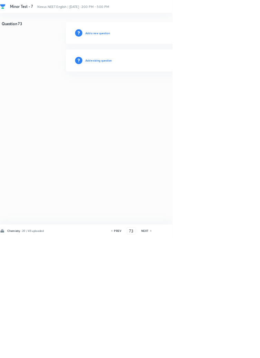
click at [169, 91] on h6 "Add existing question" at bounding box center [148, 91] width 40 height 6
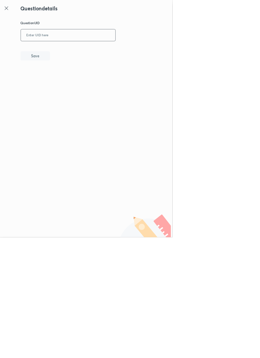
click at [116, 50] on input "text" at bounding box center [102, 53] width 143 height 17
type input "2SF8B"
click at [70, 86] on button "Save" at bounding box center [53, 84] width 44 height 14
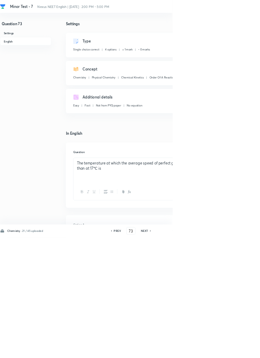
click at [228, 350] on icon at bounding box center [227, 347] width 2 height 3
type input "74"
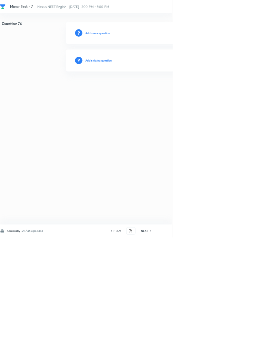
click at [159, 92] on h6 "Add existing question" at bounding box center [148, 91] width 40 height 6
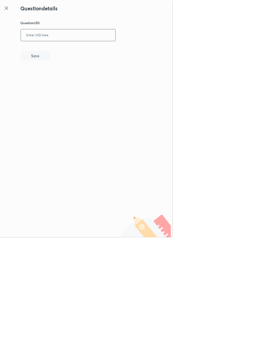
click at [89, 52] on input "text" at bounding box center [102, 53] width 143 height 17
click at [66, 87] on button "Save" at bounding box center [53, 84] width 44 height 14
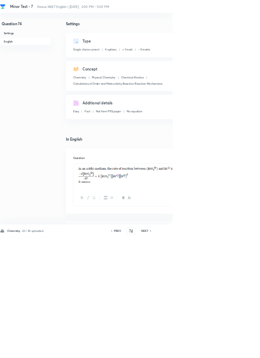
click at [228, 349] on icon at bounding box center [226, 348] width 1 height 2
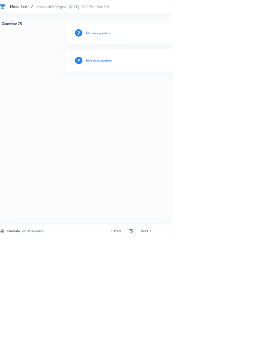
click at [161, 90] on h6 "Add existing question" at bounding box center [148, 91] width 40 height 6
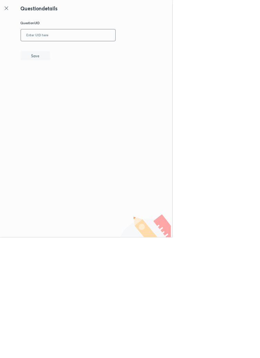
click at [117, 52] on input "text" at bounding box center [102, 53] width 143 height 17
click at [69, 86] on button "Save" at bounding box center [53, 84] width 44 height 14
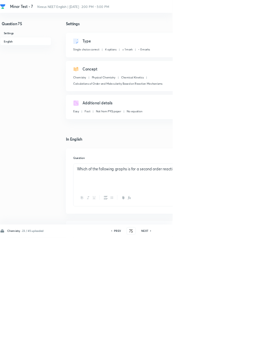
click at [221, 351] on h6 "NEXT" at bounding box center [218, 348] width 11 height 6
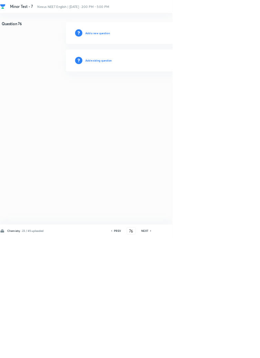
click at [161, 94] on h6 "Add existing question" at bounding box center [148, 91] width 40 height 6
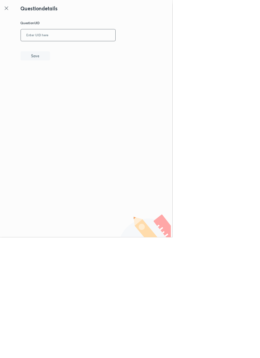
click at [94, 50] on input "text" at bounding box center [102, 53] width 143 height 17
click at [68, 82] on button "Save" at bounding box center [53, 84] width 44 height 14
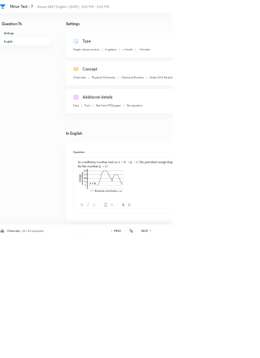
click at [221, 351] on h6 "NEXT" at bounding box center [218, 348] width 11 height 6
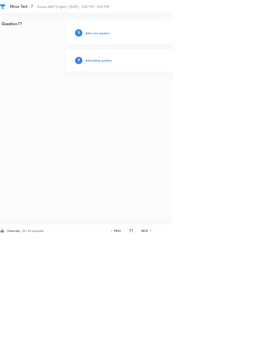
click at [161, 93] on h6 "Add existing question" at bounding box center [148, 91] width 40 height 6
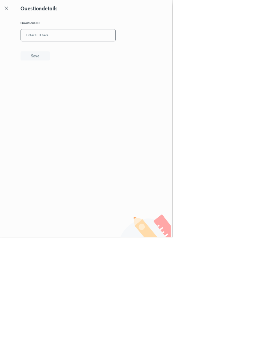
click at [83, 50] on input "text" at bounding box center [102, 53] width 143 height 17
click at [64, 85] on button "Save" at bounding box center [53, 84] width 44 height 14
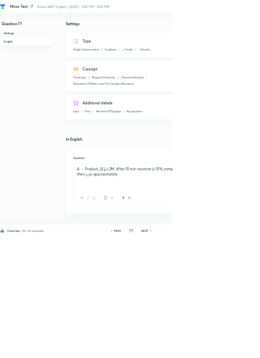
click at [219, 351] on h6 "NEXT" at bounding box center [218, 348] width 11 height 6
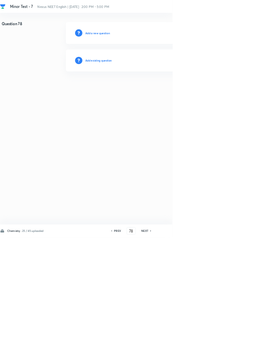
click at [160, 89] on h6 "Add existing question" at bounding box center [148, 91] width 40 height 6
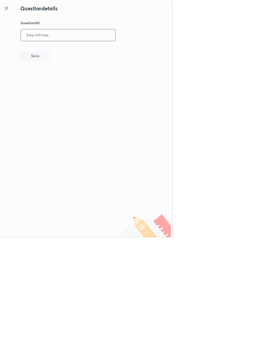
click at [96, 50] on input "text" at bounding box center [102, 53] width 143 height 17
click at [75, 86] on button "Save" at bounding box center [53, 84] width 44 height 14
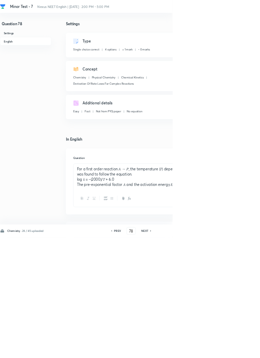
click at [228, 349] on icon at bounding box center [226, 348] width 1 height 2
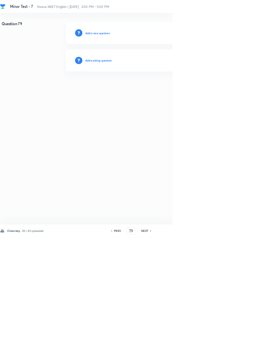
click at [163, 93] on h6 "Add existing question" at bounding box center [148, 91] width 40 height 6
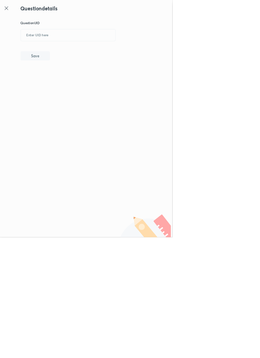
click at [12, 13] on icon at bounding box center [10, 12] width 8 height 8
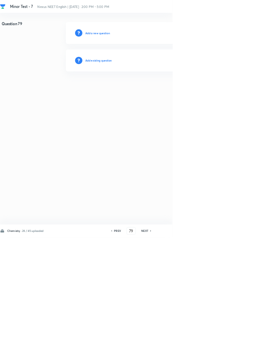
click at [169, 349] on icon at bounding box center [168, 348] width 1 height 2
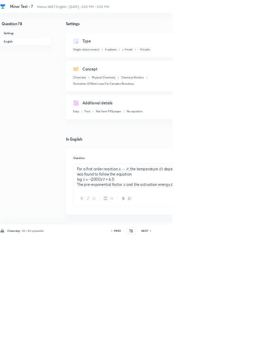
click at [227, 350] on icon at bounding box center [227, 347] width 2 height 3
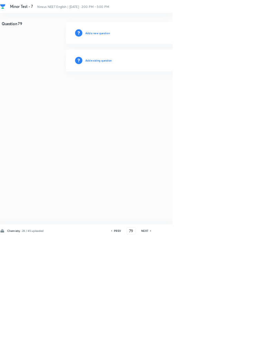
click at [153, 89] on h6 "Add existing question" at bounding box center [148, 91] width 40 height 6
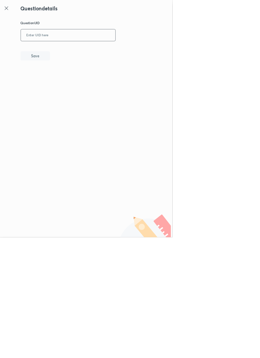
click at [87, 54] on input "text" at bounding box center [102, 53] width 143 height 17
click at [73, 80] on button "Save" at bounding box center [53, 84] width 44 height 14
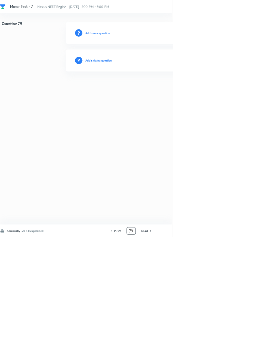
click at [200, 354] on input "79" at bounding box center [197, 348] width 13 height 12
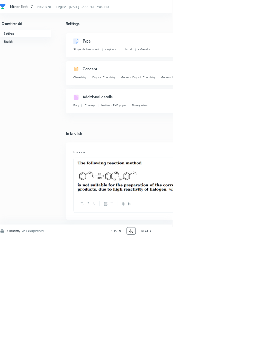
click at [221, 351] on h6 "NEXT" at bounding box center [218, 348] width 11 height 6
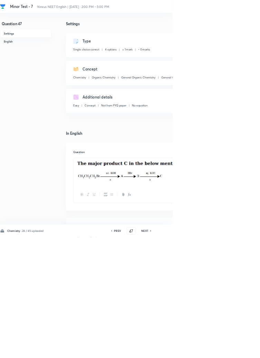
click at [227, 350] on icon at bounding box center [227, 347] width 2 height 3
click at [221, 351] on h6 "NEXT" at bounding box center [218, 348] width 11 height 6
click at [227, 350] on icon at bounding box center [227, 347] width 2 height 3
click at [228, 349] on icon at bounding box center [226, 348] width 1 height 2
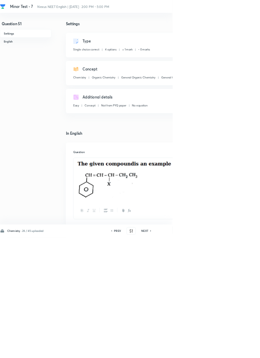
click at [221, 351] on h6 "NEXT" at bounding box center [218, 348] width 11 height 6
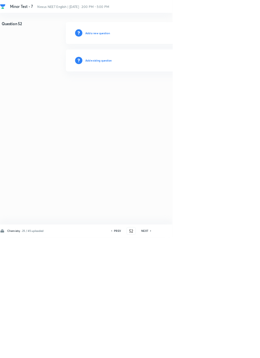
click at [155, 89] on h6 "Add existing question" at bounding box center [148, 91] width 40 height 6
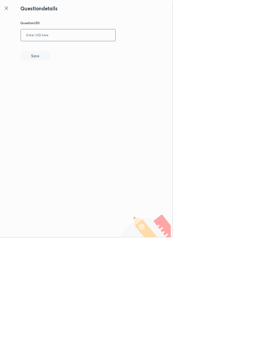
click at [103, 53] on input "text" at bounding box center [102, 53] width 143 height 17
click at [61, 85] on button "Save" at bounding box center [53, 84] width 44 height 14
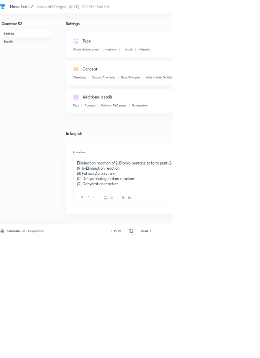
click at [221, 351] on h6 "NEXT" at bounding box center [218, 348] width 11 height 6
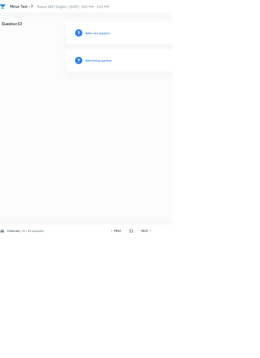
click at [156, 89] on h6 "Add existing question" at bounding box center [148, 91] width 40 height 6
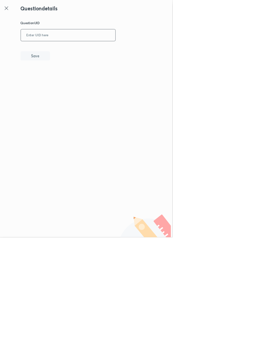
click at [91, 52] on input "text" at bounding box center [102, 53] width 143 height 17
click at [70, 86] on button "Save" at bounding box center [53, 84] width 44 height 14
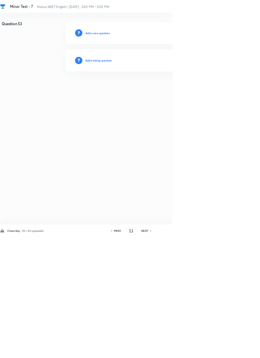
click at [167, 90] on h6 "Add existing question" at bounding box center [148, 91] width 40 height 6
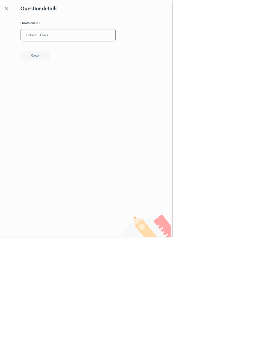
click at [94, 51] on input "text" at bounding box center [102, 53] width 143 height 17
click at [73, 84] on button "Save" at bounding box center [53, 84] width 44 height 14
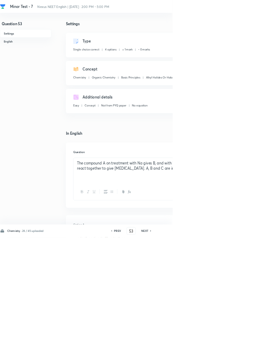
click at [228, 349] on icon at bounding box center [226, 348] width 1 height 2
click at [178, 351] on h6 "PREV" at bounding box center [177, 348] width 11 height 6
click at [228, 350] on icon at bounding box center [227, 347] width 2 height 3
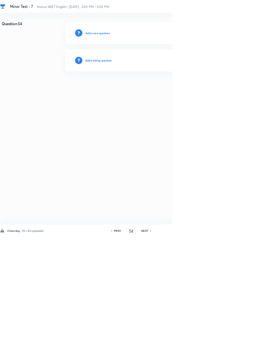
click at [163, 90] on h6 "Add existing question" at bounding box center [148, 91] width 40 height 6
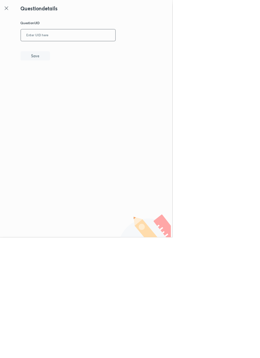
click at [89, 50] on input "text" at bounding box center [102, 53] width 143 height 17
click at [73, 82] on button "Save" at bounding box center [53, 84] width 44 height 14
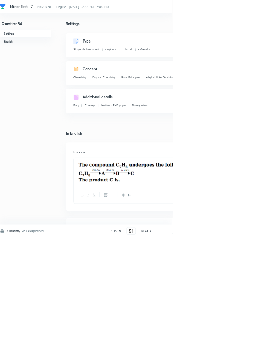
click at [221, 351] on h6 "NEXT" at bounding box center [218, 348] width 11 height 6
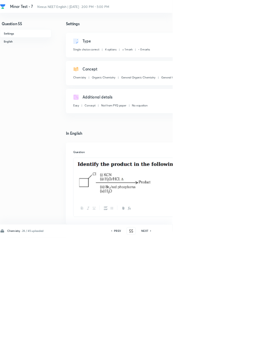
click at [169, 350] on icon at bounding box center [168, 347] width 2 height 3
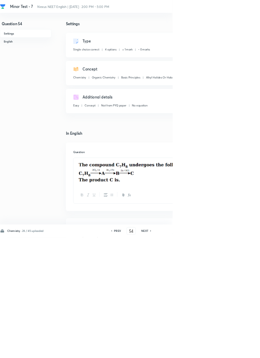
click at [176, 351] on h6 "PREV" at bounding box center [177, 348] width 11 height 6
click at [180, 351] on h6 "PREV" at bounding box center [177, 348] width 11 height 6
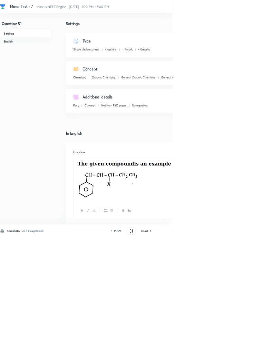
click at [179, 351] on h6 "PREV" at bounding box center [177, 348] width 11 height 6
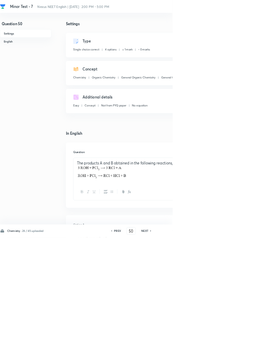
click at [180, 351] on h6 "PREV" at bounding box center [177, 348] width 11 height 6
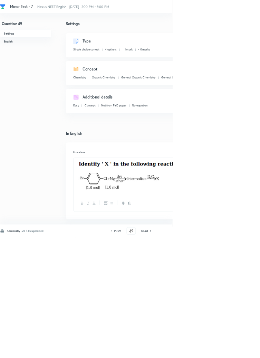
click at [182, 351] on h6 "PREV" at bounding box center [177, 348] width 11 height 6
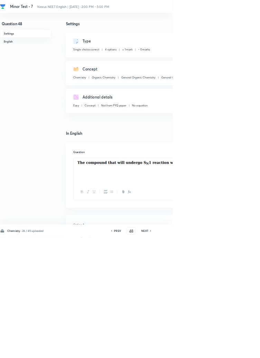
click at [183, 351] on div "PREV" at bounding box center [176, 348] width 18 height 6
click at [183, 351] on h6 "PREV" at bounding box center [177, 348] width 11 height 6
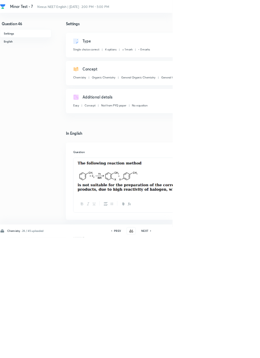
click at [183, 351] on div "PREV" at bounding box center [176, 348] width 18 height 6
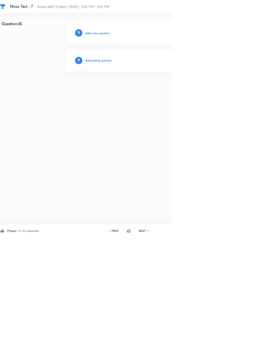
click at [215, 351] on h6 "NEXT" at bounding box center [215, 348] width 11 height 6
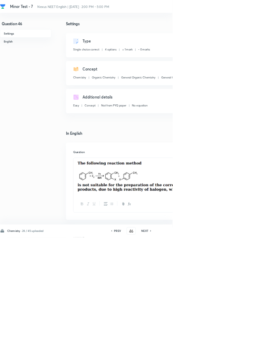
click at [219, 351] on h6 "NEXT" at bounding box center [218, 348] width 11 height 6
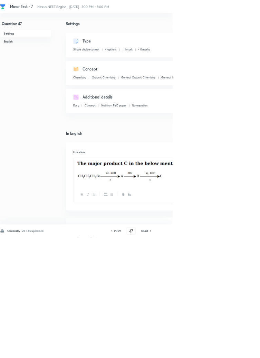
click at [221, 351] on h6 "NEXT" at bounding box center [218, 348] width 11 height 6
click at [227, 350] on icon at bounding box center [227, 347] width 2 height 3
click at [222, 351] on h6 "NEXT" at bounding box center [218, 348] width 11 height 6
click at [228, 350] on icon at bounding box center [227, 347] width 2 height 3
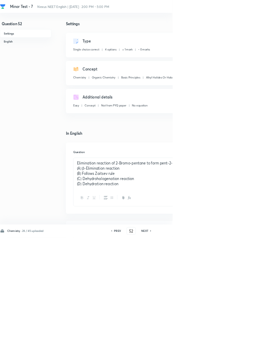
click at [228, 350] on icon at bounding box center [227, 347] width 2 height 3
click at [228, 349] on icon at bounding box center [226, 348] width 1 height 2
click at [169, 349] on icon at bounding box center [168, 348] width 1 height 2
click at [228, 350] on icon at bounding box center [227, 347] width 2 height 3
click at [228, 349] on icon at bounding box center [226, 348] width 1 height 2
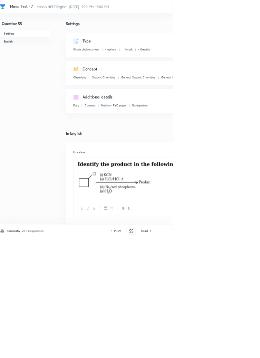
click at [229, 350] on icon at bounding box center [227, 347] width 2 height 3
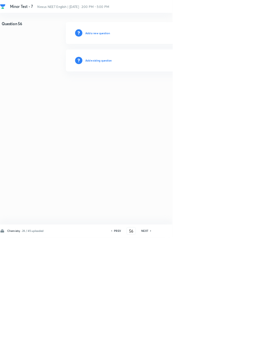
click at [161, 89] on h6 "Add existing question" at bounding box center [148, 91] width 40 height 6
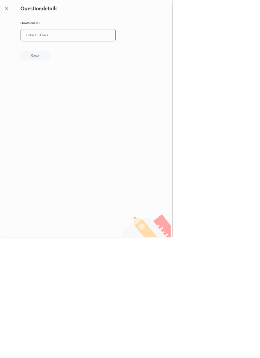
click at [91, 52] on input "text" at bounding box center [102, 53] width 143 height 17
click at [71, 87] on button "Save" at bounding box center [53, 84] width 44 height 14
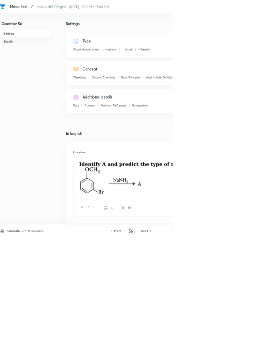
click at [220, 351] on h6 "NEXT" at bounding box center [218, 348] width 11 height 6
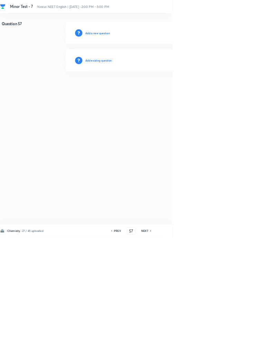
click at [160, 90] on h6 "Add existing question" at bounding box center [148, 91] width 40 height 6
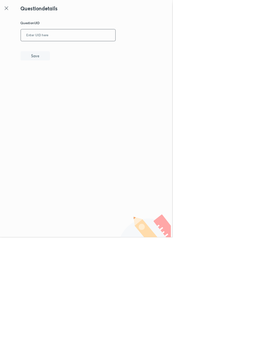
click at [87, 52] on input "text" at bounding box center [102, 53] width 143 height 17
click at [75, 83] on button "Save" at bounding box center [53, 84] width 44 height 14
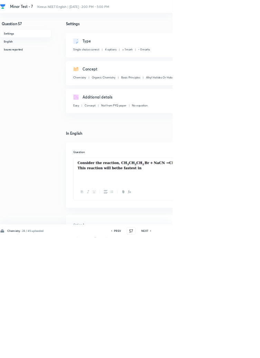
click at [228, 349] on icon at bounding box center [226, 348] width 1 height 2
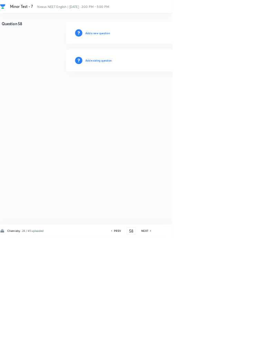
click at [155, 90] on h6 "Add existing question" at bounding box center [148, 91] width 40 height 6
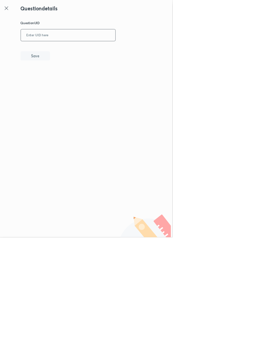
click at [87, 51] on input "text" at bounding box center [102, 53] width 143 height 17
click at [69, 86] on button "Save" at bounding box center [53, 84] width 44 height 14
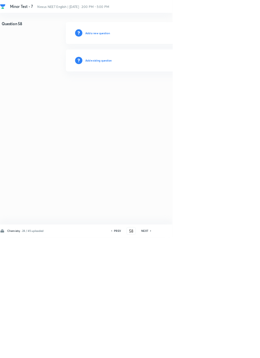
click at [158, 90] on h6 "Add existing question" at bounding box center [148, 91] width 40 height 6
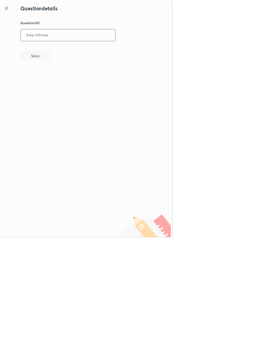
click at [93, 51] on input "text" at bounding box center [102, 53] width 143 height 17
click at [69, 84] on button "Save" at bounding box center [53, 84] width 44 height 14
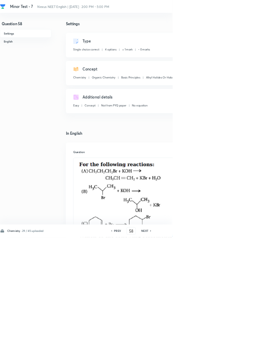
click at [228, 349] on icon at bounding box center [226, 348] width 1 height 2
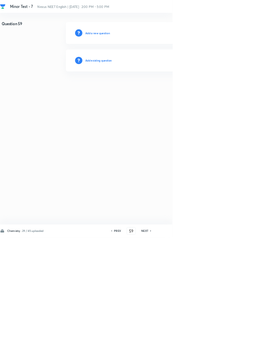
click at [162, 89] on h6 "Add existing question" at bounding box center [148, 91] width 40 height 6
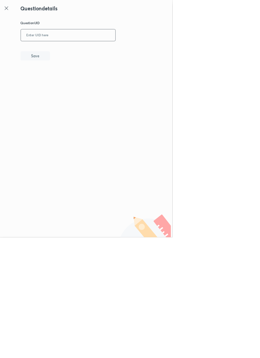
click at [95, 51] on input "text" at bounding box center [102, 53] width 143 height 17
click at [72, 85] on button "Save" at bounding box center [53, 84] width 44 height 14
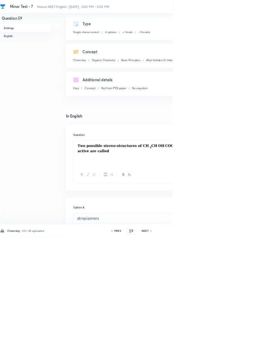
scroll to position [26, 0]
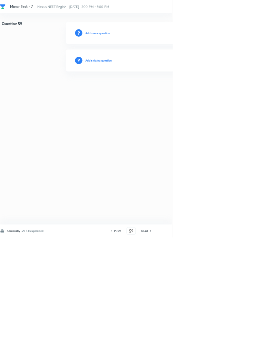
click at [164, 90] on h6 "Add existing question" at bounding box center [148, 91] width 40 height 6
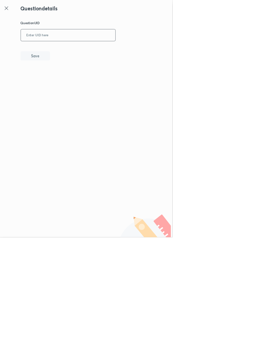
click at [113, 50] on input "text" at bounding box center [102, 53] width 143 height 17
click at [68, 82] on button "Save" at bounding box center [53, 84] width 44 height 14
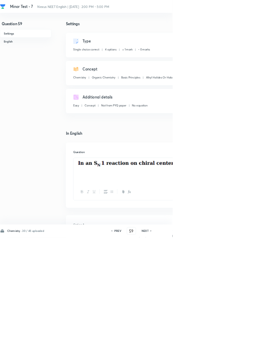
click at [221, 351] on h6 "NEXT" at bounding box center [218, 348] width 11 height 6
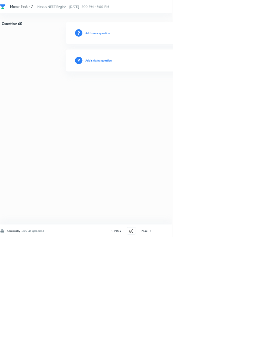
click at [167, 90] on h6 "Add existing question" at bounding box center [148, 91] width 40 height 6
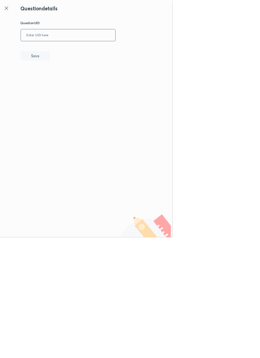
click at [85, 54] on input "text" at bounding box center [102, 53] width 143 height 17
click at [65, 88] on button "Save" at bounding box center [53, 84] width 44 height 14
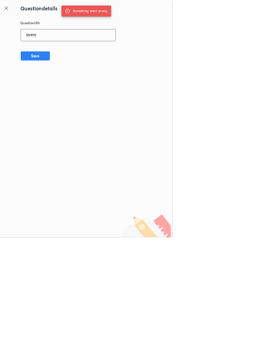
click at [73, 54] on input "DVR10" at bounding box center [102, 53] width 143 height 17
click at [74, 81] on button "Save" at bounding box center [53, 84] width 44 height 14
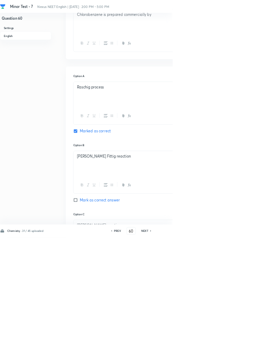
scroll to position [335, 0]
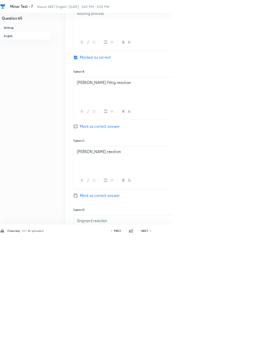
click at [227, 350] on icon at bounding box center [227, 347] width 2 height 3
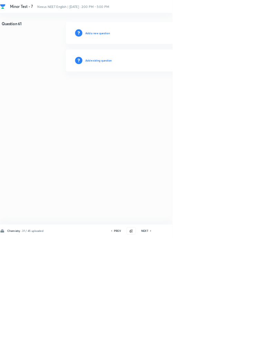
scroll to position [0, 0]
click at [176, 351] on h6 "PREV" at bounding box center [177, 348] width 11 height 6
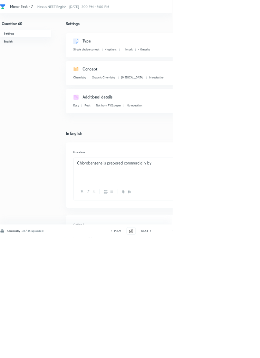
click at [227, 350] on icon at bounding box center [227, 347] width 2 height 3
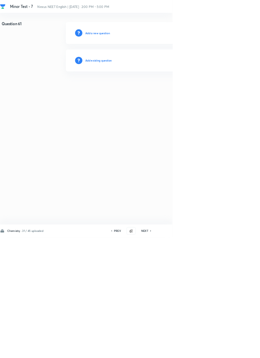
click at [166, 88] on h6 "Add existing question" at bounding box center [148, 91] width 40 height 6
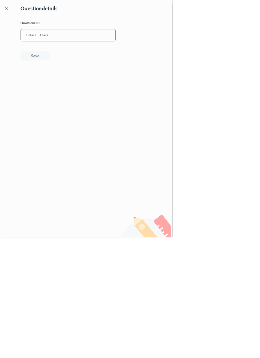
click at [93, 51] on input "text" at bounding box center [102, 53] width 143 height 17
click at [68, 90] on button "Save" at bounding box center [53, 84] width 44 height 14
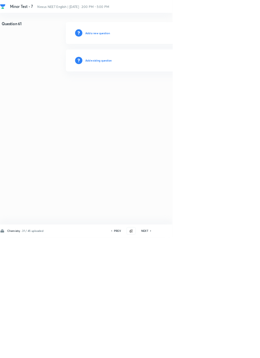
click at [159, 90] on h6 "Add existing question" at bounding box center [148, 91] width 40 height 6
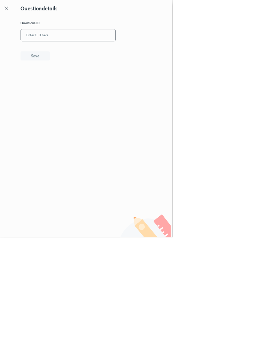
click at [90, 54] on input "text" at bounding box center [102, 53] width 143 height 17
click at [75, 86] on button "Save" at bounding box center [53, 84] width 44 height 14
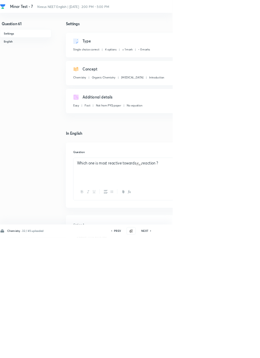
click at [227, 350] on icon at bounding box center [227, 347] width 2 height 3
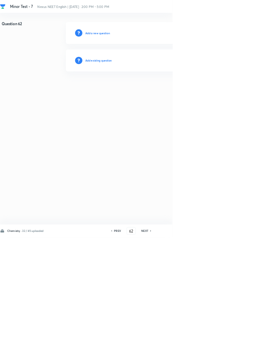
click at [161, 90] on h6 "Add existing question" at bounding box center [148, 91] width 40 height 6
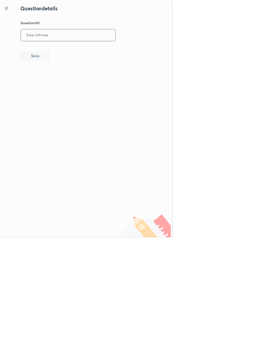
click at [91, 52] on input "text" at bounding box center [102, 53] width 143 height 17
click at [68, 79] on button "Save" at bounding box center [53, 84] width 44 height 14
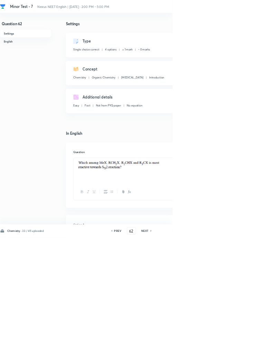
click at [221, 351] on h6 "NEXT" at bounding box center [218, 348] width 11 height 6
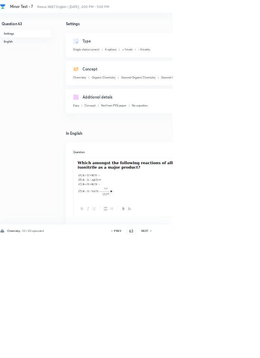
click at [228, 350] on icon at bounding box center [228, 347] width 2 height 3
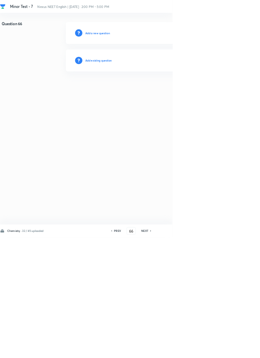
click at [161, 90] on h6 "Add existing question" at bounding box center [148, 91] width 40 height 6
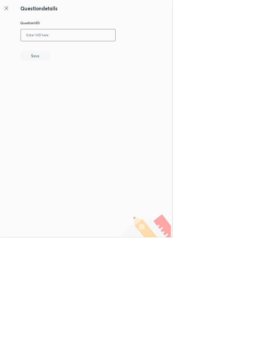
click at [130, 50] on input "text" at bounding box center [102, 53] width 143 height 17
click at [71, 89] on button "Save" at bounding box center [53, 84] width 44 height 14
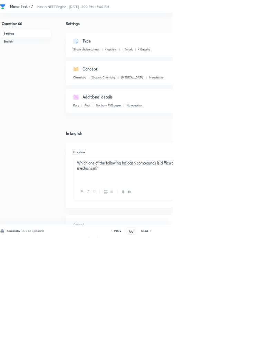
click at [228, 350] on icon at bounding box center [228, 347] width 2 height 3
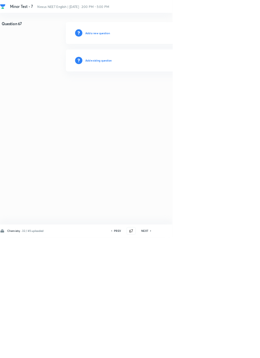
click at [155, 91] on h6 "Add existing question" at bounding box center [148, 91] width 40 height 6
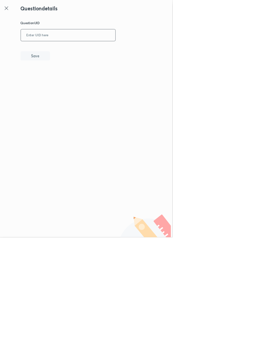
click at [93, 54] on input "text" at bounding box center [102, 53] width 143 height 17
click at [66, 83] on button "Save" at bounding box center [53, 84] width 44 height 14
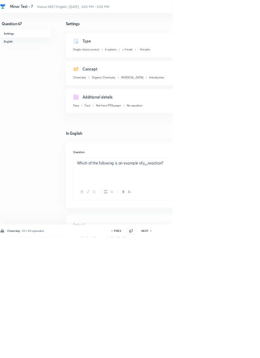
click at [227, 350] on icon at bounding box center [228, 347] width 2 height 3
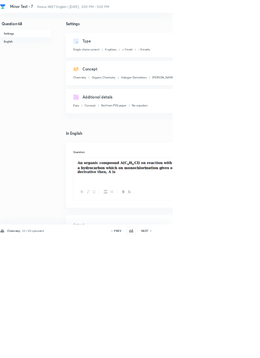
click at [228, 350] on icon at bounding box center [228, 347] width 2 height 3
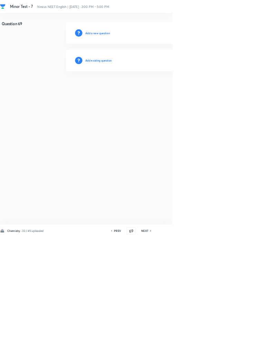
click at [161, 91] on h6 "Add existing question" at bounding box center [148, 91] width 40 height 6
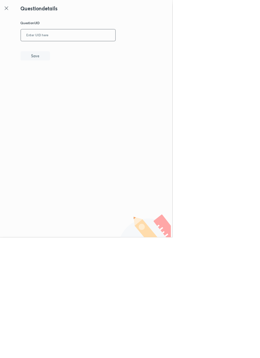
click at [110, 54] on input "text" at bounding box center [102, 53] width 143 height 17
click at [72, 86] on button "Save" at bounding box center [53, 84] width 44 height 14
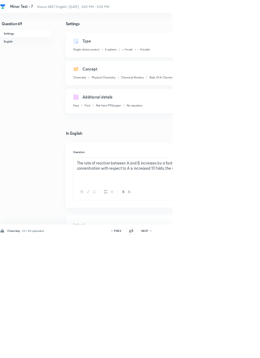
click at [228, 350] on icon at bounding box center [228, 347] width 2 height 3
click at [216, 351] on h6 "NEXT" at bounding box center [218, 348] width 11 height 6
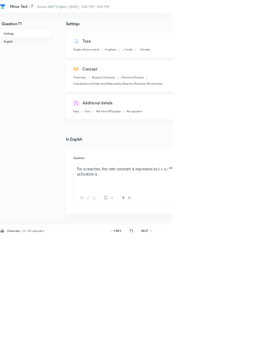
click at [219, 351] on h6 "NEXT" at bounding box center [218, 348] width 11 height 6
click at [220, 351] on h6 "NEXT" at bounding box center [218, 348] width 11 height 6
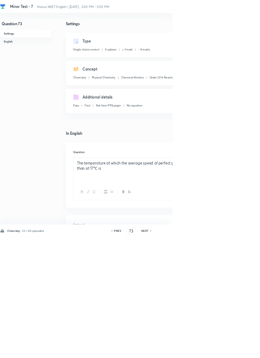
click at [222, 351] on h6 "NEXT" at bounding box center [218, 348] width 11 height 6
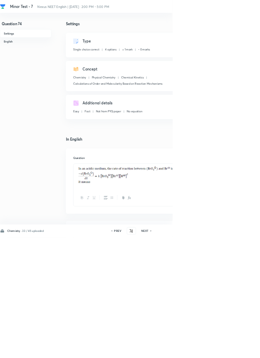
click at [227, 350] on icon at bounding box center [228, 347] width 2 height 3
click at [224, 357] on div "Chemistry · 33 / 45 uploaded PREV 75 ​ NEXT Remove Save" at bounding box center [196, 347] width 392 height 19
click at [228, 350] on icon at bounding box center [228, 347] width 2 height 3
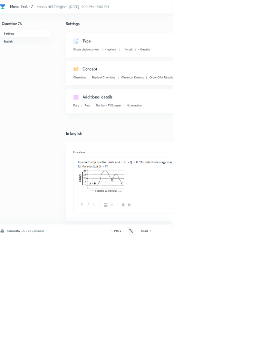
click at [222, 351] on h6 "NEXT" at bounding box center [218, 348] width 11 height 6
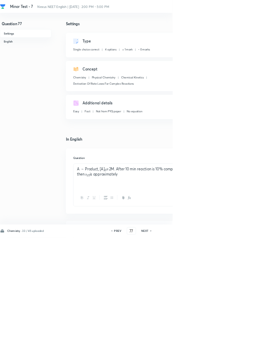
click at [221, 351] on h6 "NEXT" at bounding box center [218, 348] width 11 height 6
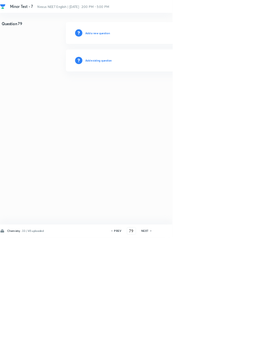
click at [221, 351] on h6 "NEXT" at bounding box center [218, 348] width 11 height 6
click at [181, 351] on h6 "PREV" at bounding box center [177, 348] width 11 height 6
click at [160, 88] on h6 "Add existing question" at bounding box center [148, 91] width 40 height 6
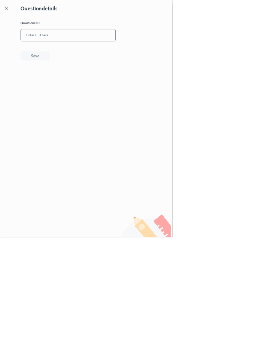
click at [96, 52] on input "text" at bounding box center [102, 53] width 143 height 17
click at [70, 86] on button "Save" at bounding box center [53, 84] width 44 height 14
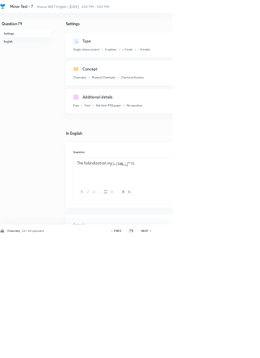
click at [228, 349] on icon at bounding box center [227, 348] width 1 height 2
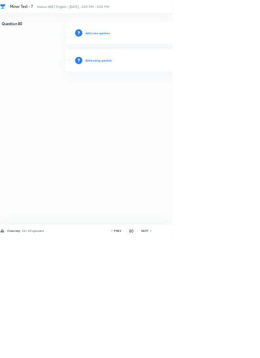
click at [164, 90] on h6 "Add existing question" at bounding box center [148, 91] width 40 height 6
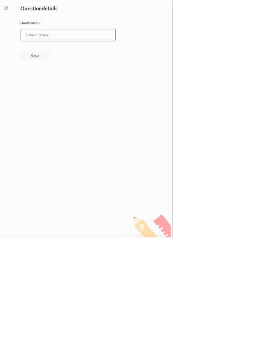
click at [119, 52] on input "text" at bounding box center [102, 53] width 143 height 17
click at [65, 85] on button "Save" at bounding box center [53, 84] width 44 height 14
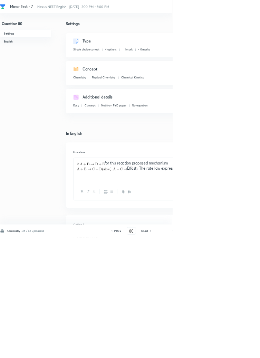
click at [228, 349] on icon at bounding box center [227, 348] width 1 height 2
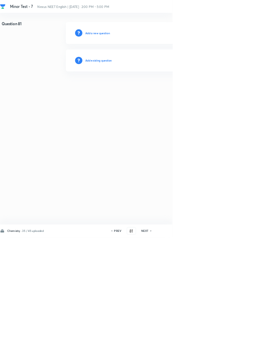
click at [164, 89] on h6 "Add existing question" at bounding box center [148, 91] width 40 height 6
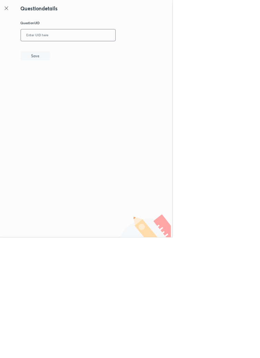
click at [108, 51] on input "text" at bounding box center [102, 53] width 143 height 17
click at [69, 86] on button "Save" at bounding box center [53, 84] width 44 height 14
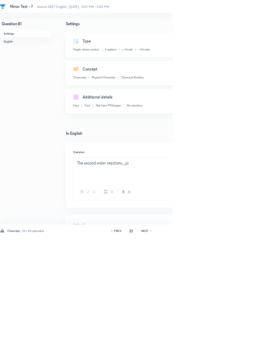
click at [227, 350] on icon at bounding box center [228, 347] width 2 height 3
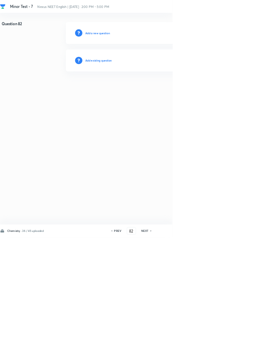
click at [164, 91] on h6 "Add existing question" at bounding box center [148, 91] width 40 height 6
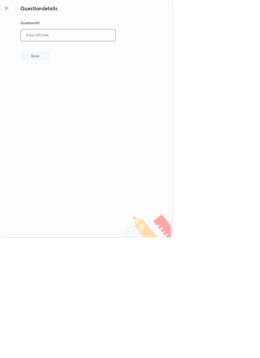
click at [114, 54] on input "text" at bounding box center [102, 53] width 143 height 17
click at [75, 84] on button "Save" at bounding box center [53, 84] width 44 height 14
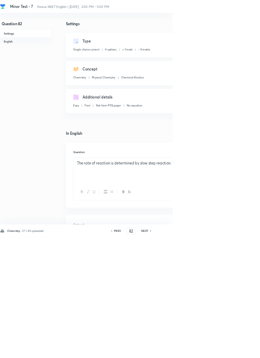
click at [228, 350] on icon at bounding box center [227, 347] width 2 height 3
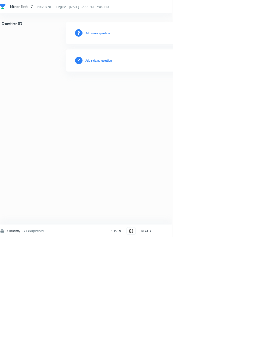
click at [159, 90] on h6 "Add existing question" at bounding box center [148, 91] width 40 height 6
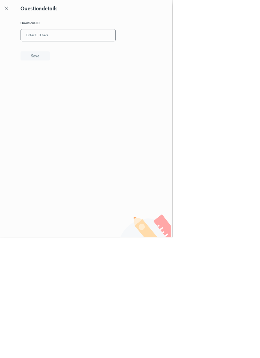
click at [125, 51] on input "text" at bounding box center [102, 53] width 143 height 17
click at [73, 83] on button "Save" at bounding box center [53, 84] width 44 height 14
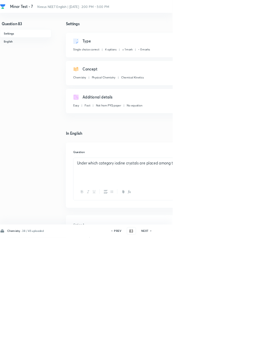
click at [228, 350] on icon at bounding box center [228, 347] width 2 height 3
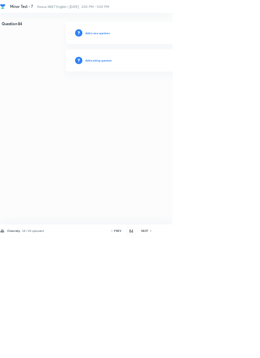
click at [163, 89] on h6 "Add existing question" at bounding box center [148, 91] width 40 height 6
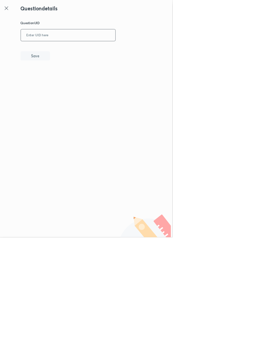
click at [106, 51] on input "text" at bounding box center [102, 53] width 143 height 17
click at [72, 86] on button "Save" at bounding box center [53, 84] width 44 height 14
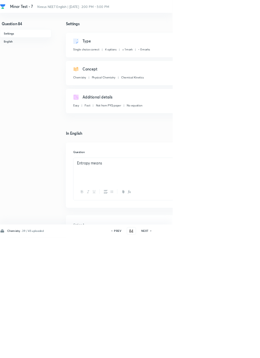
click at [228, 350] on icon at bounding box center [228, 347] width 2 height 3
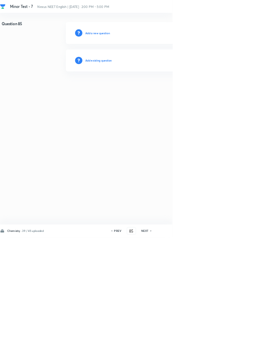
click at [164, 89] on h6 "Add existing question" at bounding box center [148, 91] width 40 height 6
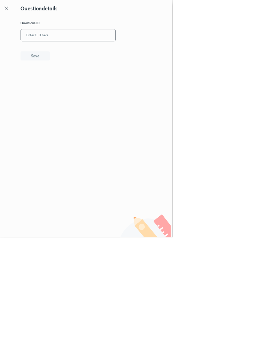
click at [119, 51] on input "text" at bounding box center [102, 53] width 143 height 17
click at [66, 82] on button "Save" at bounding box center [53, 84] width 44 height 14
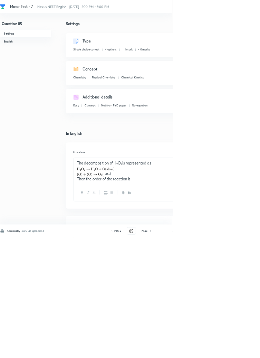
click at [220, 351] on h6 "NEXT" at bounding box center [218, 348] width 11 height 6
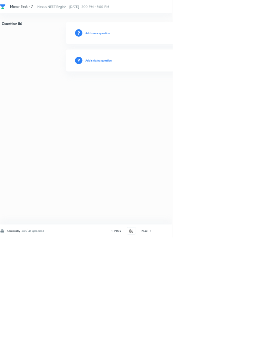
click at [157, 88] on h6 "Add existing question" at bounding box center [148, 91] width 40 height 6
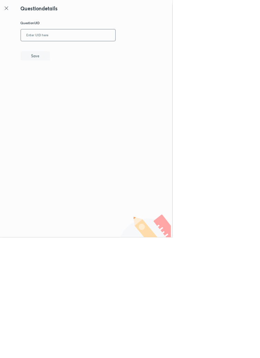
click at [95, 54] on input "text" at bounding box center [102, 53] width 143 height 17
click at [73, 85] on button "Save" at bounding box center [53, 84] width 44 height 14
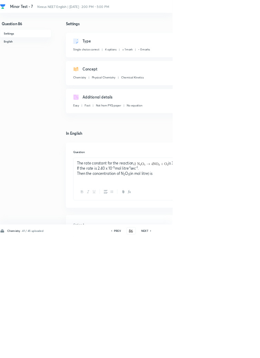
click at [221, 351] on h6 "NEXT" at bounding box center [218, 348] width 11 height 6
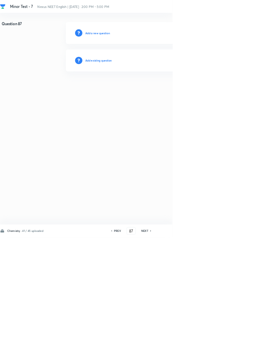
click at [162, 93] on h6 "Add existing question" at bounding box center [148, 91] width 40 height 6
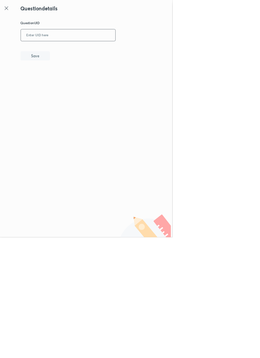
click at [127, 52] on input "text" at bounding box center [102, 53] width 143 height 17
click at [64, 89] on button "Save" at bounding box center [53, 84] width 44 height 14
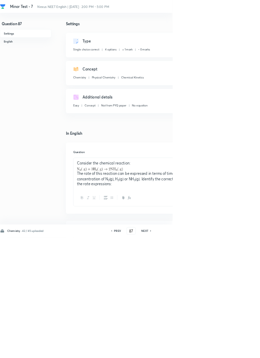
click at [219, 351] on h6 "NEXT" at bounding box center [218, 348] width 11 height 6
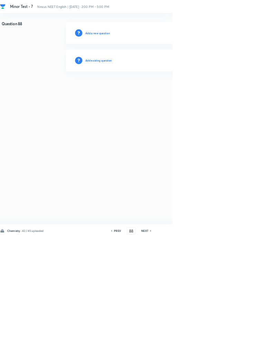
click at [162, 88] on h6 "Add existing question" at bounding box center [148, 91] width 40 height 6
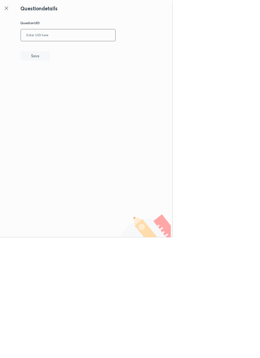
click at [93, 50] on input "text" at bounding box center [102, 53] width 143 height 17
click at [64, 83] on button "Save" at bounding box center [53, 84] width 44 height 14
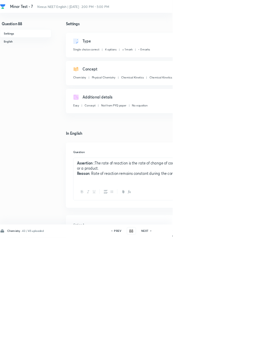
click at [221, 351] on h6 "NEXT" at bounding box center [218, 348] width 11 height 6
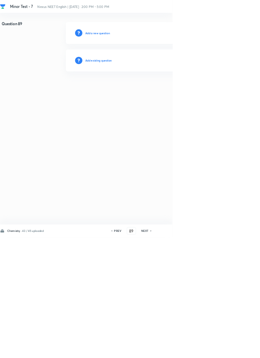
click at [159, 91] on h6 "Add existing question" at bounding box center [148, 91] width 40 height 6
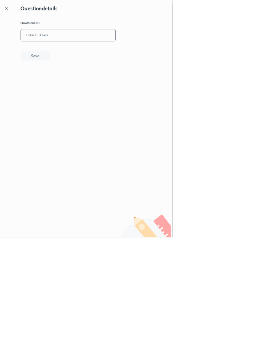
click at [123, 52] on input "text" at bounding box center [102, 53] width 143 height 17
click at [63, 85] on button "Save" at bounding box center [53, 84] width 44 height 14
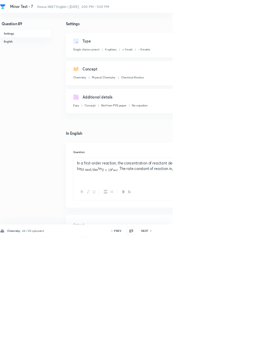
click at [220, 351] on h6 "NEXT" at bounding box center [218, 348] width 11 height 6
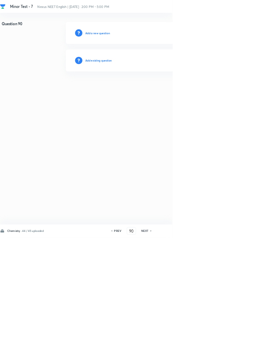
click at [163, 88] on h6 "Add existing question" at bounding box center [148, 91] width 40 height 6
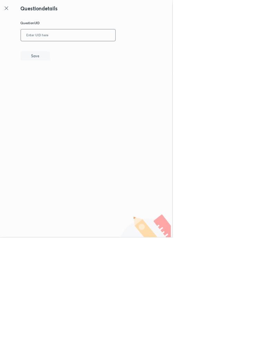
click at [112, 51] on input "text" at bounding box center [102, 53] width 143 height 17
click at [70, 89] on button "Save" at bounding box center [53, 84] width 44 height 14
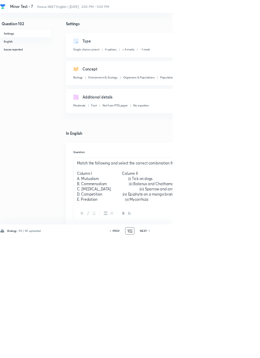
click at [198, 354] on input "102" at bounding box center [195, 348] width 13 height 12
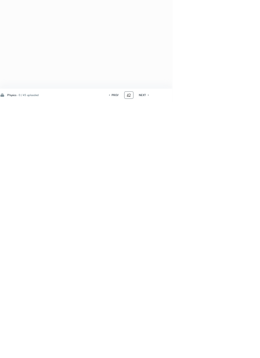
click at [224, 349] on icon at bounding box center [223, 348] width 1 height 2
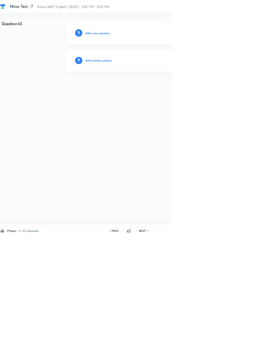
click at [214, 351] on h6 "NEXT" at bounding box center [215, 348] width 11 height 6
click at [217, 351] on h6 "NEXT" at bounding box center [215, 348] width 11 height 6
click at [224, 350] on icon at bounding box center [224, 347] width 2 height 3
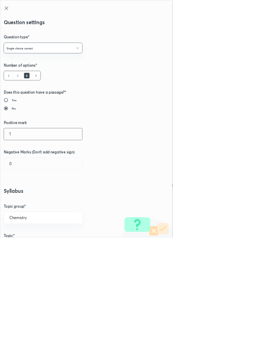
click at [21, 201] on input "1" at bounding box center [65, 202] width 118 height 18
click at [25, 246] on input "0" at bounding box center [65, 247] width 118 height 18
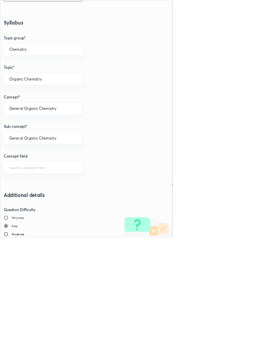
scroll to position [388, 0]
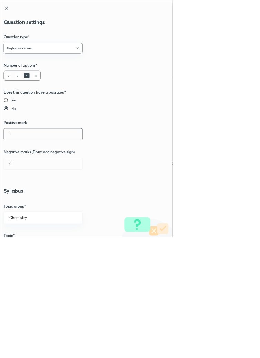
click at [17, 203] on input "1" at bounding box center [65, 202] width 118 height 18
click at [19, 246] on input "0" at bounding box center [65, 247] width 118 height 18
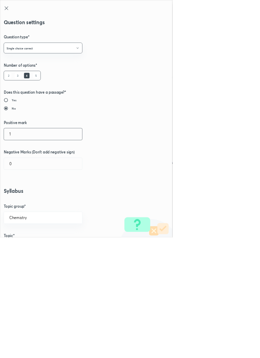
click at [23, 204] on input "1" at bounding box center [65, 202] width 118 height 18
click at [24, 248] on input "0" at bounding box center [65, 247] width 118 height 18
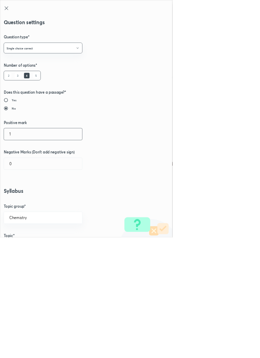
click at [19, 200] on input "1" at bounding box center [65, 202] width 118 height 18
click at [25, 249] on input "0" at bounding box center [65, 247] width 118 height 18
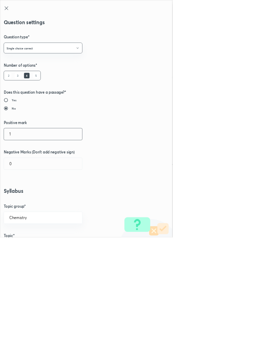
click at [21, 200] on input "1" at bounding box center [65, 202] width 118 height 18
click at [22, 247] on input "0" at bounding box center [65, 247] width 118 height 18
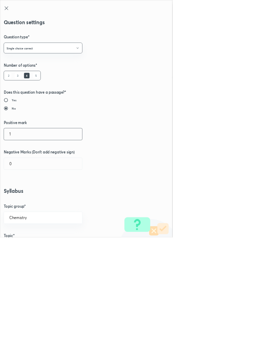
click at [21, 200] on input "1" at bounding box center [65, 202] width 118 height 18
click at [25, 247] on input "0" at bounding box center [65, 247] width 118 height 18
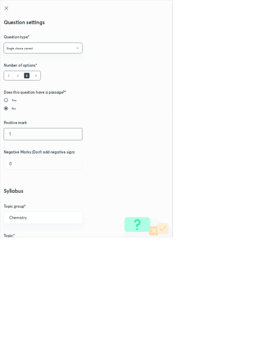
click at [21, 204] on input "1" at bounding box center [65, 202] width 118 height 18
click at [23, 248] on input "0" at bounding box center [65, 247] width 118 height 18
